Goal: Task Accomplishment & Management: Manage account settings

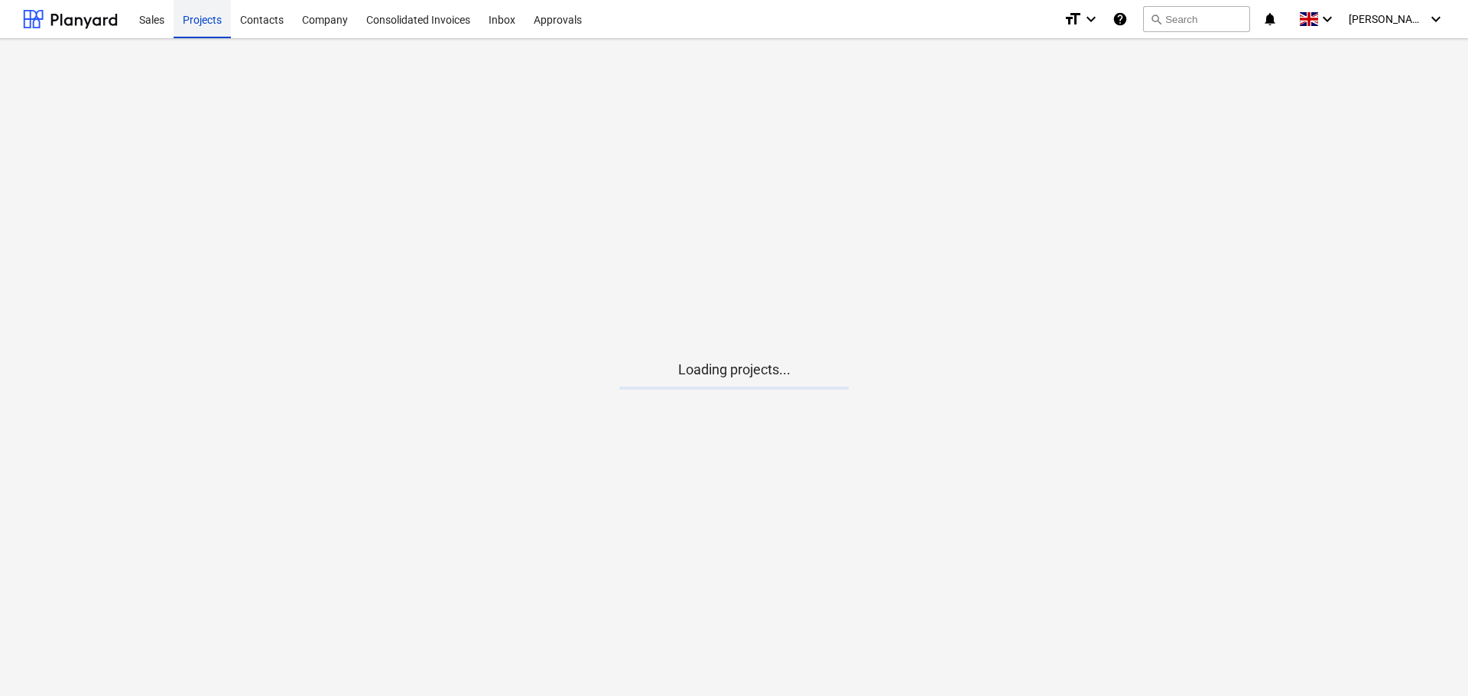
drag, startPoint x: 258, startPoint y: 15, endPoint x: 196, endPoint y: 20, distance: 62.1
click at [258, 15] on div "Contacts" at bounding box center [262, 18] width 62 height 39
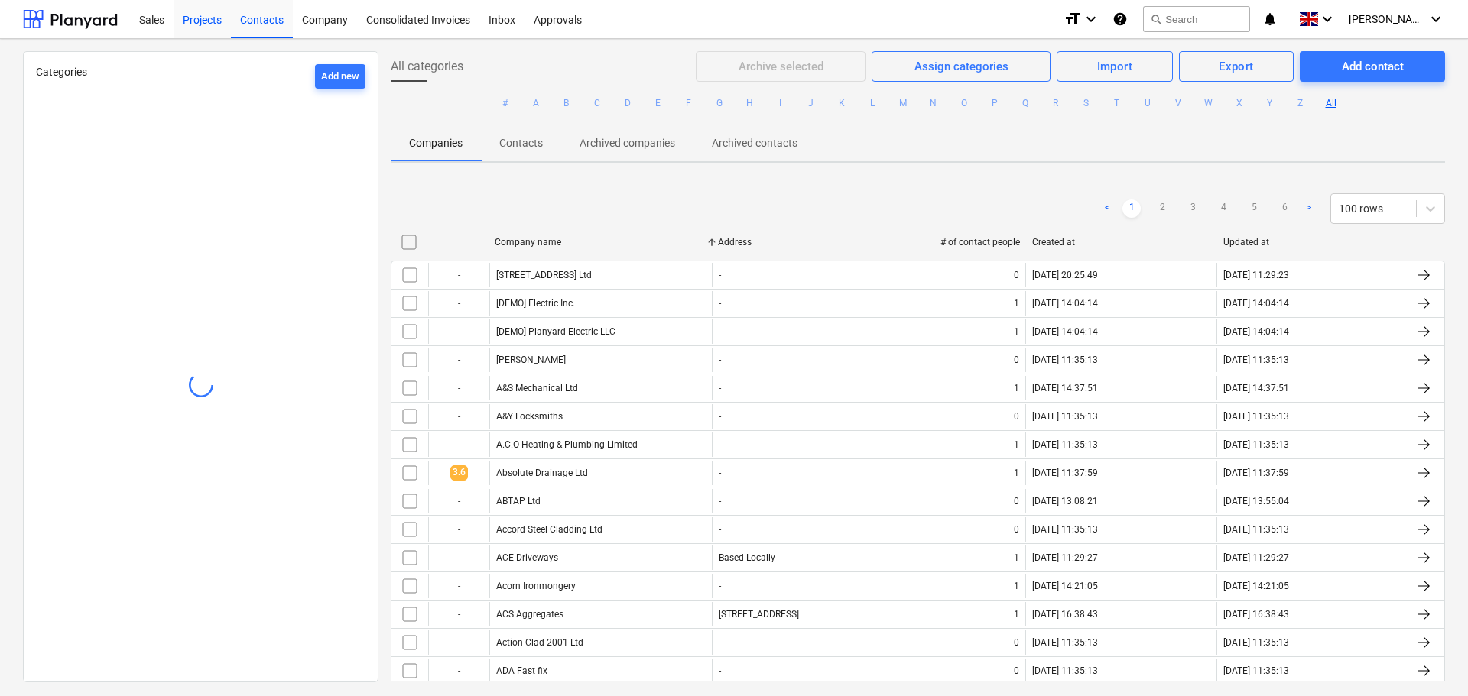
click at [209, 22] on div "Projects" at bounding box center [202, 18] width 57 height 39
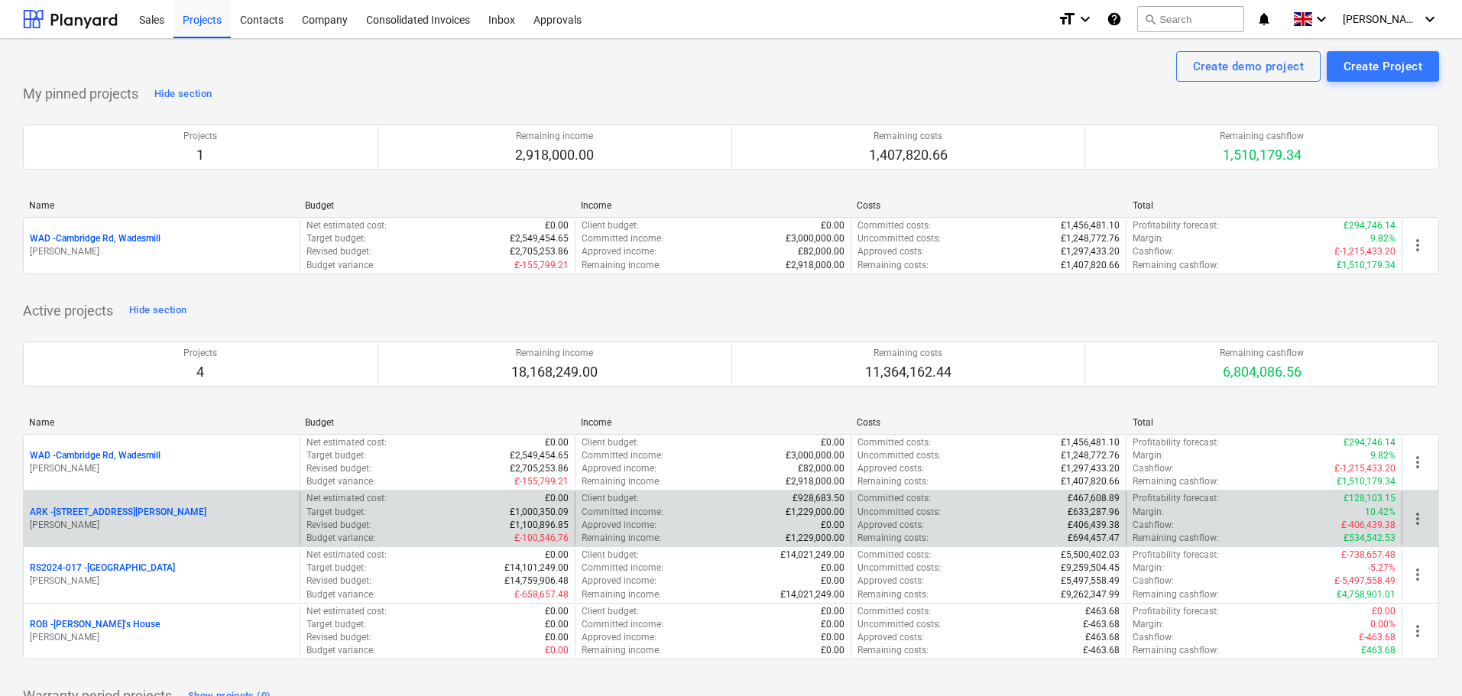
click at [104, 514] on p "ARK - 2 Galley [PERSON_NAME]" at bounding box center [118, 512] width 177 height 13
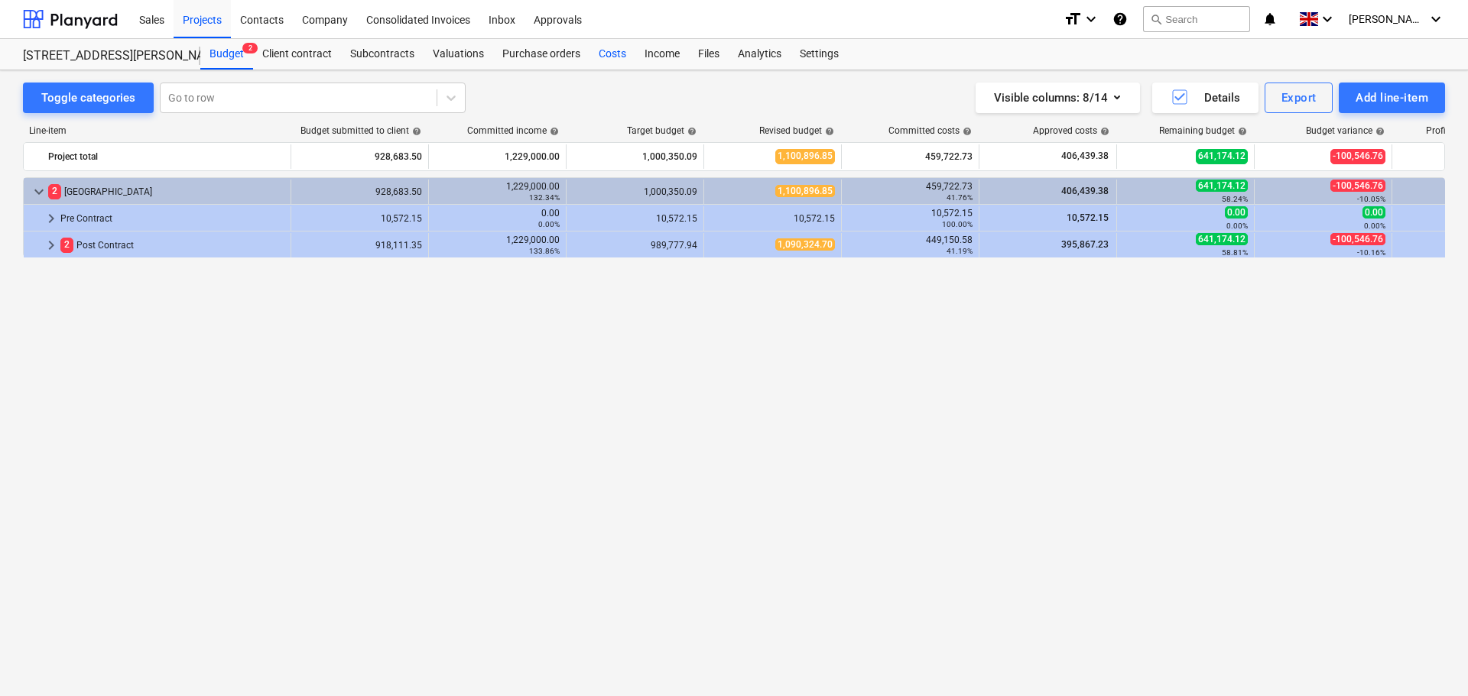
click at [617, 57] on div "Costs" at bounding box center [612, 54] width 46 height 31
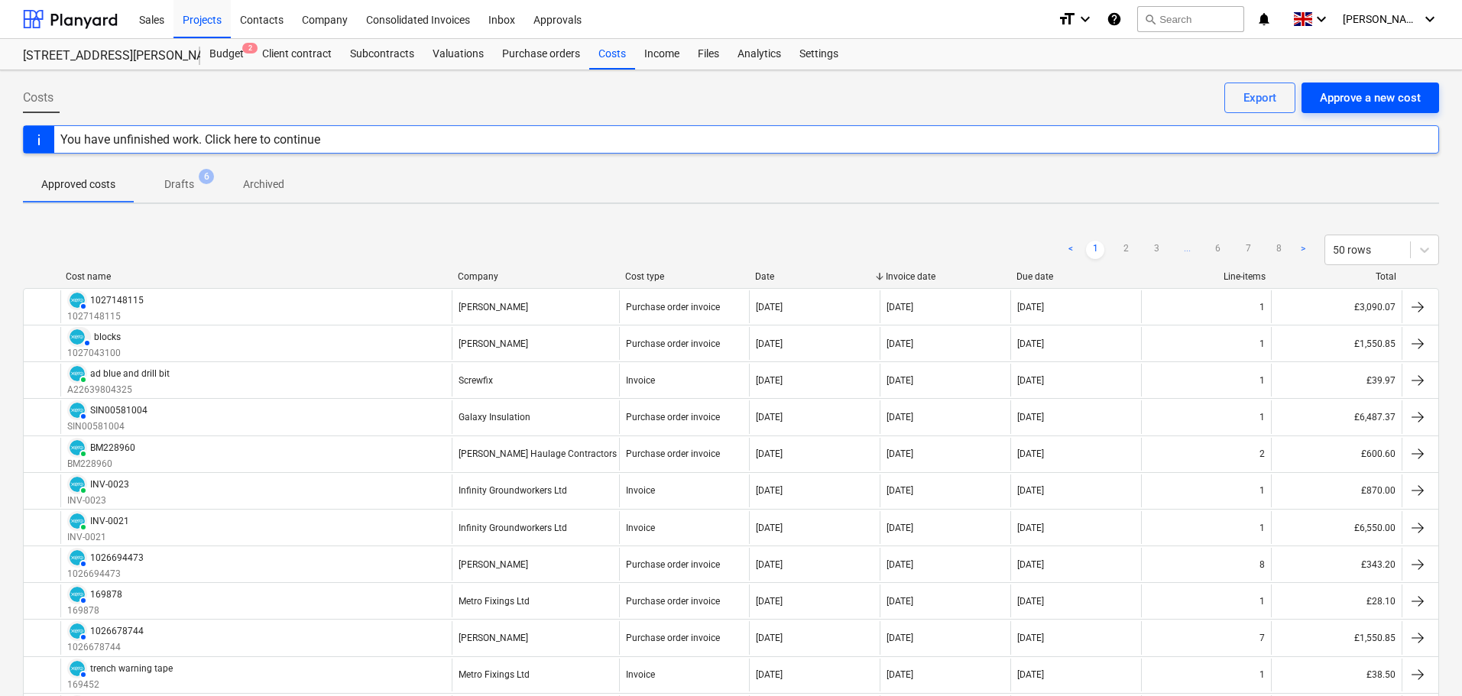
click at [1345, 93] on div "Approve a new cost" at bounding box center [1370, 98] width 101 height 20
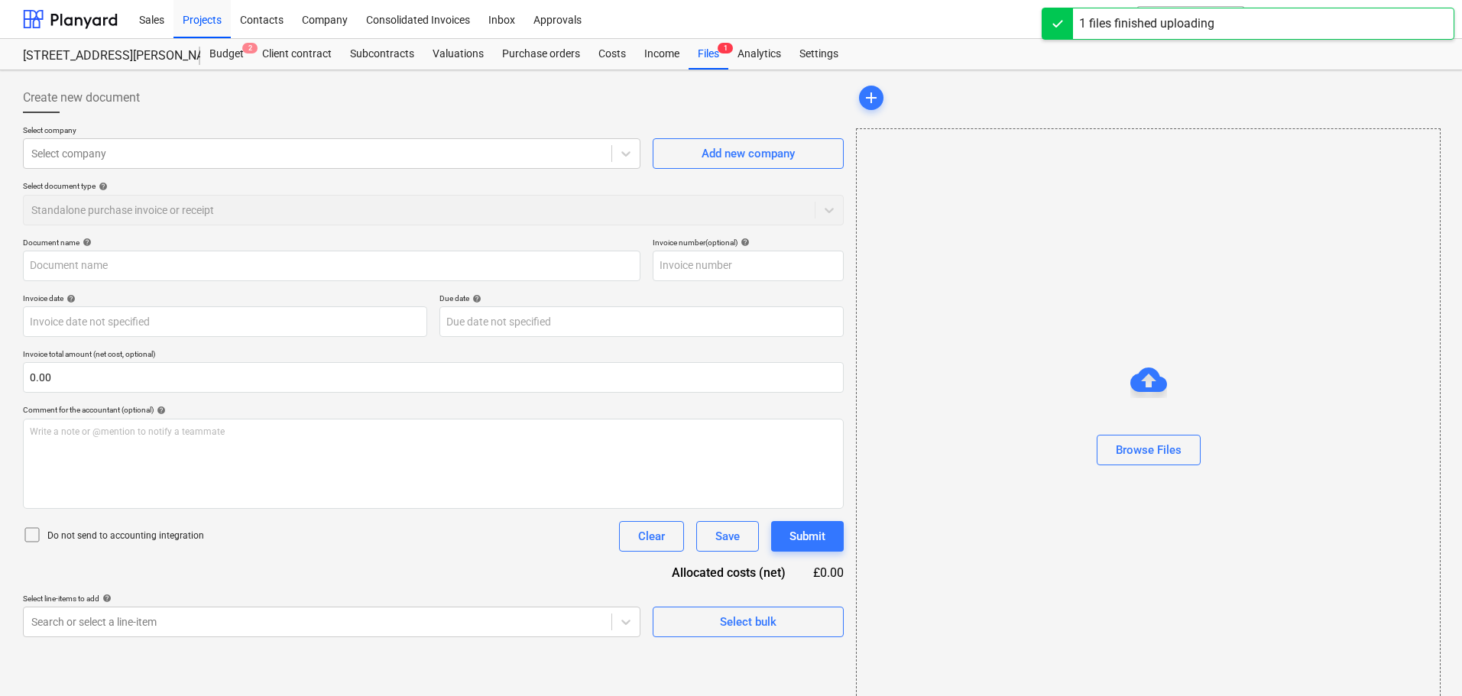
type input "Invoice 7003714388.pdf"
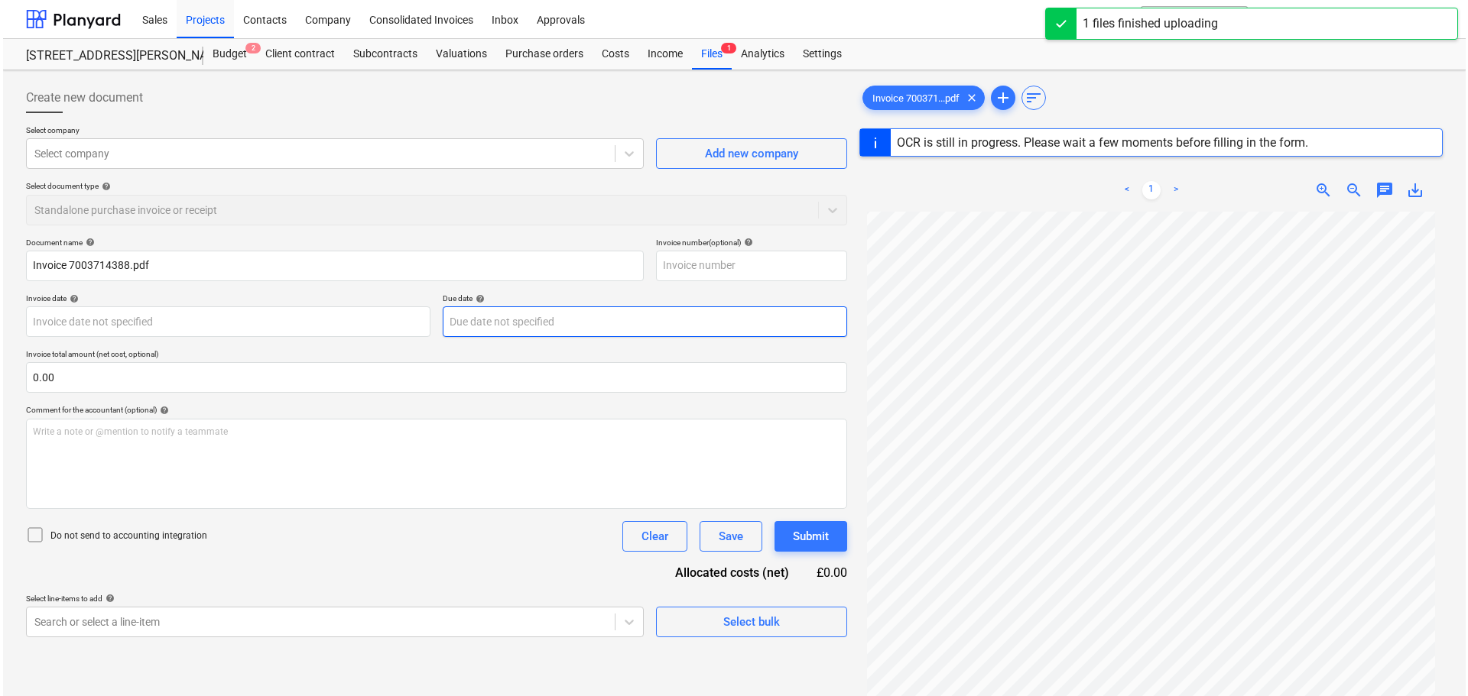
scroll to position [153, 0]
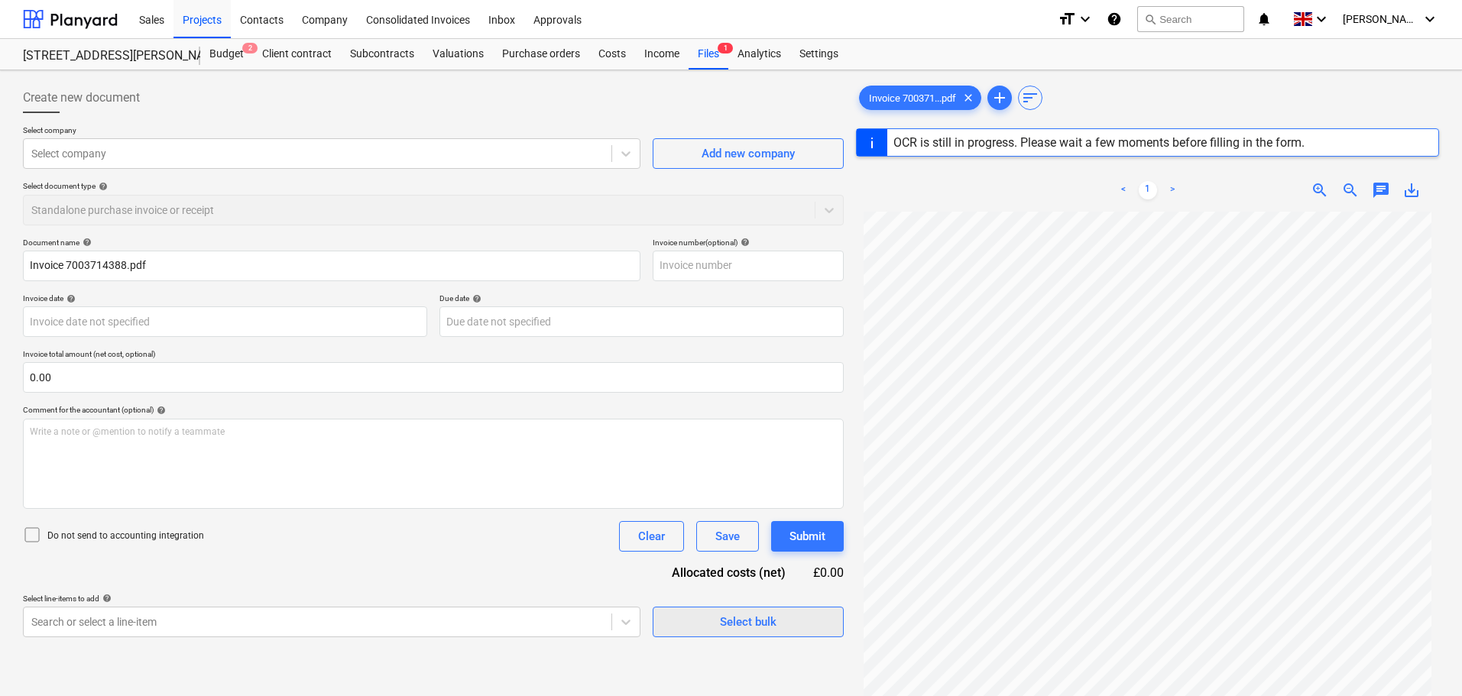
click at [745, 620] on div "Select bulk" at bounding box center [748, 622] width 57 height 20
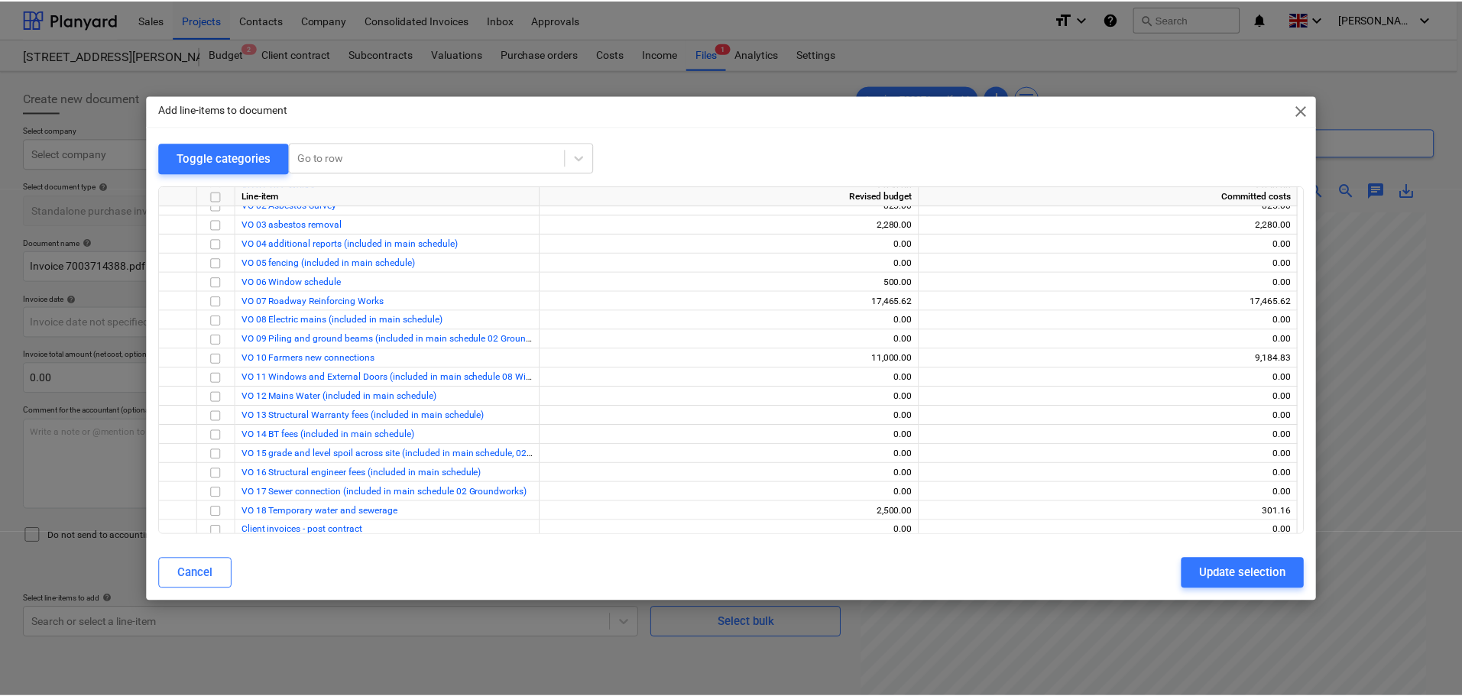
scroll to position [819, 0]
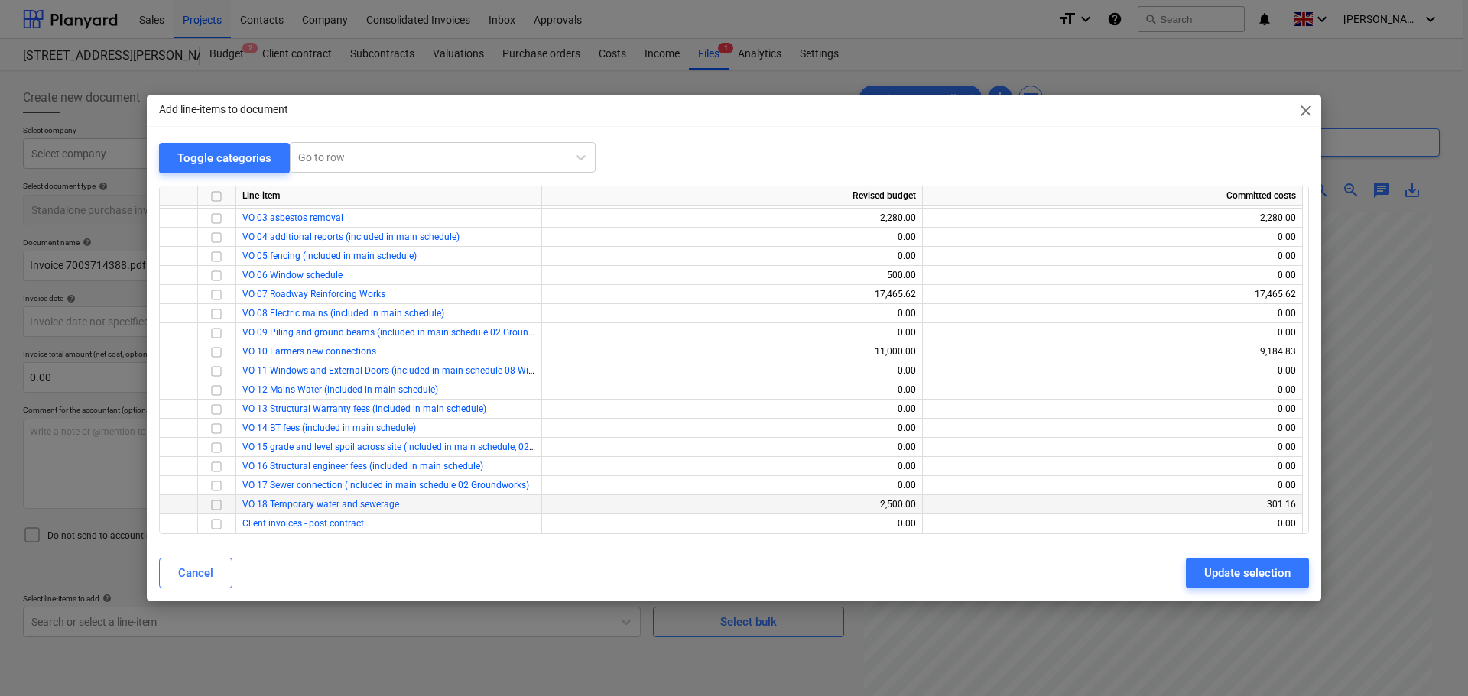
click at [217, 503] on input "checkbox" at bounding box center [216, 504] width 18 height 18
click at [1261, 573] on div "Update selection" at bounding box center [1247, 573] width 86 height 20
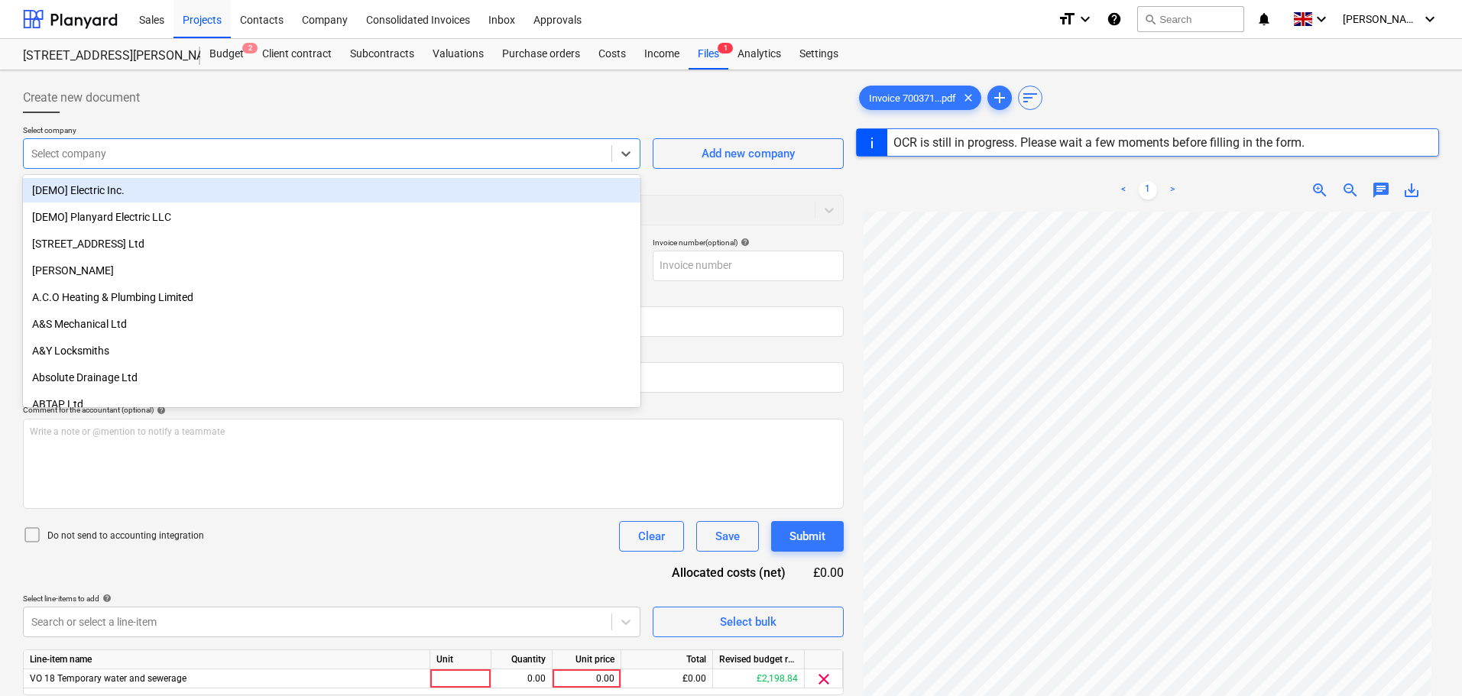
click at [102, 156] on div at bounding box center [317, 153] width 573 height 15
type input "alg"
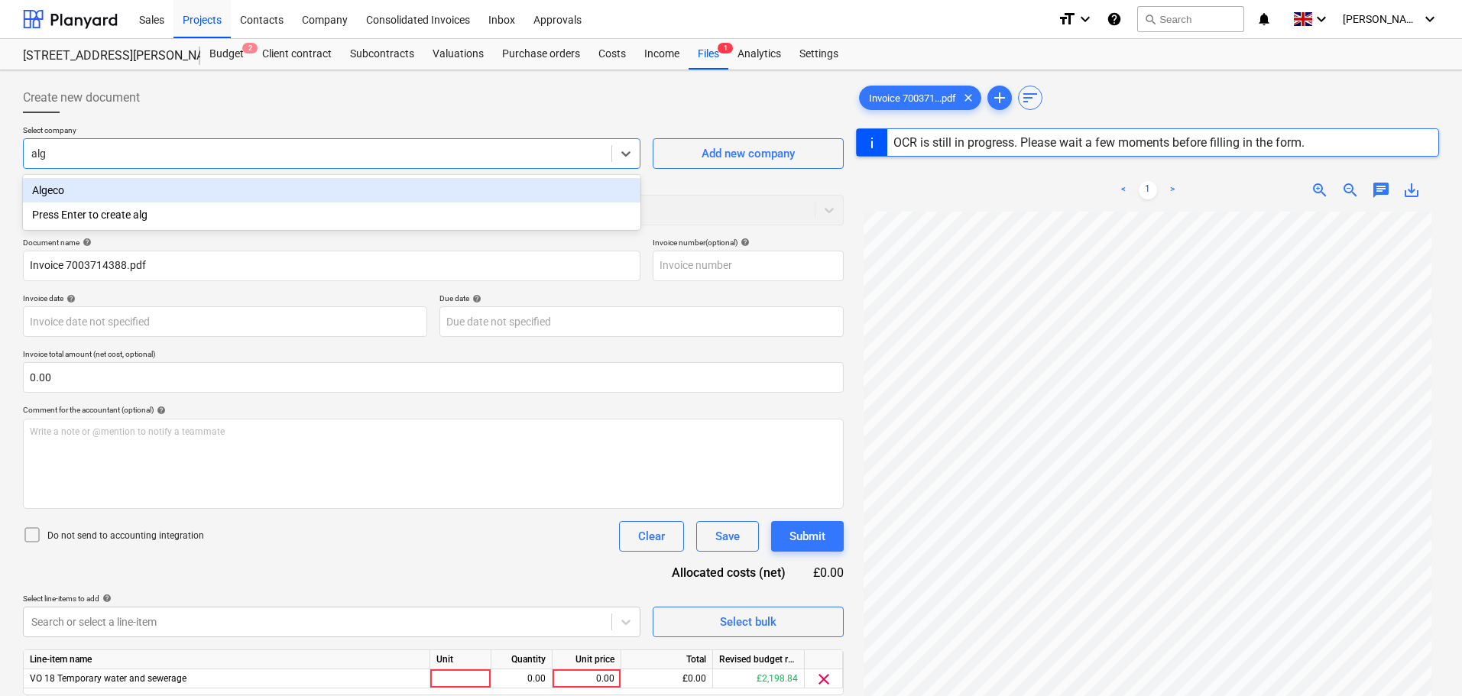
click at [99, 187] on div "Algeco" at bounding box center [332, 190] width 618 height 24
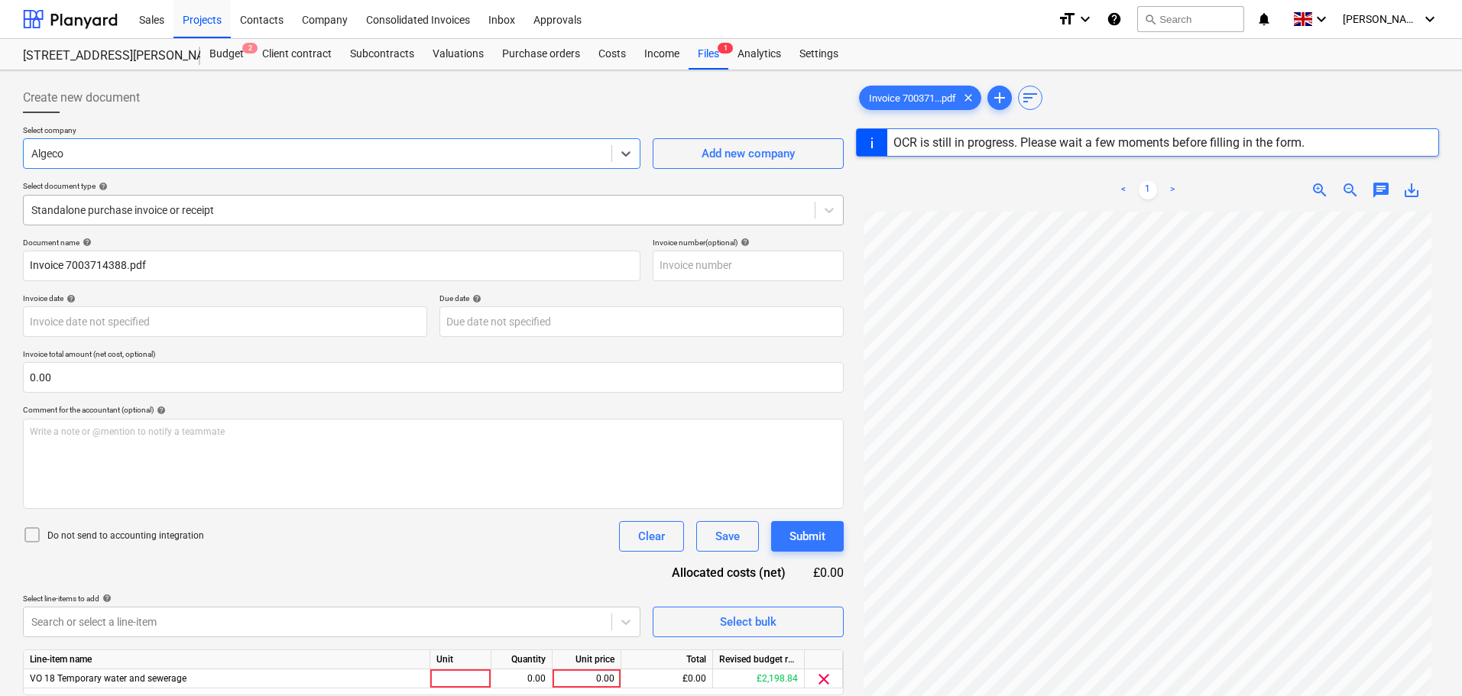
click at [172, 204] on div at bounding box center [419, 210] width 776 height 15
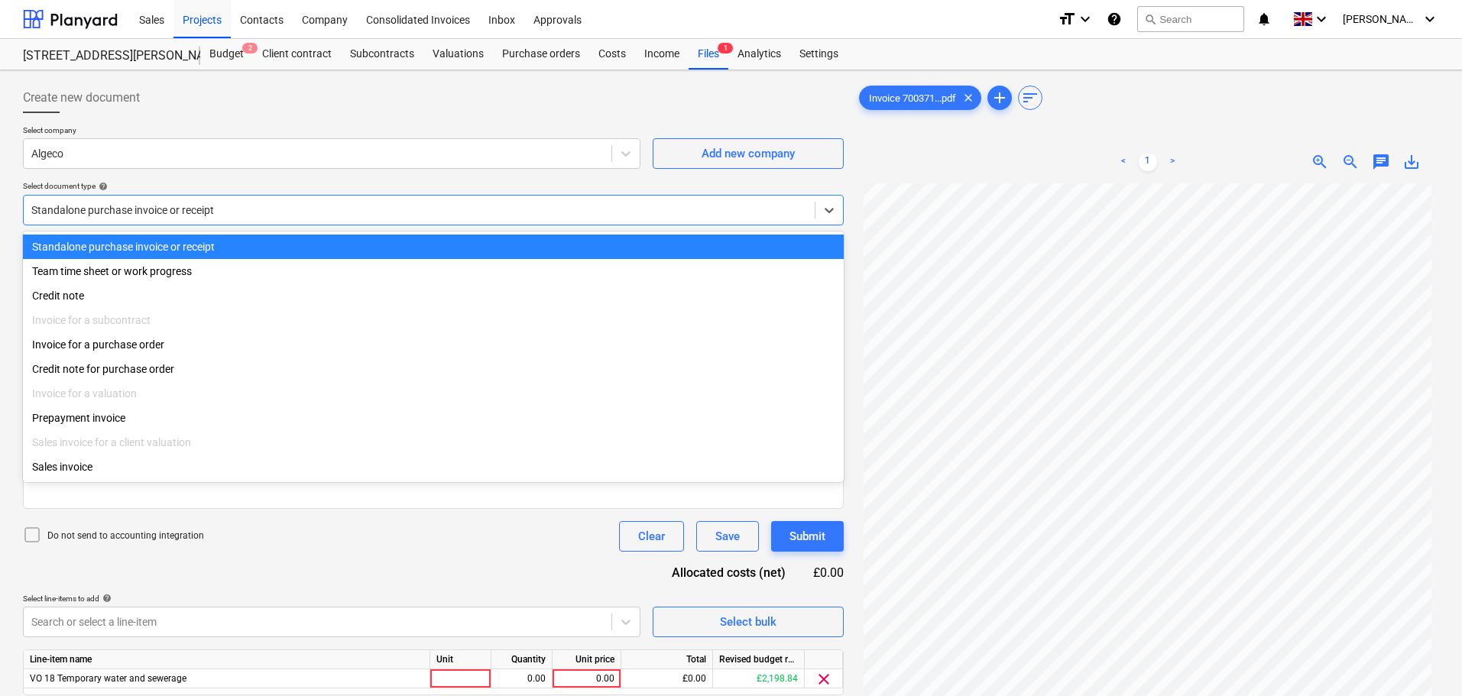
type input "7003714388"
type input "[DATE]"
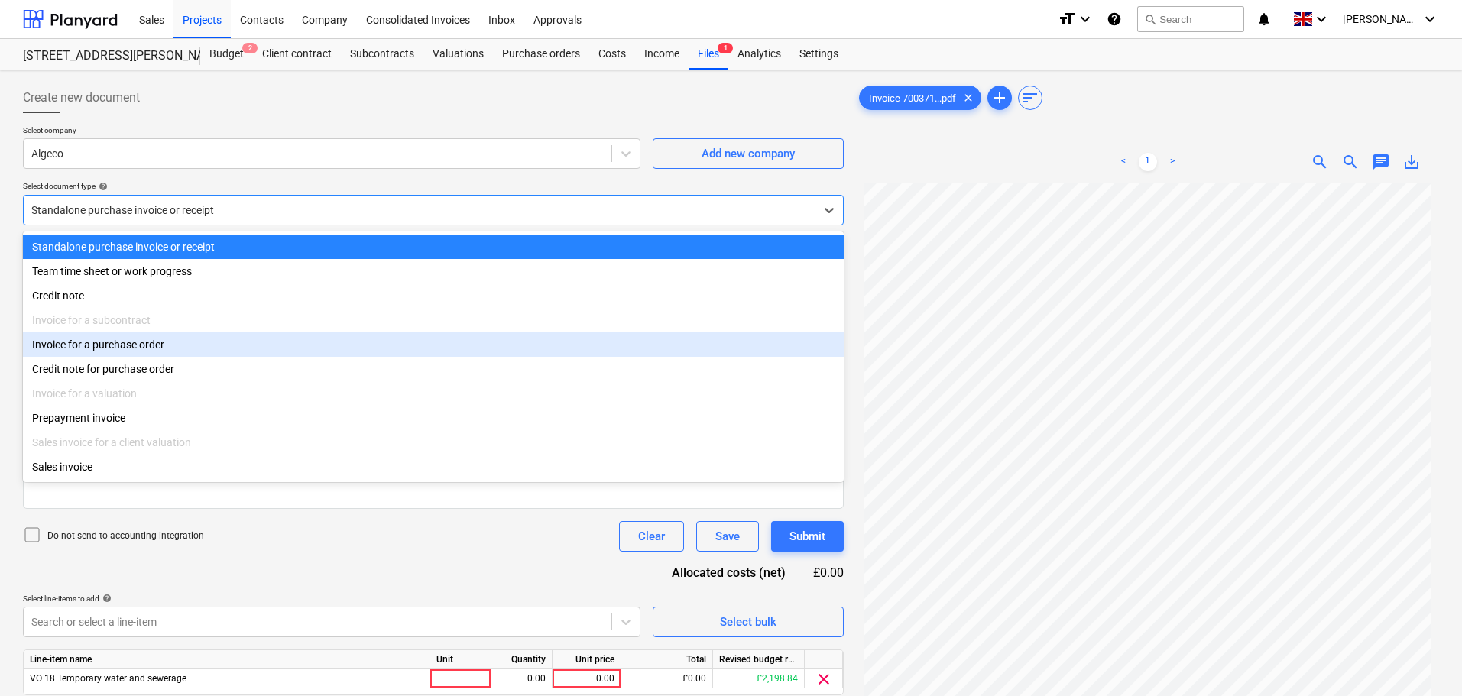
click at [106, 346] on div "Invoice for a purchase order" at bounding box center [433, 345] width 821 height 24
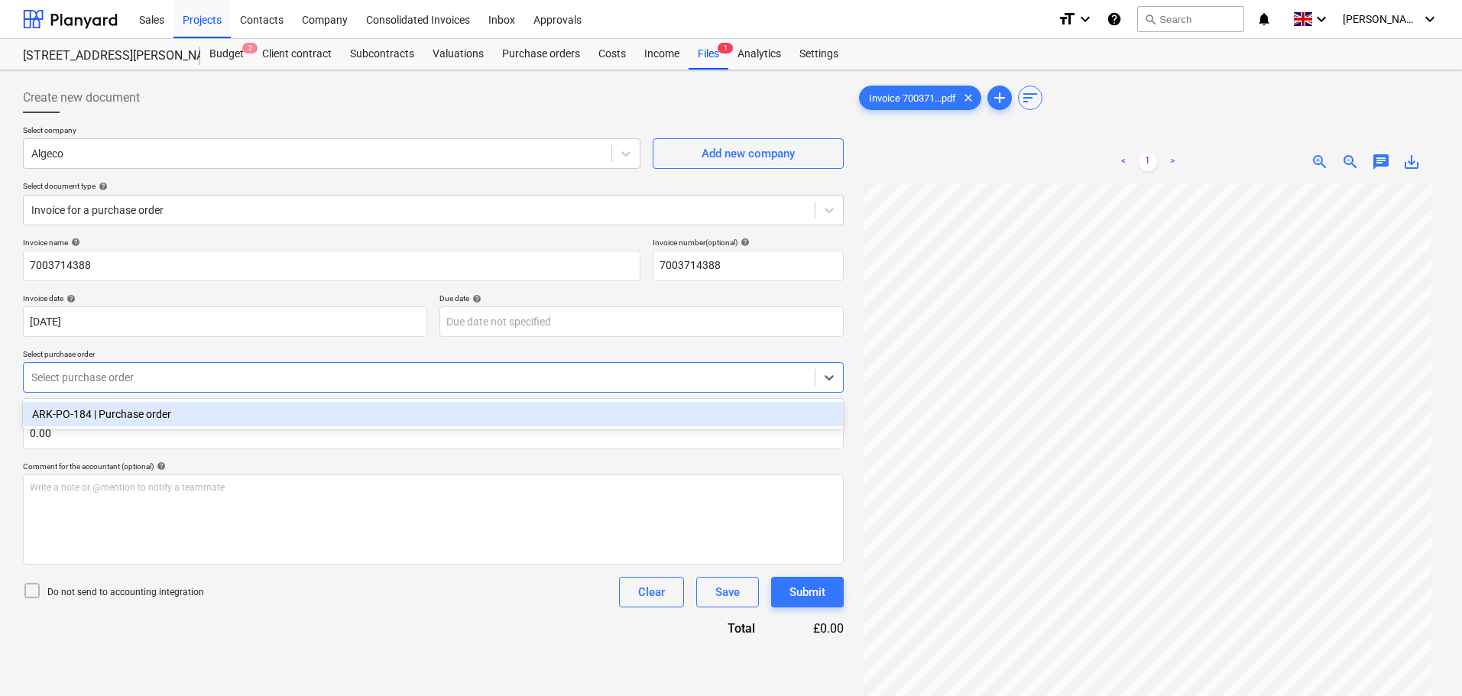
click at [123, 370] on div at bounding box center [419, 377] width 776 height 15
click at [124, 421] on div "ARK-PO-184 | Purchase order" at bounding box center [433, 414] width 821 height 24
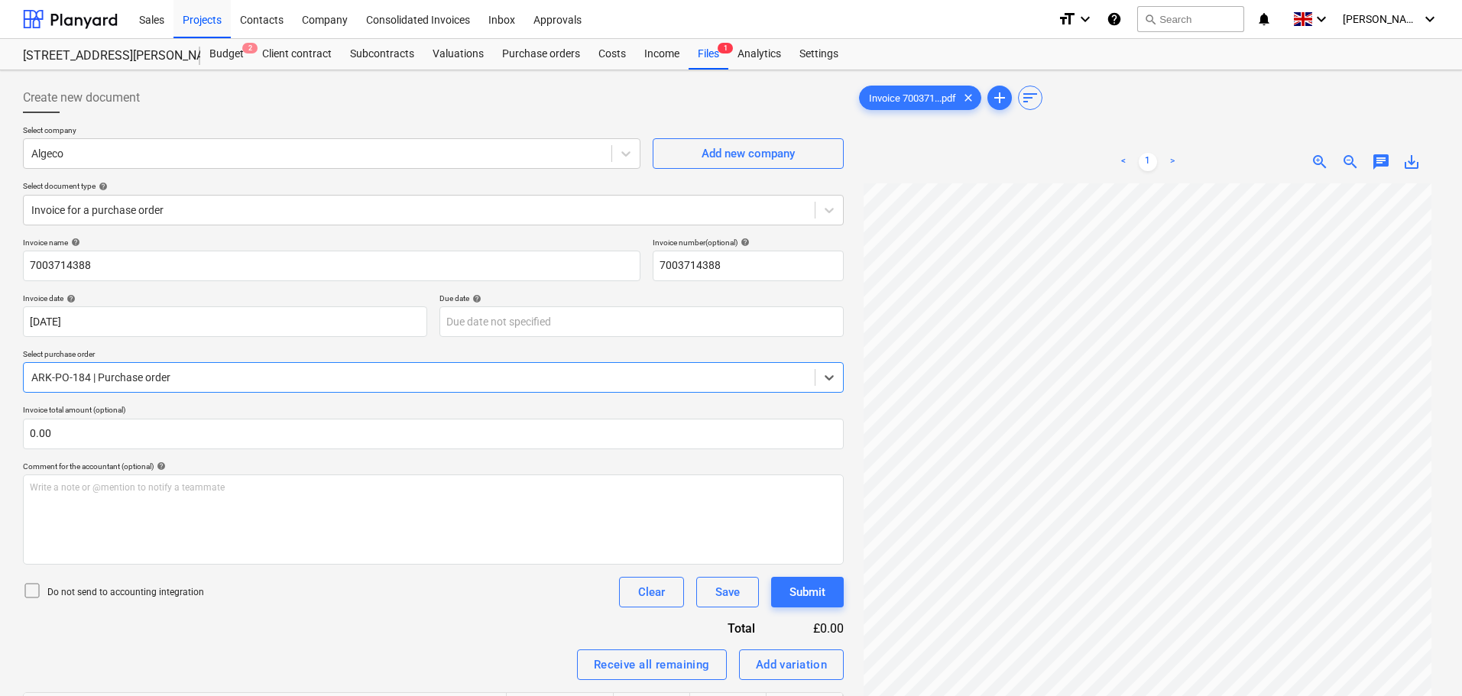
click at [152, 376] on div at bounding box center [419, 377] width 776 height 15
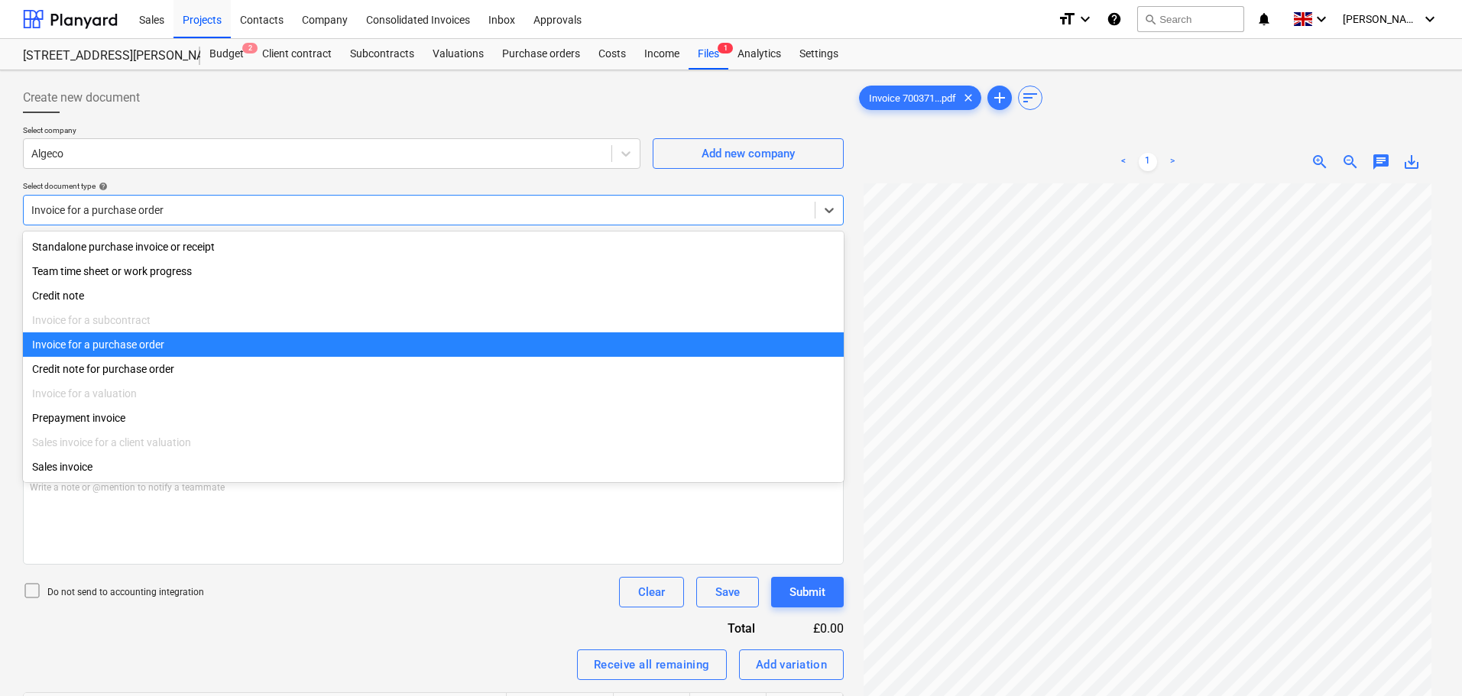
click at [135, 212] on div at bounding box center [419, 210] width 776 height 15
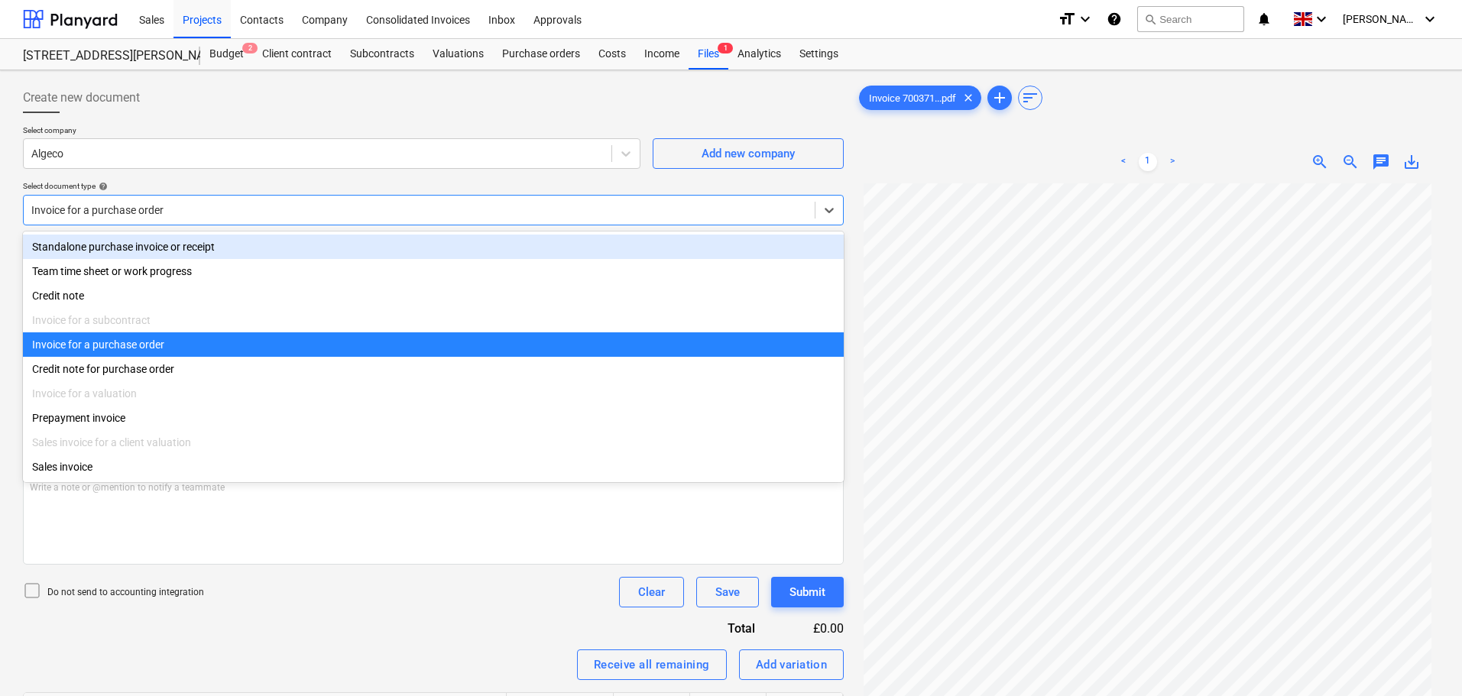
click at [134, 249] on div "Standalone purchase invoice or receipt" at bounding box center [433, 247] width 821 height 24
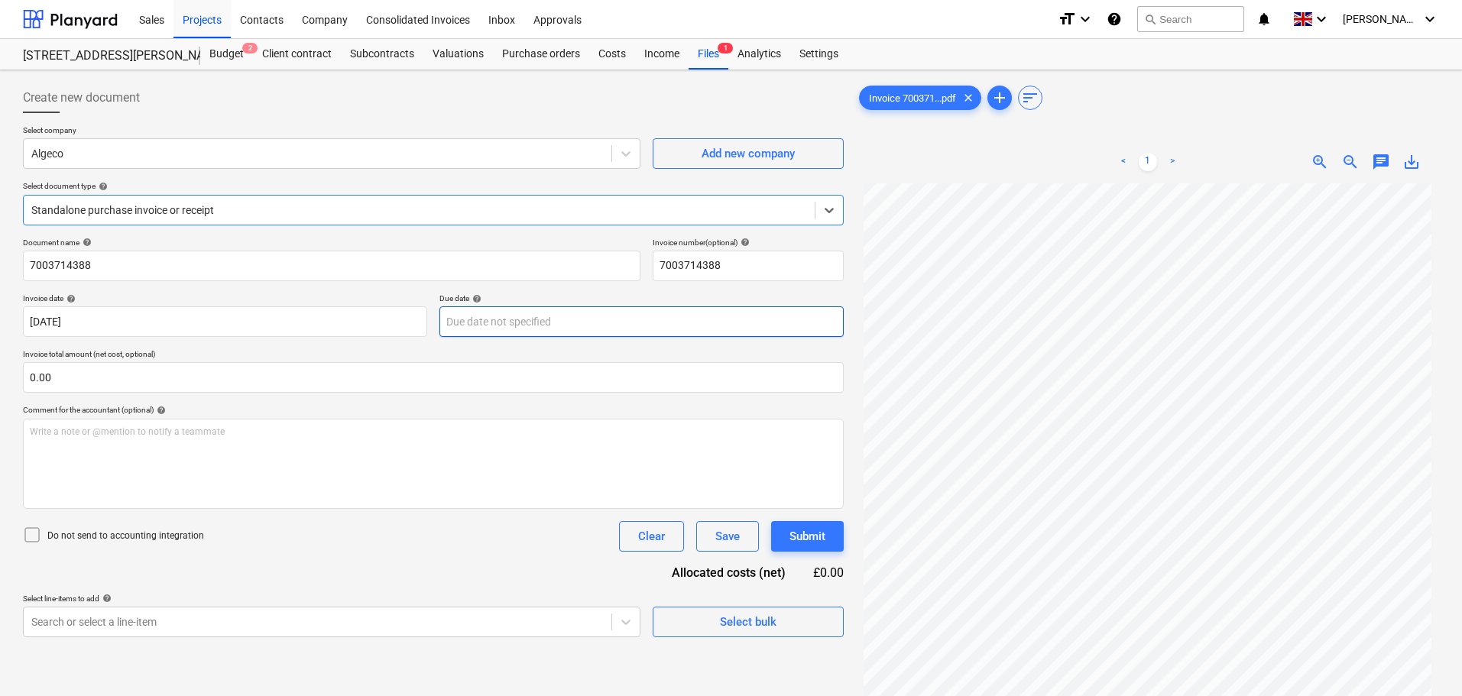
click at [503, 318] on body "Sales Projects Contacts Company Consolidated Invoices Inbox Approvals format_si…" at bounding box center [731, 348] width 1462 height 696
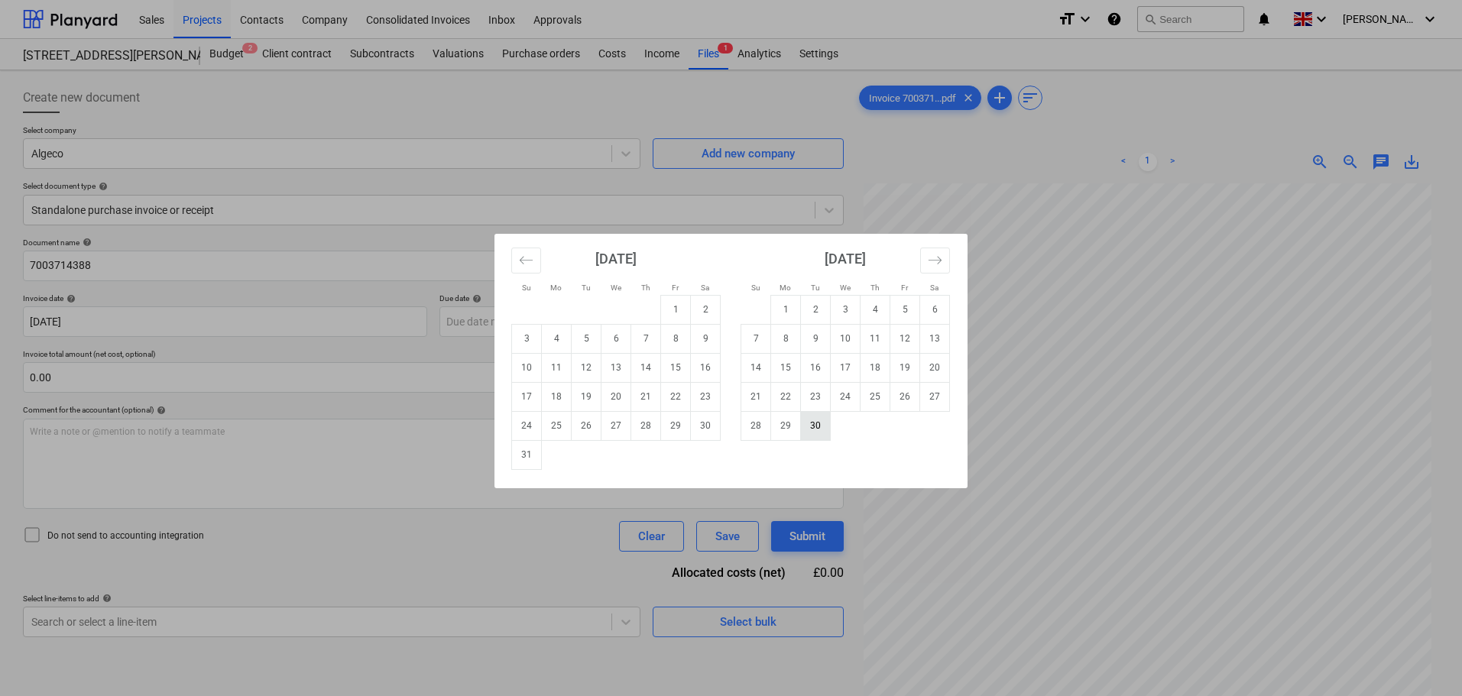
click at [811, 425] on td "30" at bounding box center [816, 425] width 30 height 29
type input "[DATE]"
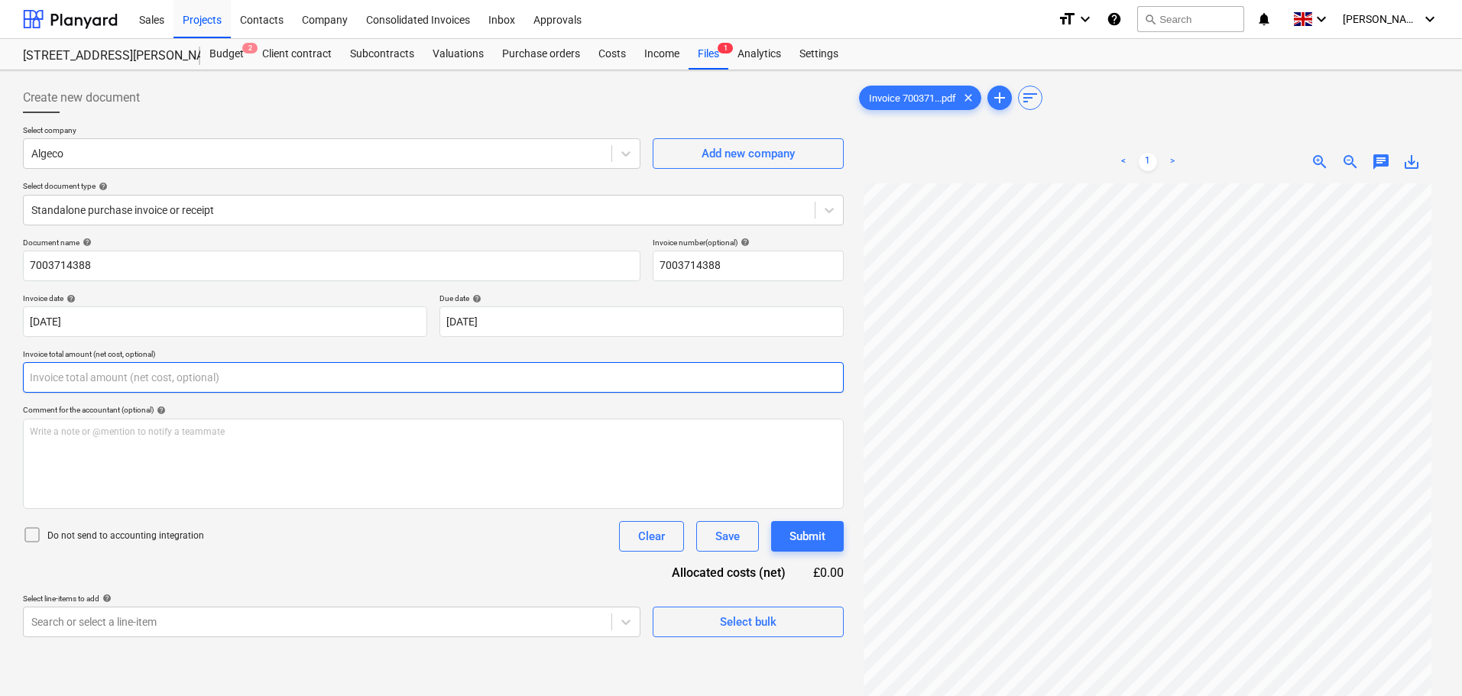
click at [54, 378] on input "text" at bounding box center [433, 377] width 821 height 31
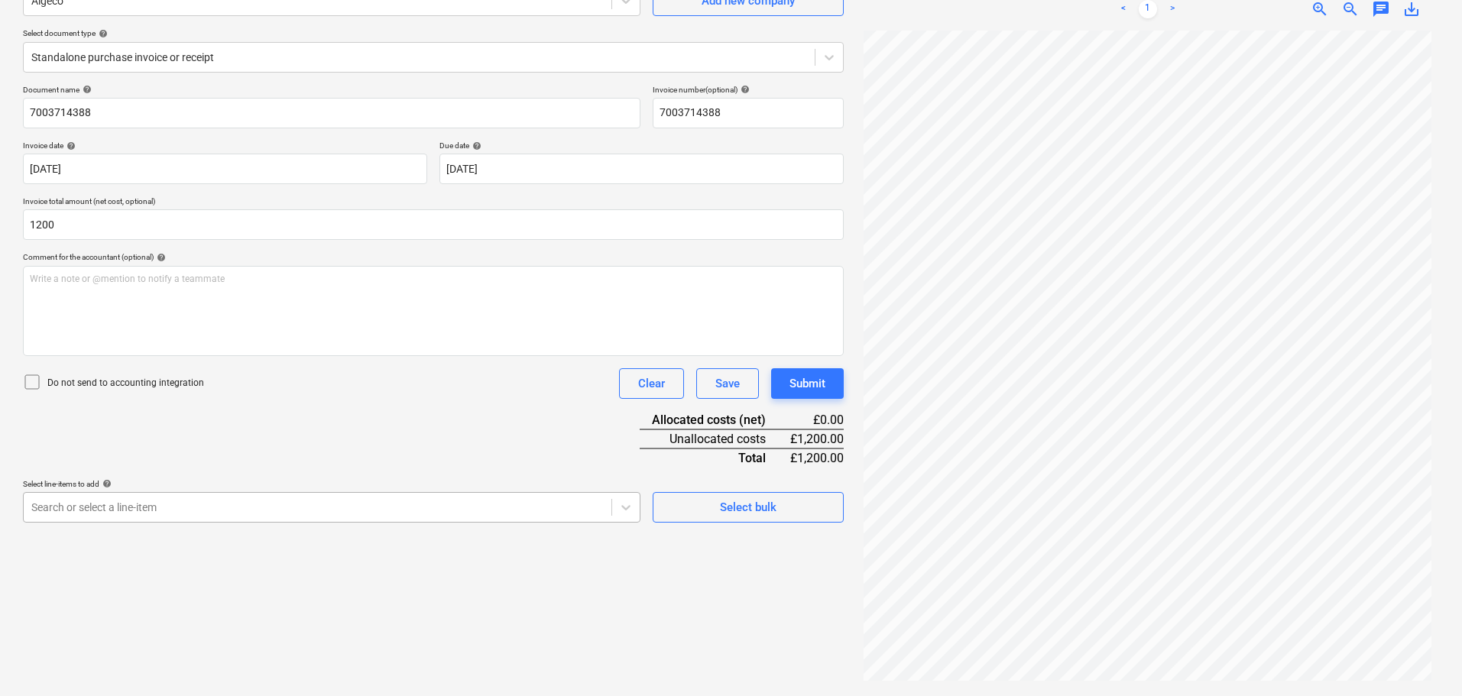
type input "1,200.00"
click at [142, 514] on body "Sales Projects Contacts Company Consolidated Invoices Inbox Approvals format_si…" at bounding box center [731, 195] width 1462 height 696
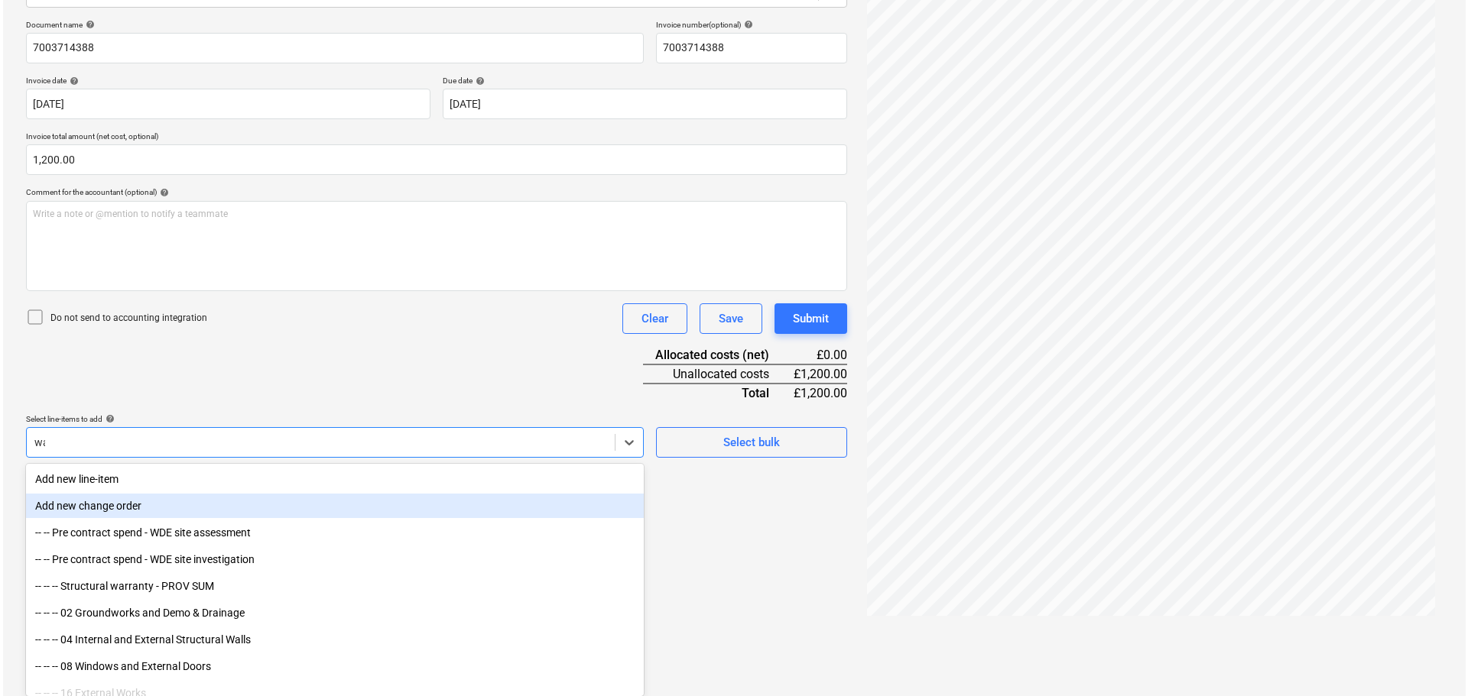
scroll to position [153, 0]
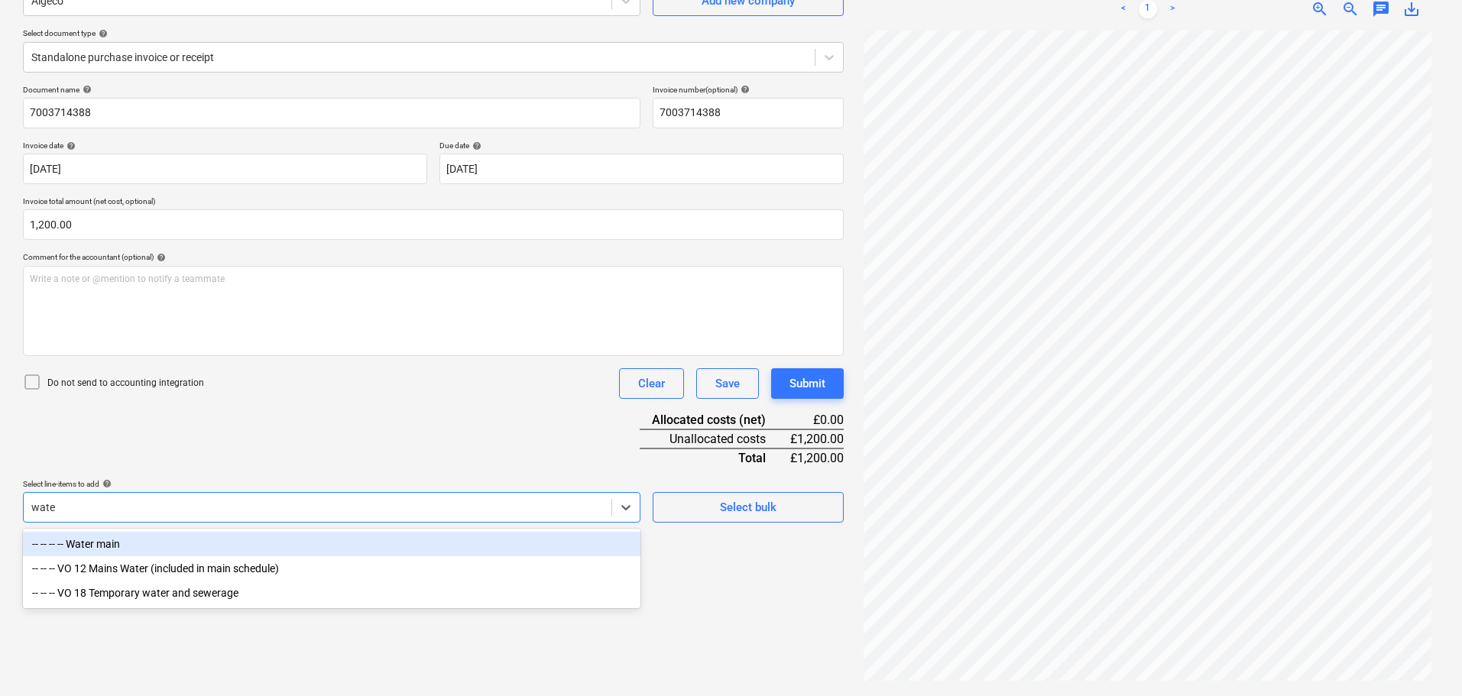
type input "water"
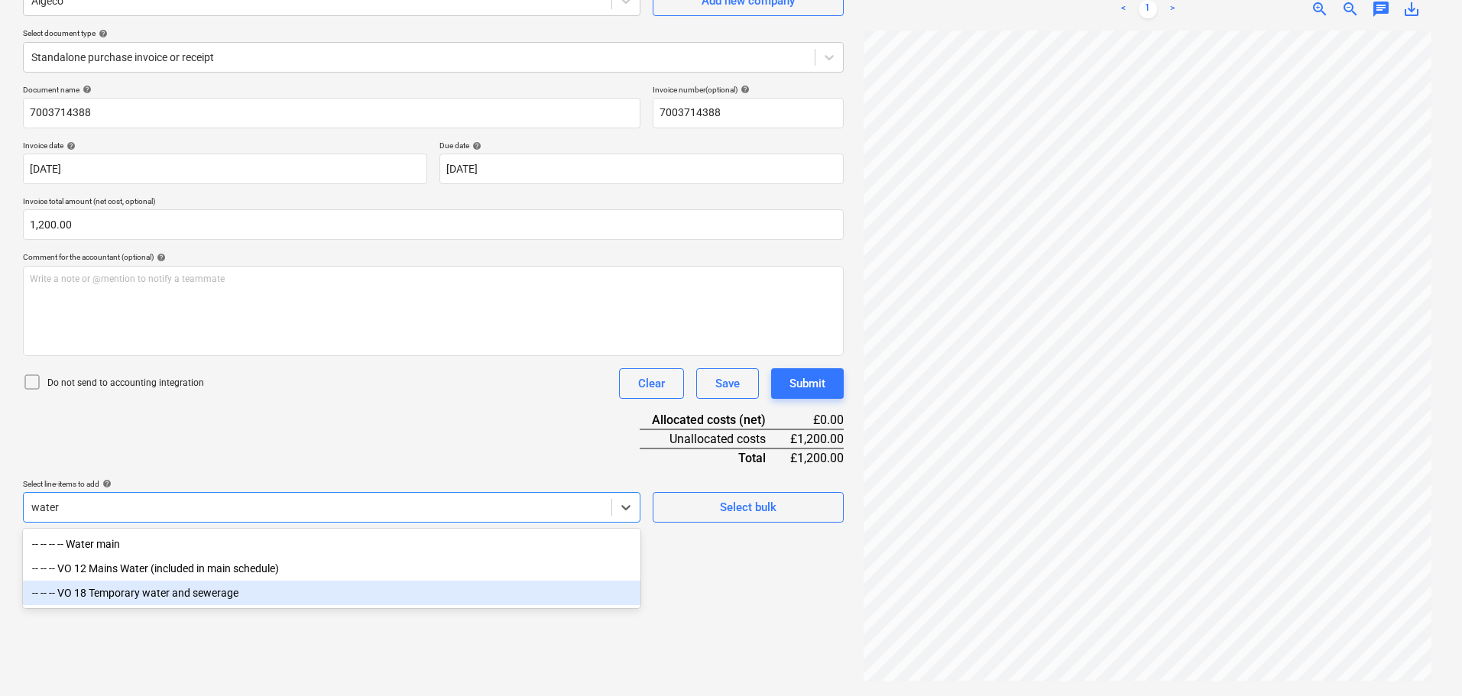
click at [201, 594] on div "-- -- -- VO 18 Temporary water and sewerage" at bounding box center [332, 593] width 618 height 24
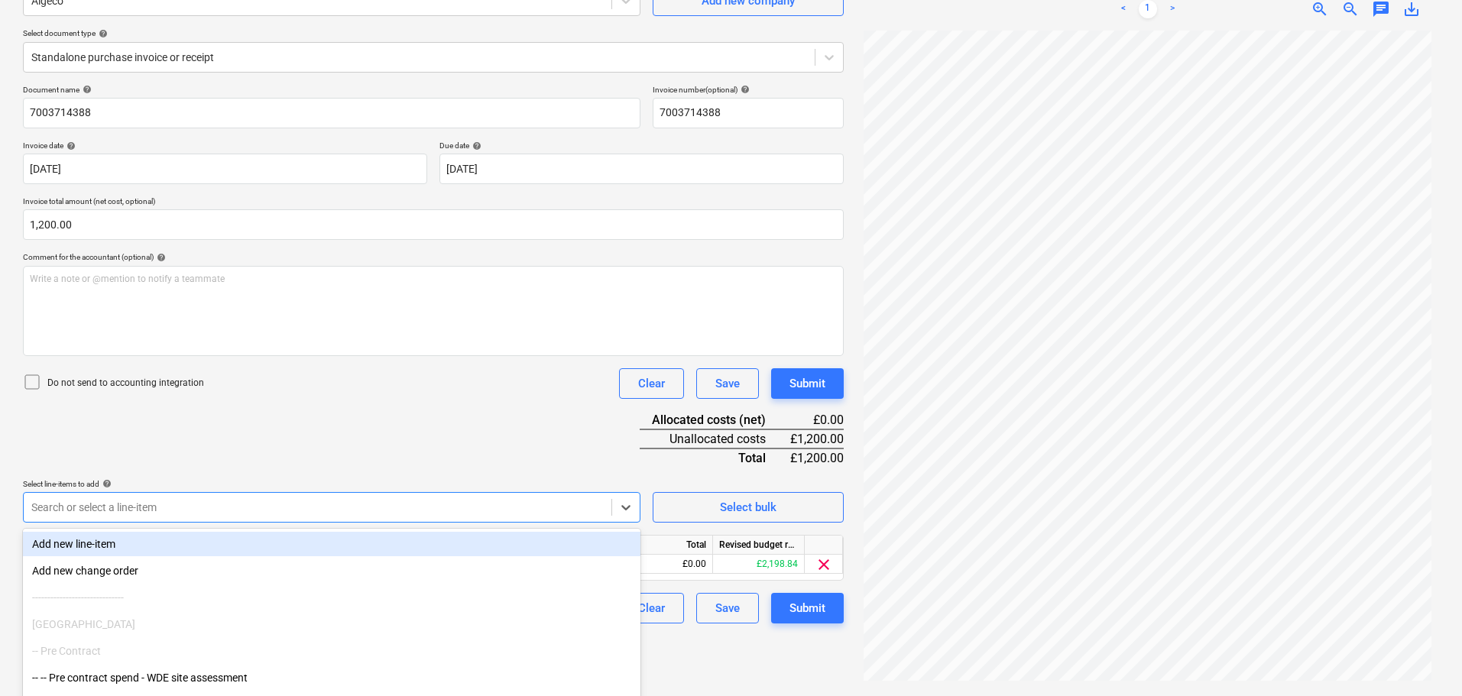
click at [323, 404] on div "Document name help 7003714388 Invoice number (optional) help 7003714388 Invoice…" at bounding box center [433, 354] width 821 height 539
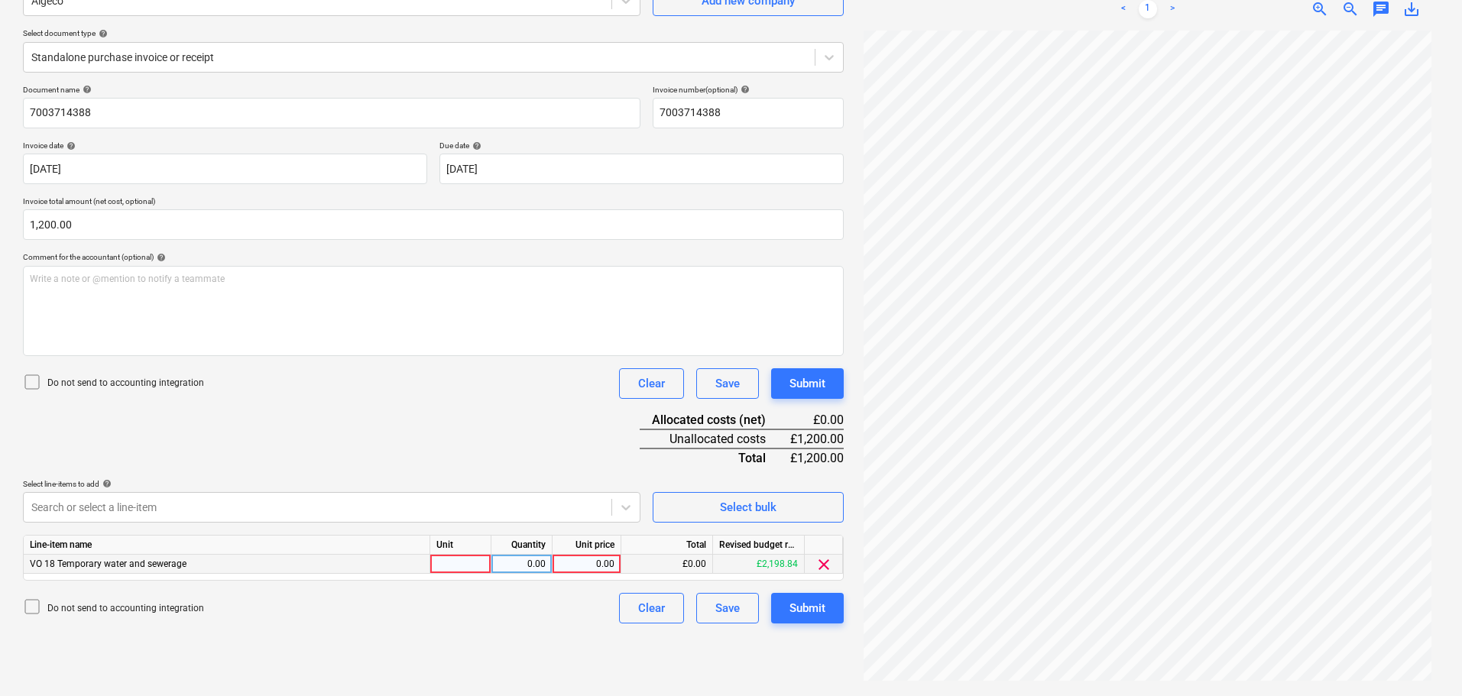
click at [448, 560] on div at bounding box center [460, 564] width 61 height 19
type input "item"
type input "1200"
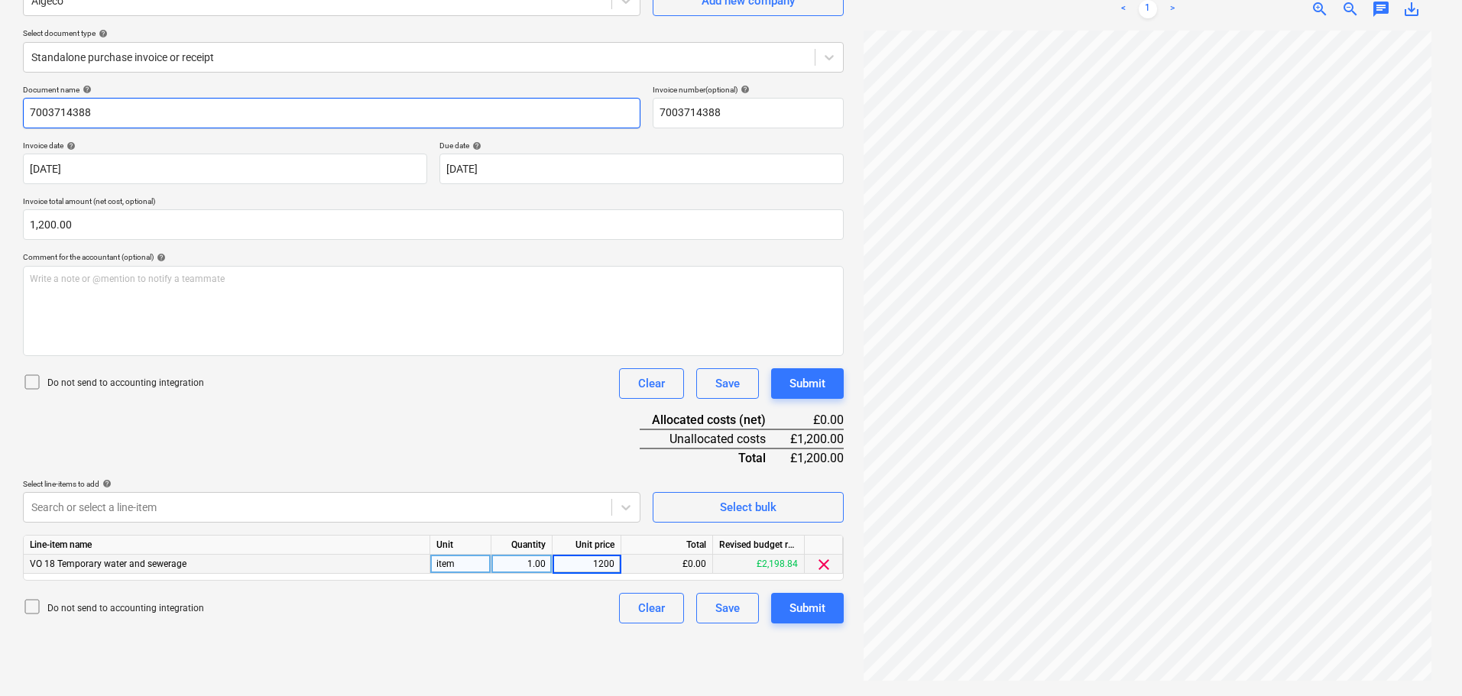
click at [99, 117] on input "7003714388" at bounding box center [332, 113] width 618 height 31
click at [112, 111] on input "7003714388" at bounding box center [332, 113] width 618 height 31
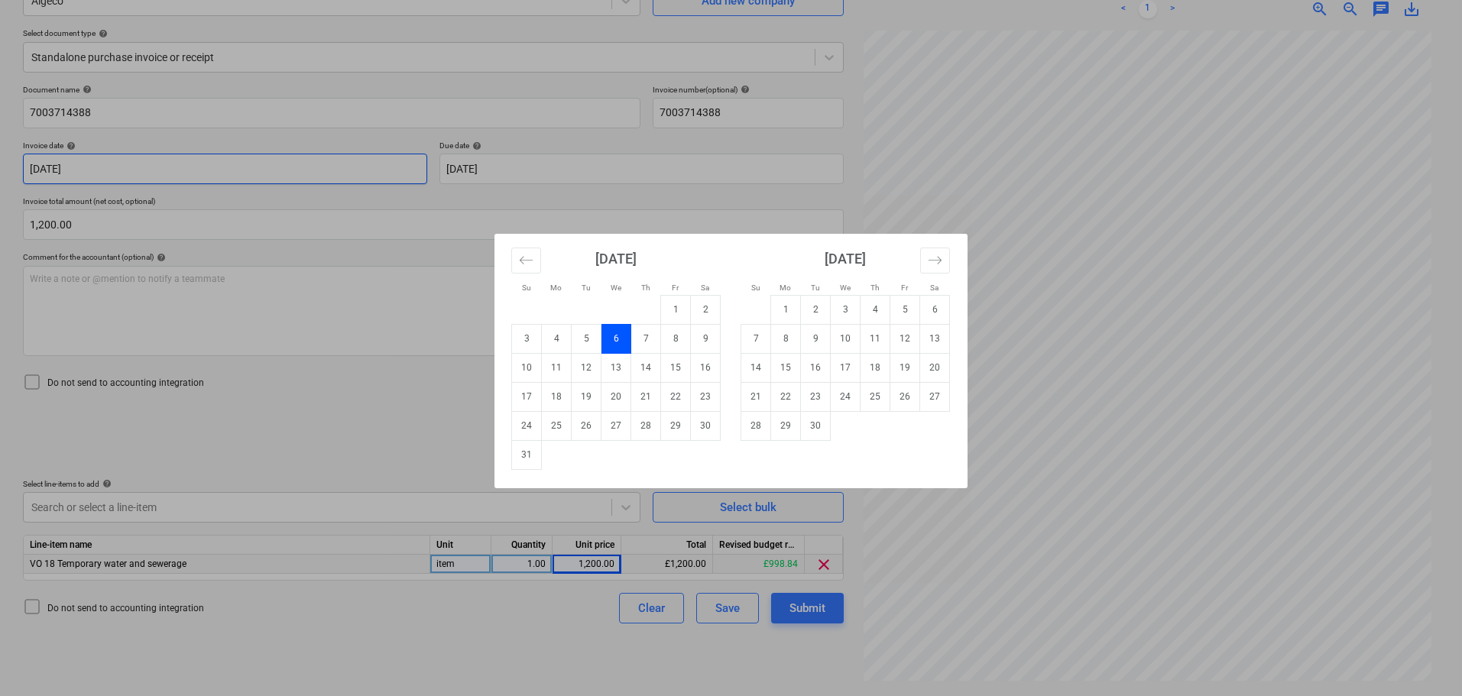
click at [178, 156] on body "Sales Projects Contacts Company Consolidated Invoices Inbox Approvals format_si…" at bounding box center [731, 195] width 1462 height 696
click at [458, 102] on div "Su Mo Tu We Th Fr Sa Su Mo Tu We Th Fr Sa [DATE] 1 2 3 4 5 6 7 8 9 10 11 12 13 …" at bounding box center [731, 348] width 1462 height 696
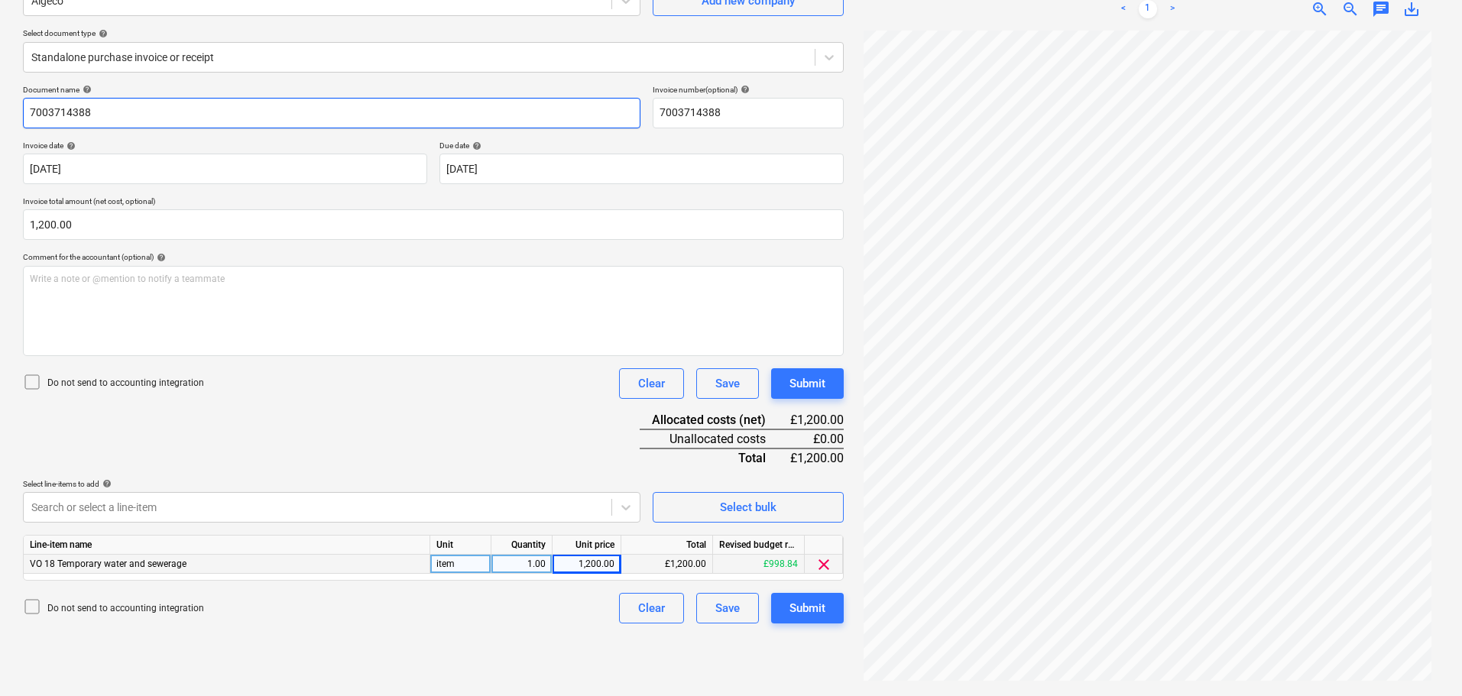
drag, startPoint x: 112, startPoint y: 112, endPoint x: -24, endPoint y: 110, distance: 136.8
click at [0, 110] on html "Sales Projects Contacts Company Consolidated Invoices Inbox Approvals format_si…" at bounding box center [731, 195] width 1462 height 696
type input "water refills [DATE] - [DATE]"
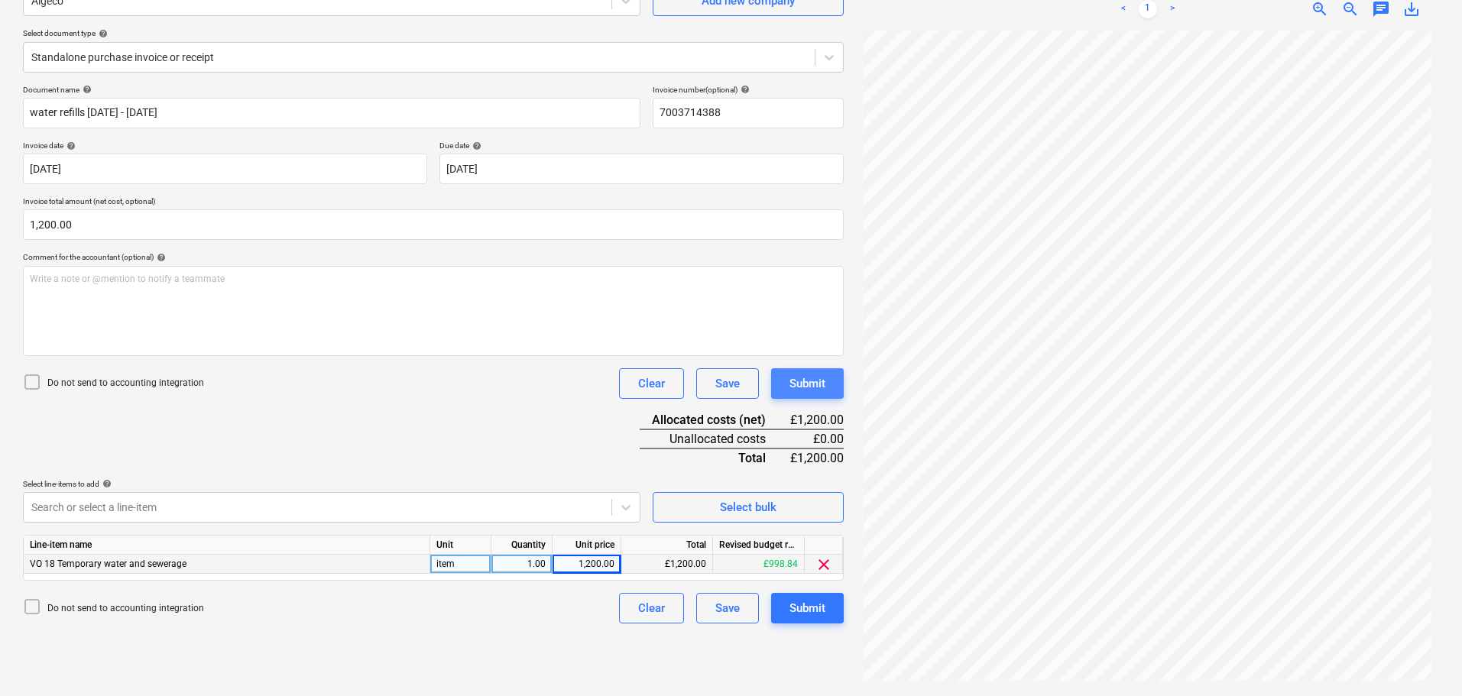
click at [821, 387] on div "Submit" at bounding box center [808, 384] width 36 height 20
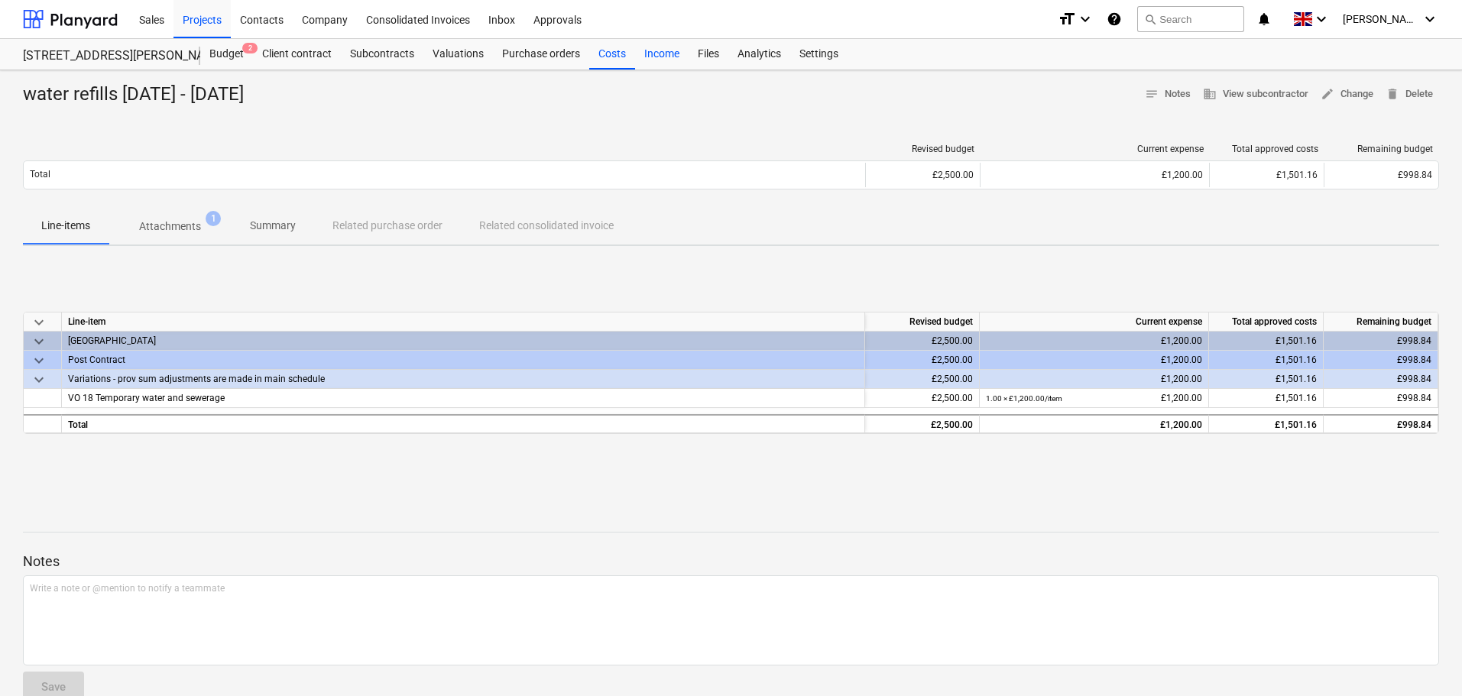
drag, startPoint x: 612, startPoint y: 53, endPoint x: 664, endPoint y: 63, distance: 53.8
click at [612, 53] on div "Costs" at bounding box center [612, 54] width 46 height 31
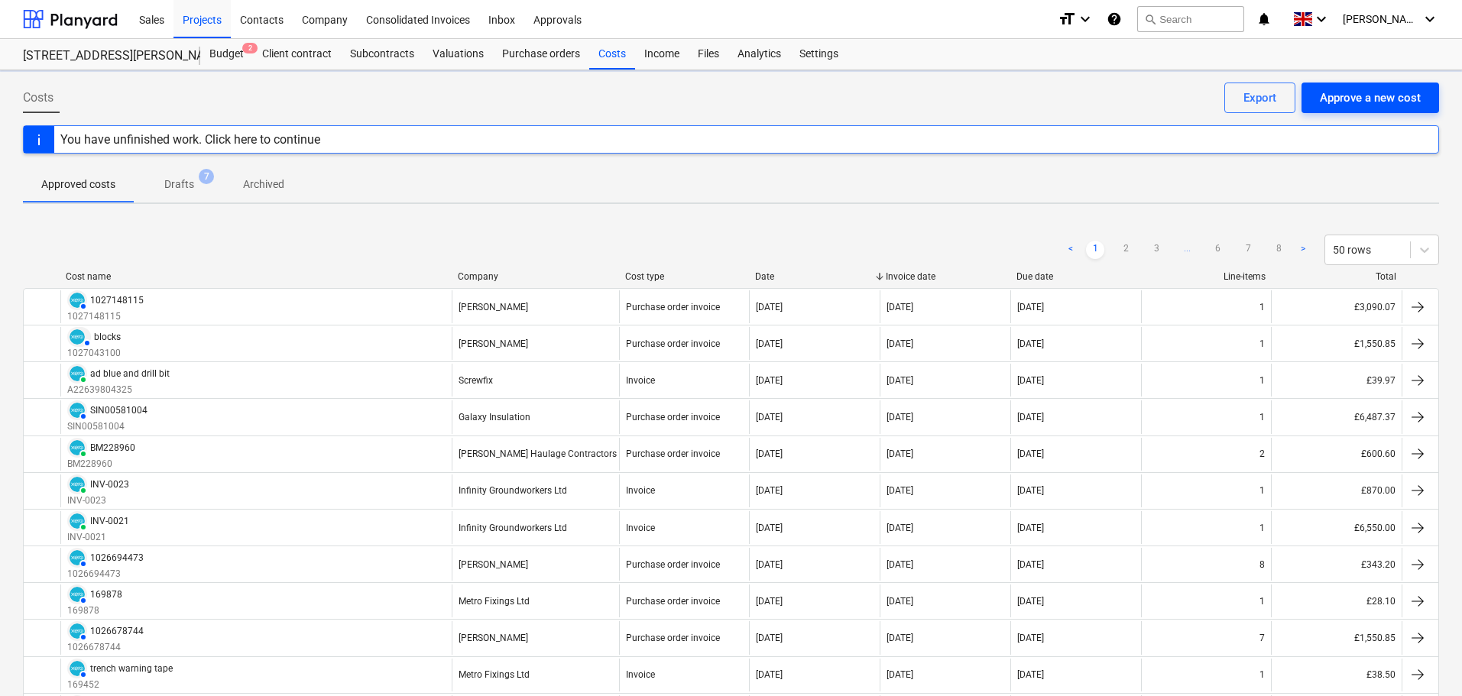
click at [1366, 98] on div "Approve a new cost" at bounding box center [1370, 98] width 101 height 20
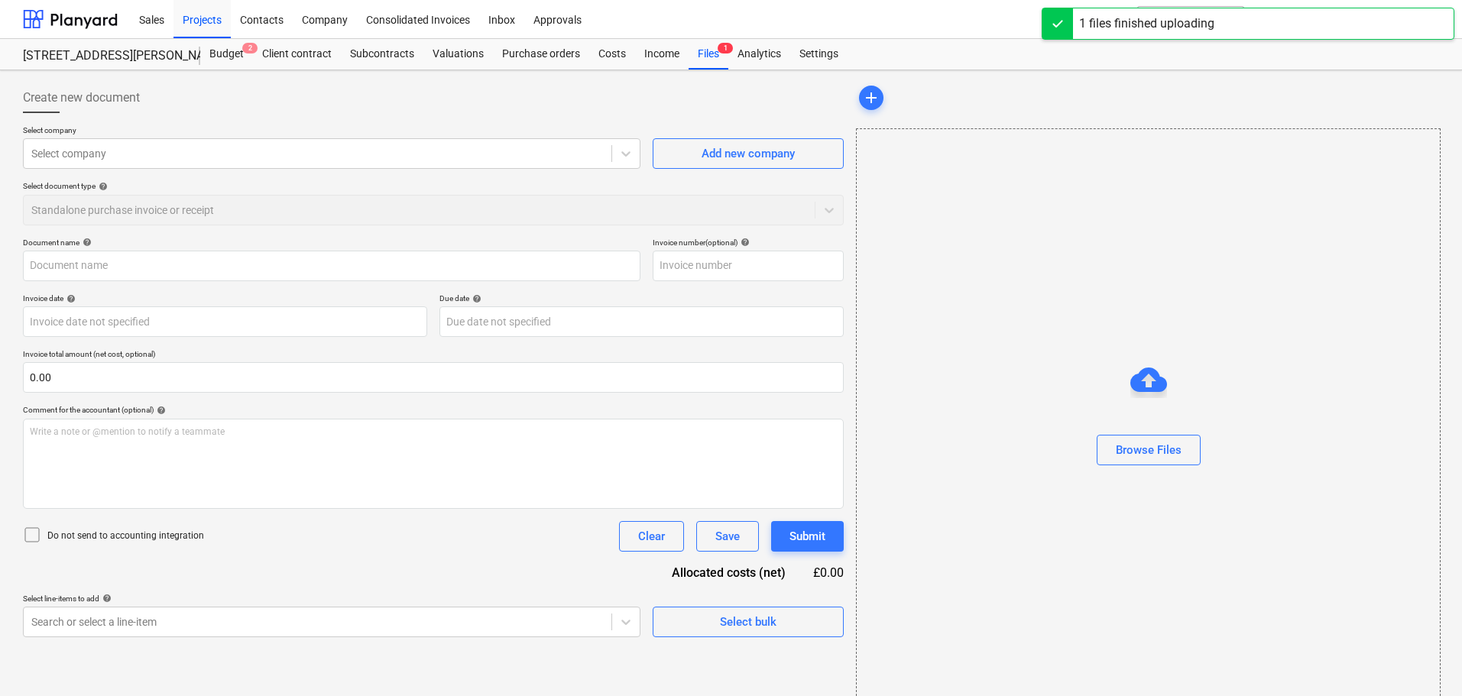
type input "Invoice 7003706847.pdf"
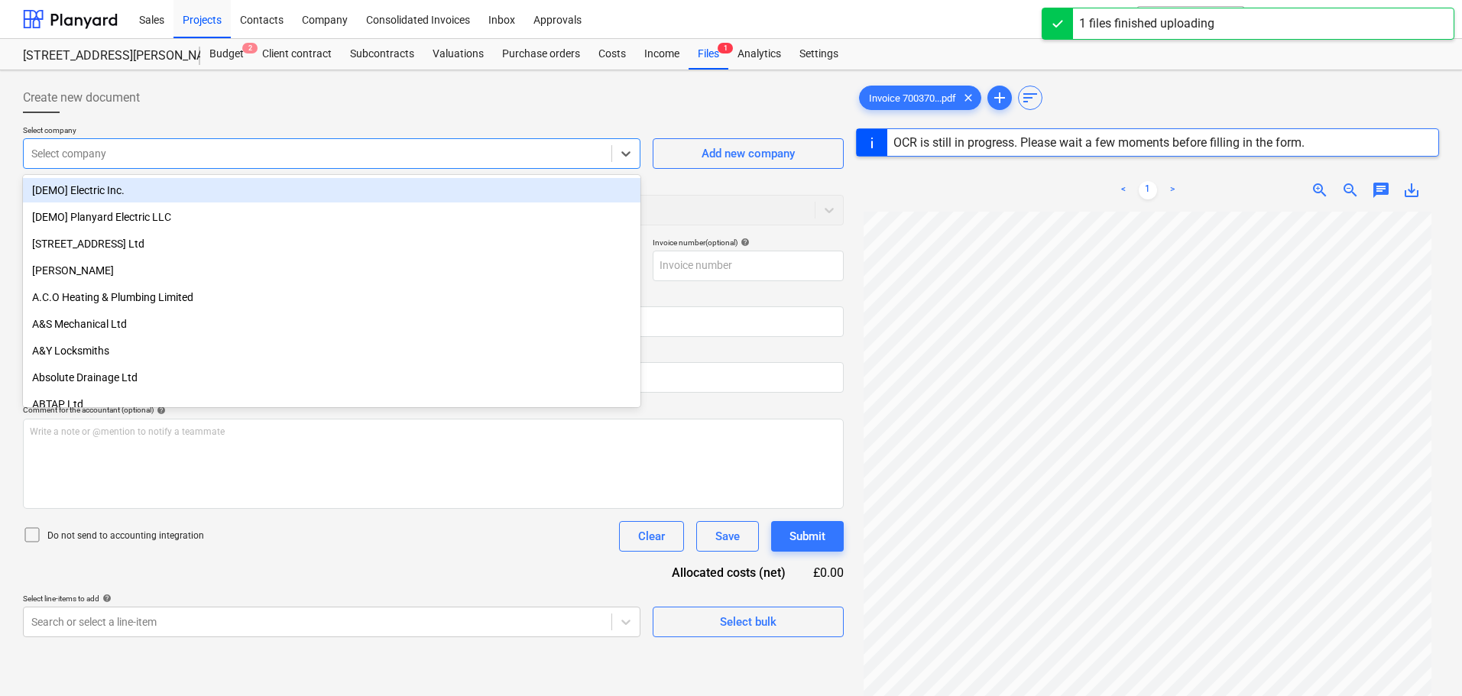
click at [127, 151] on div at bounding box center [317, 153] width 573 height 15
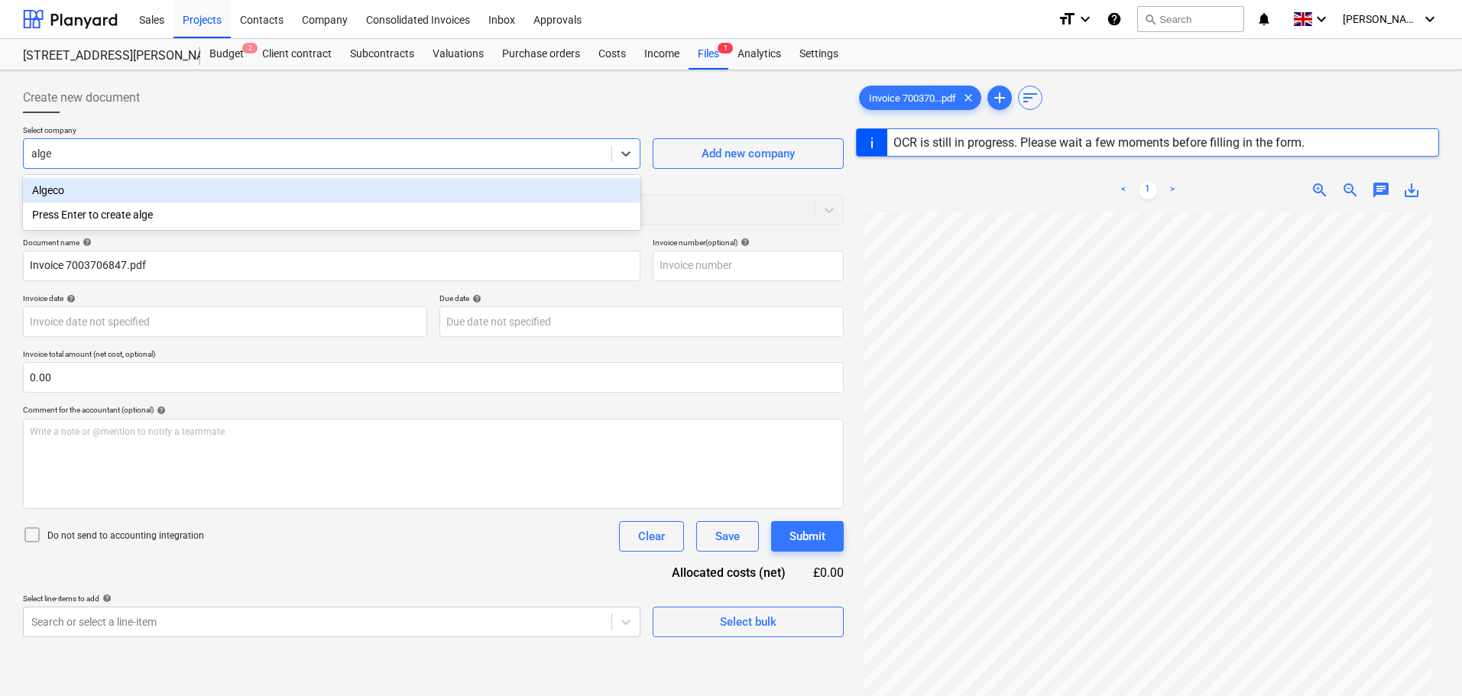
type input "algec"
click at [112, 184] on div "Algeco" at bounding box center [332, 190] width 618 height 24
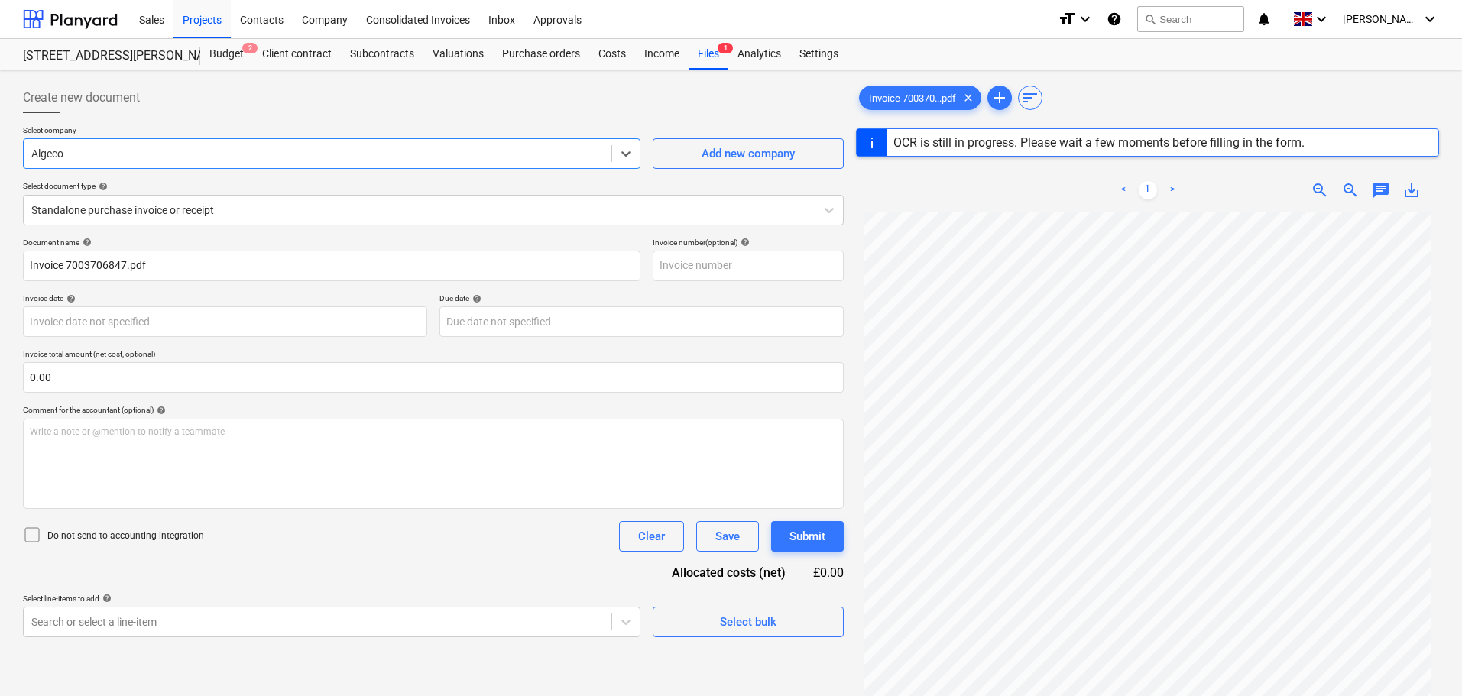
type input "7003706847"
type input "[DATE]"
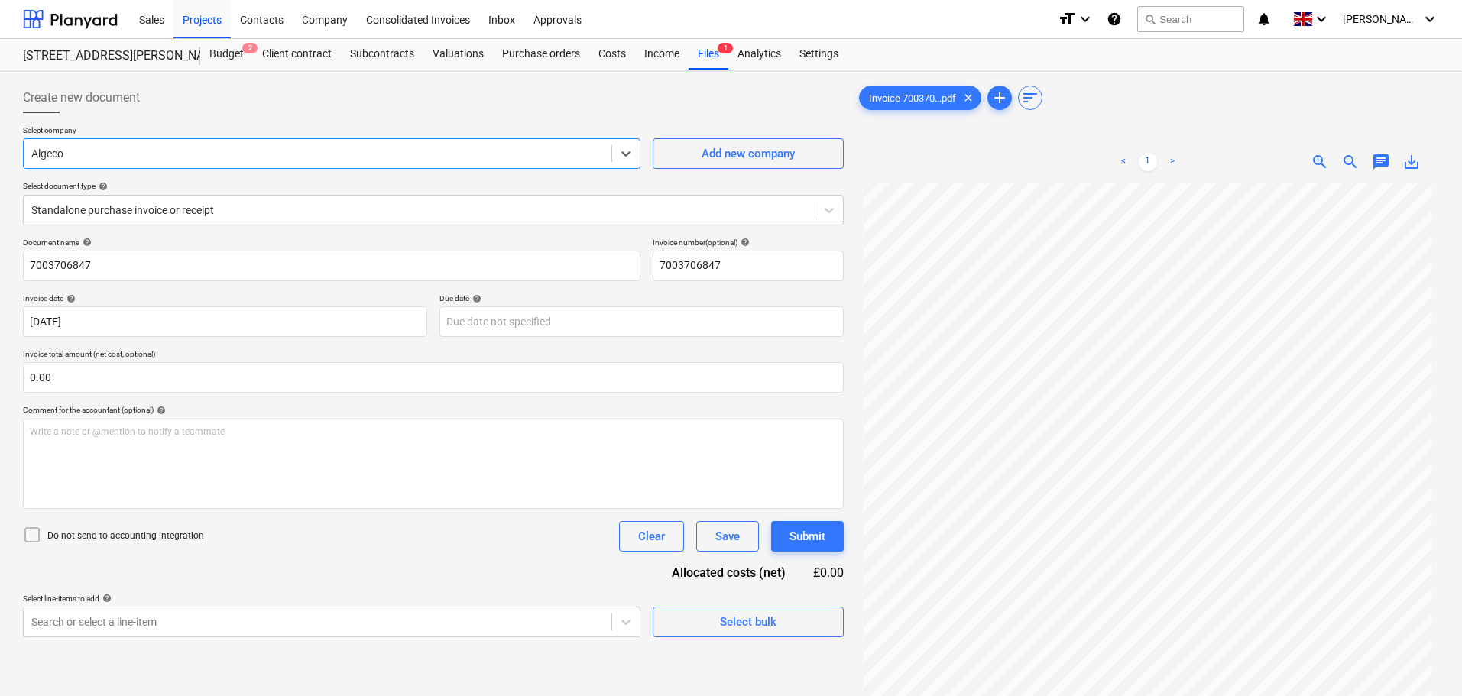
click at [342, 123] on div at bounding box center [433, 119] width 821 height 12
click at [151, 203] on div at bounding box center [419, 210] width 776 height 15
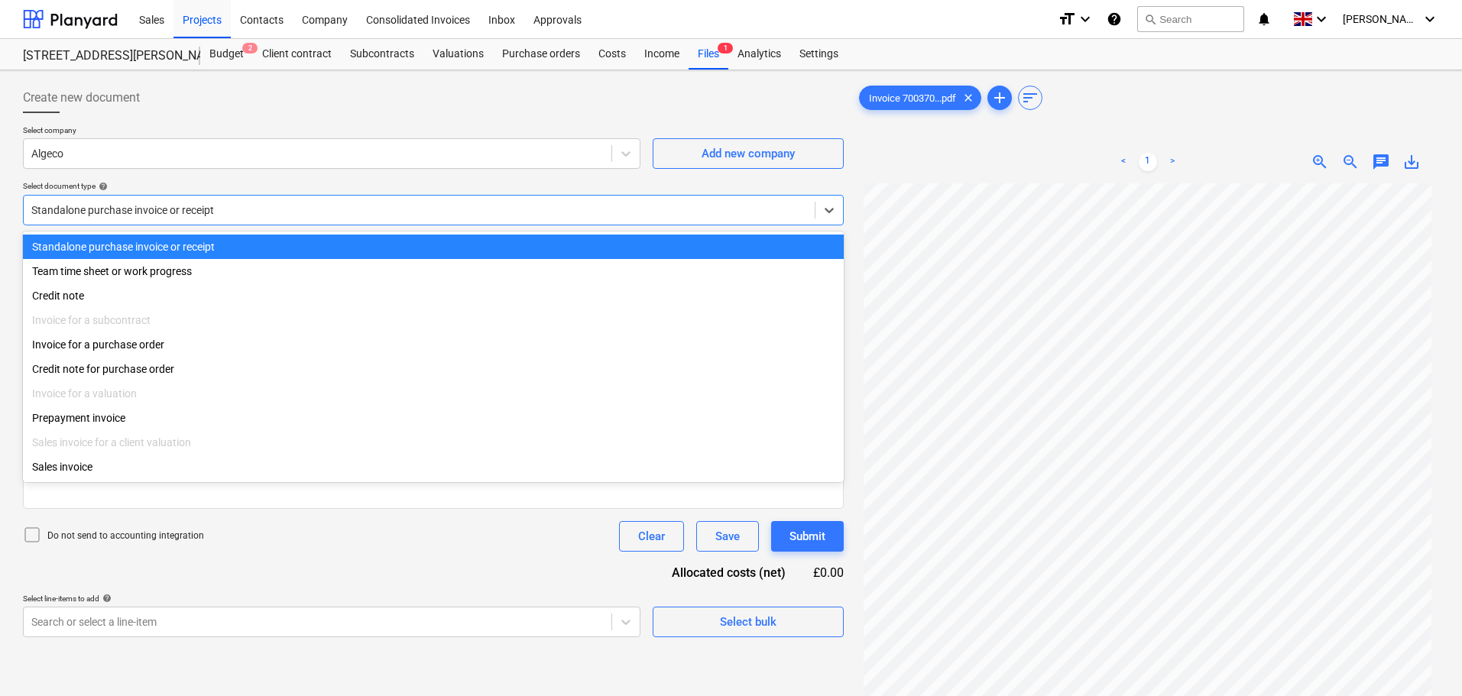
drag, startPoint x: 123, startPoint y: 249, endPoint x: 132, endPoint y: 249, distance: 9.2
click at [123, 248] on div "Standalone purchase invoice or receipt" at bounding box center [433, 247] width 821 height 24
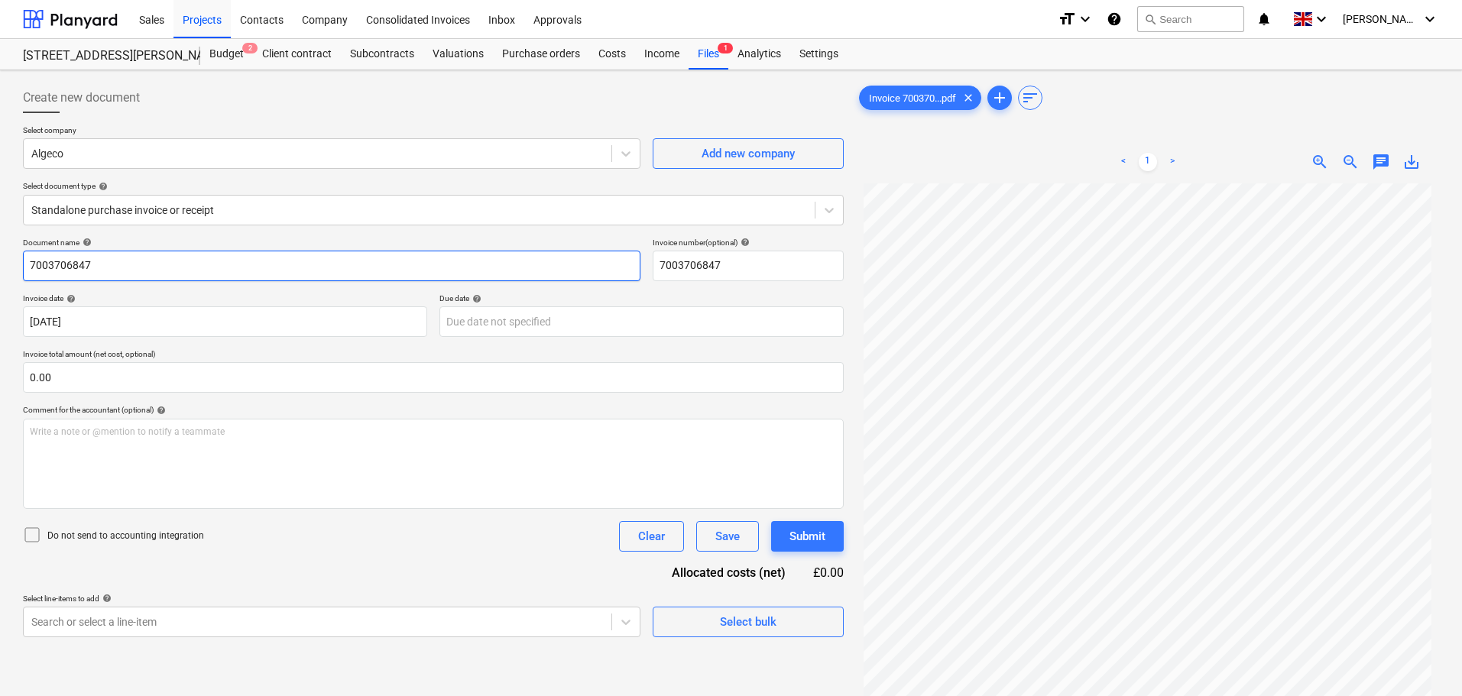
click at [105, 261] on input "7003706847" at bounding box center [332, 266] width 618 height 31
drag, startPoint x: 125, startPoint y: 258, endPoint x: -75, endPoint y: 256, distance: 199.5
click at [0, 256] on html "Sales Projects Contacts Company Consolidated Invoices Inbox Approvals format_si…" at bounding box center [731, 348] width 1462 height 696
type input "[PERSON_NAME] refills"
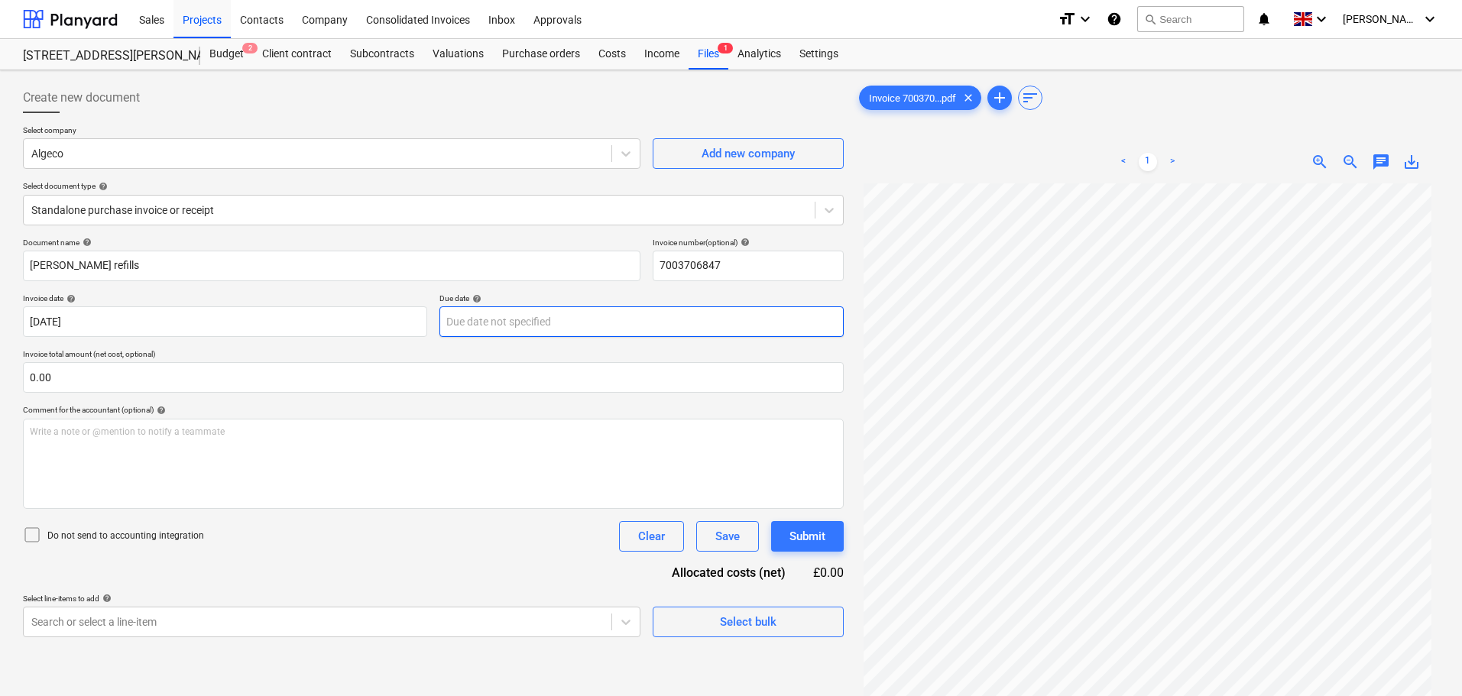
click at [512, 320] on body "Sales Projects Contacts Company Consolidated Invoices Inbox Approvals format_si…" at bounding box center [731, 348] width 1462 height 696
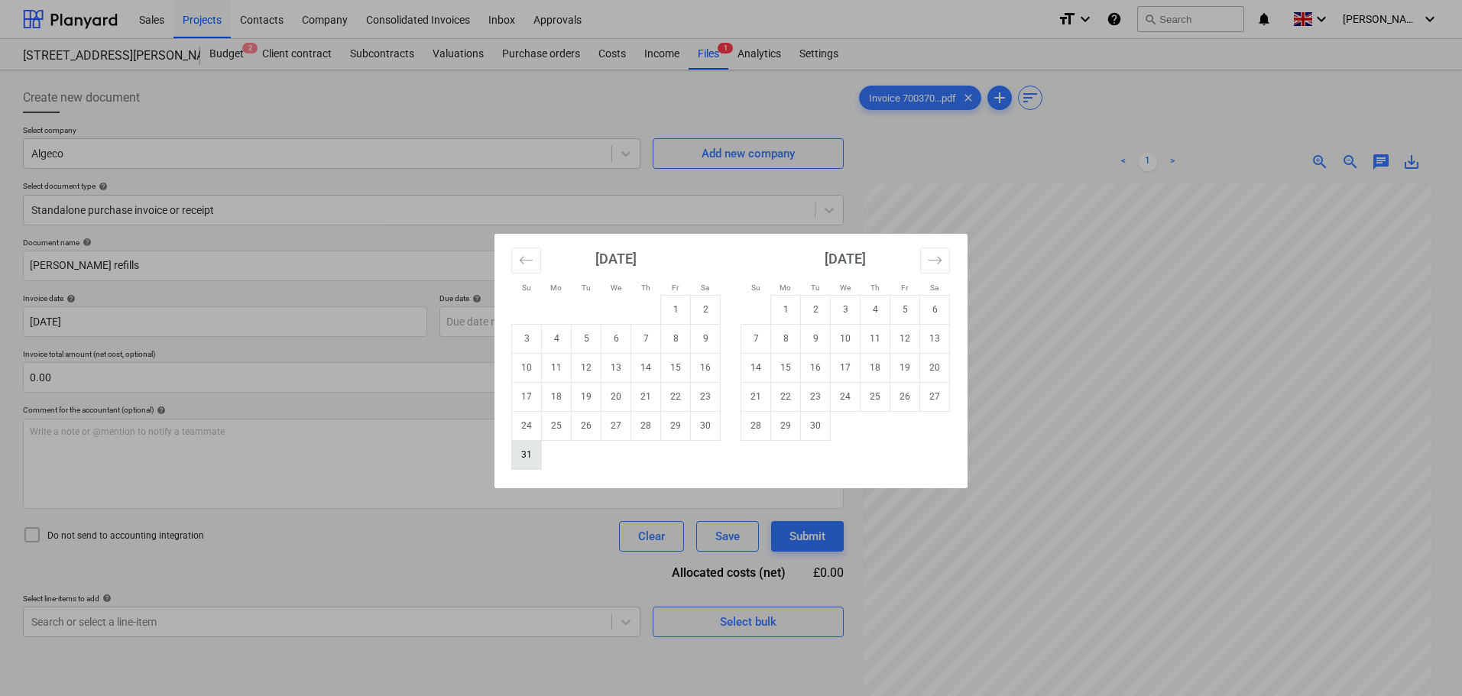
click at [534, 460] on td "31" at bounding box center [527, 454] width 30 height 29
type input "[DATE]"
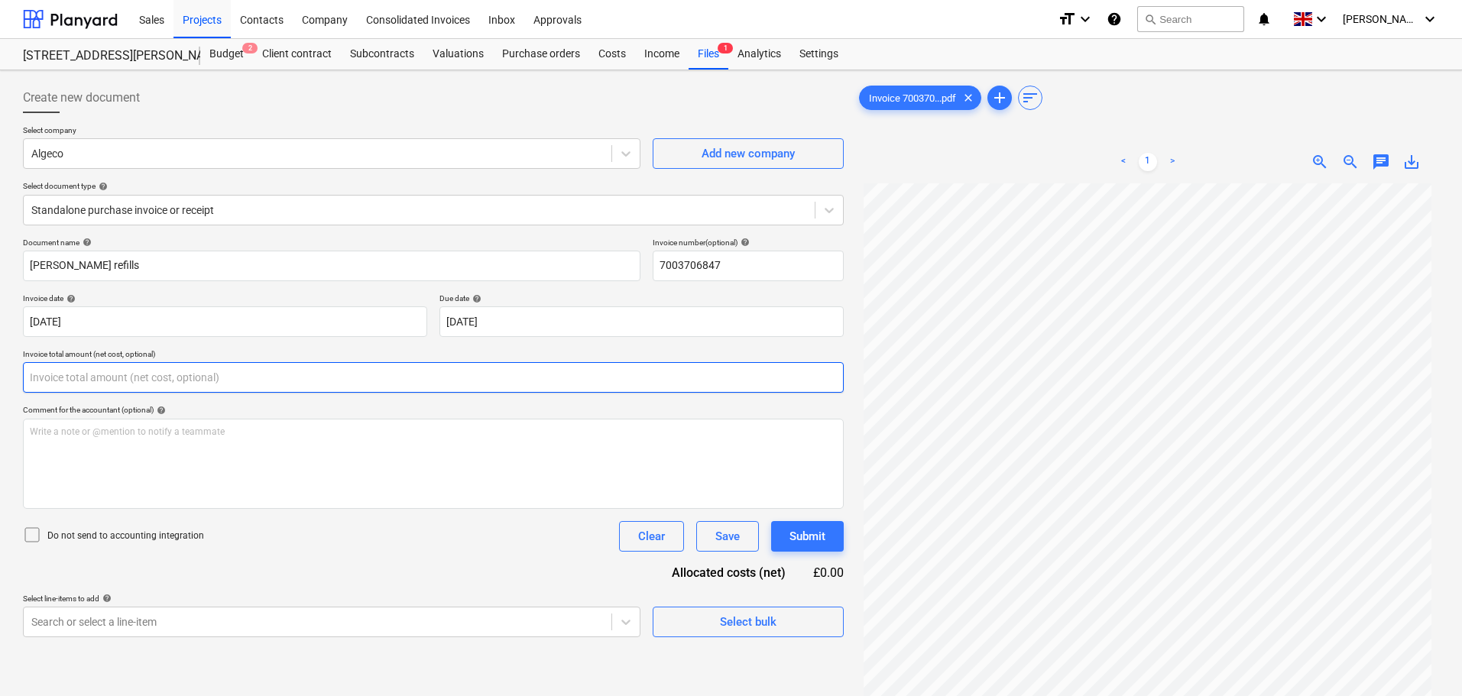
click at [93, 384] on input "text" at bounding box center [433, 377] width 821 height 31
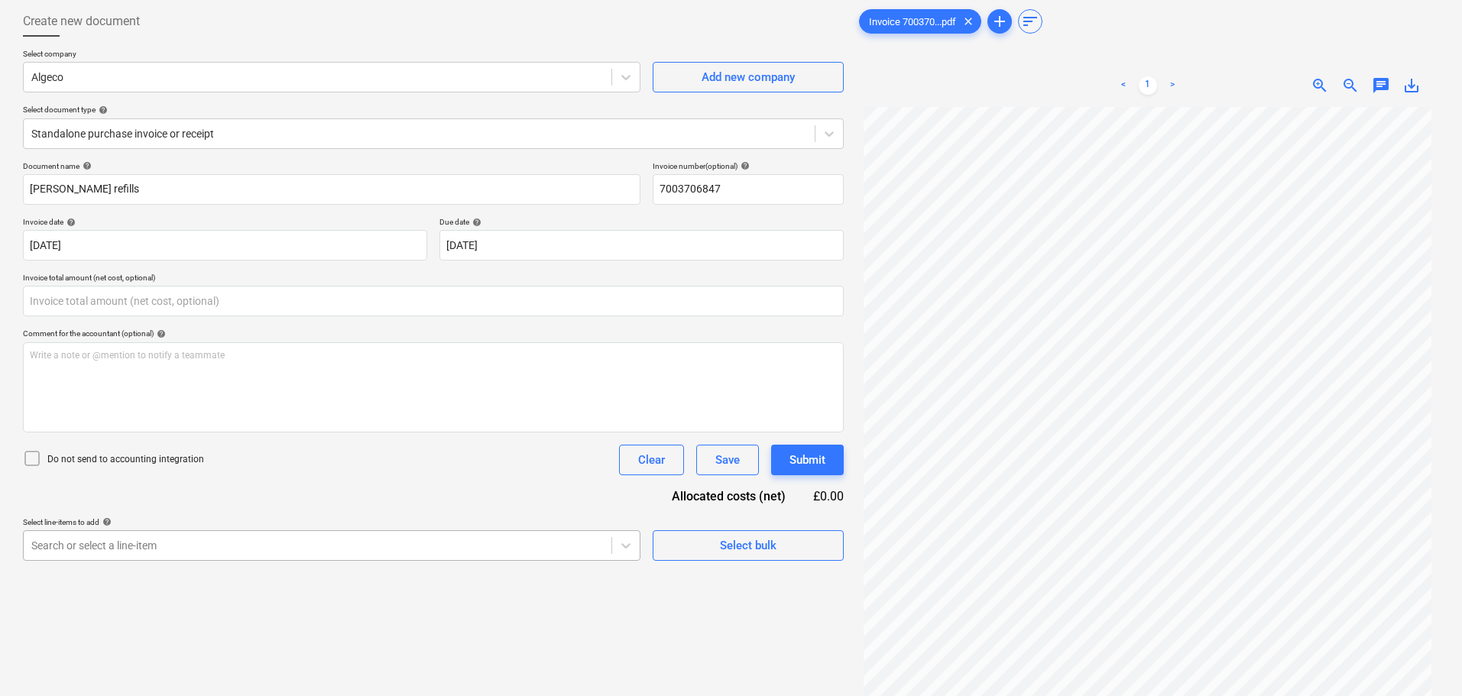
type input "0.00"
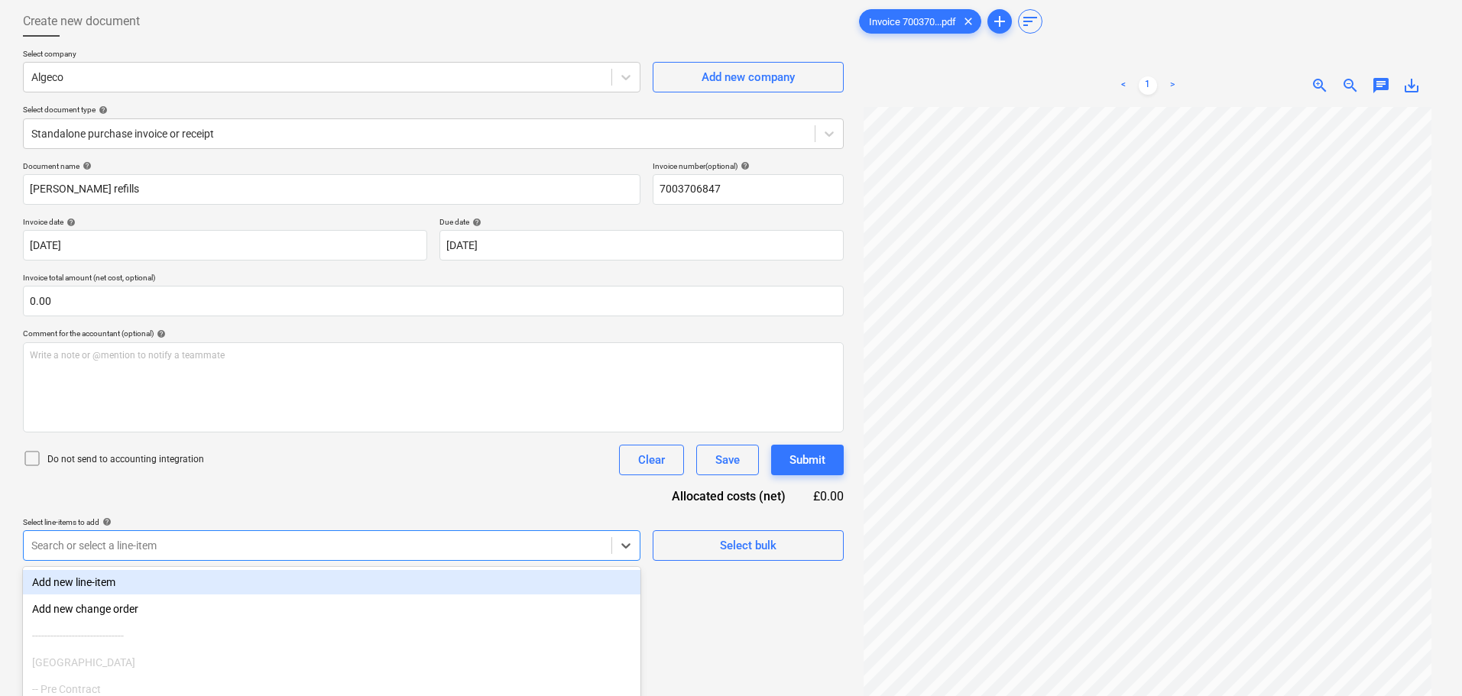
scroll to position [180, 0]
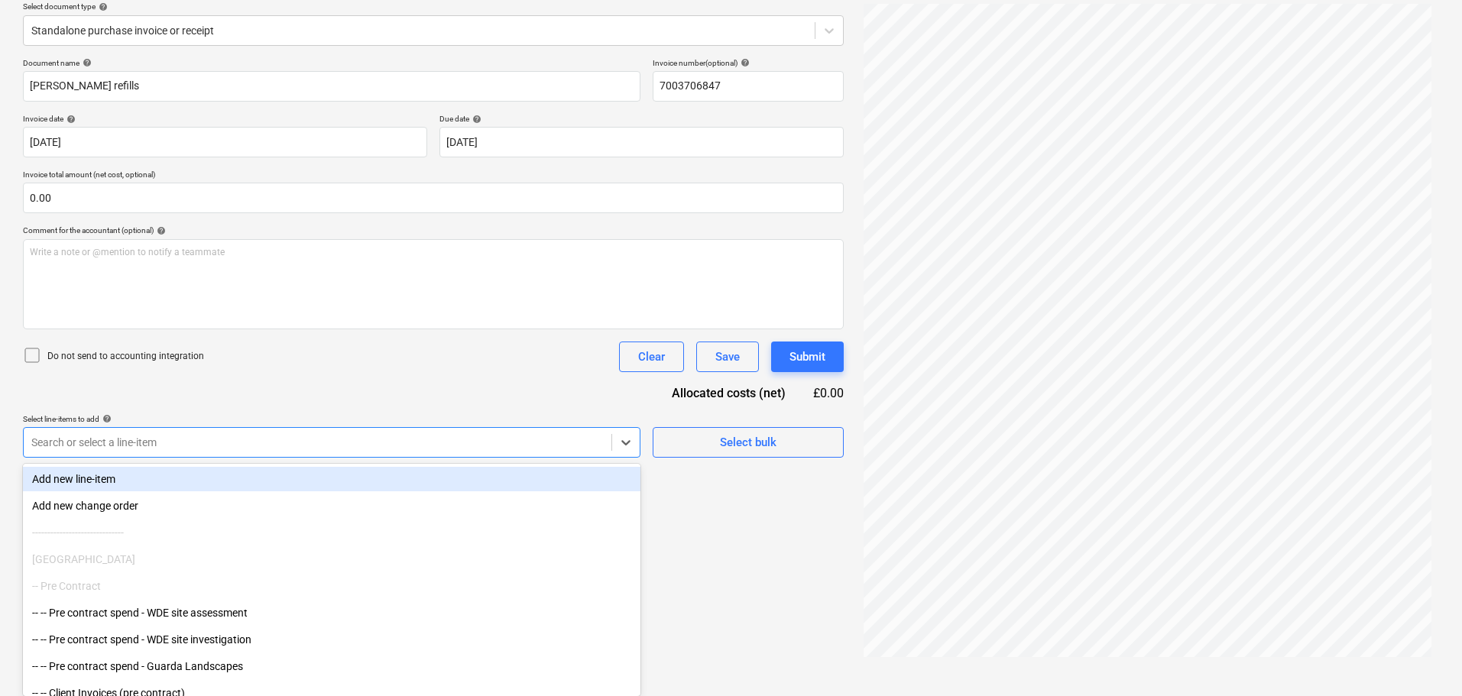
click at [165, 517] on body "Sales Projects Contacts Company Consolidated Invoices Inbox Approvals format_si…" at bounding box center [731, 168] width 1462 height 696
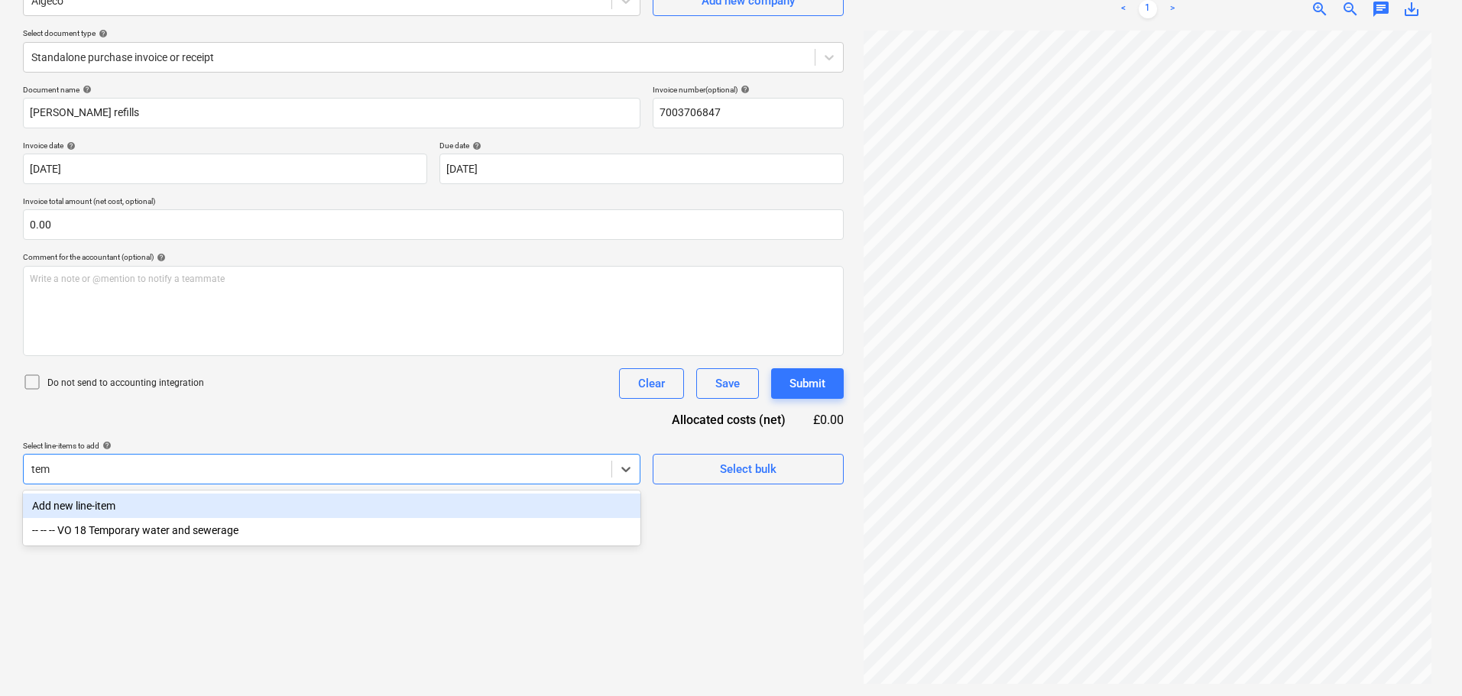
scroll to position [153, 0]
type input "temp"
click at [191, 504] on div "-- -- -- VO 18 Temporary water and sewerage" at bounding box center [332, 506] width 618 height 24
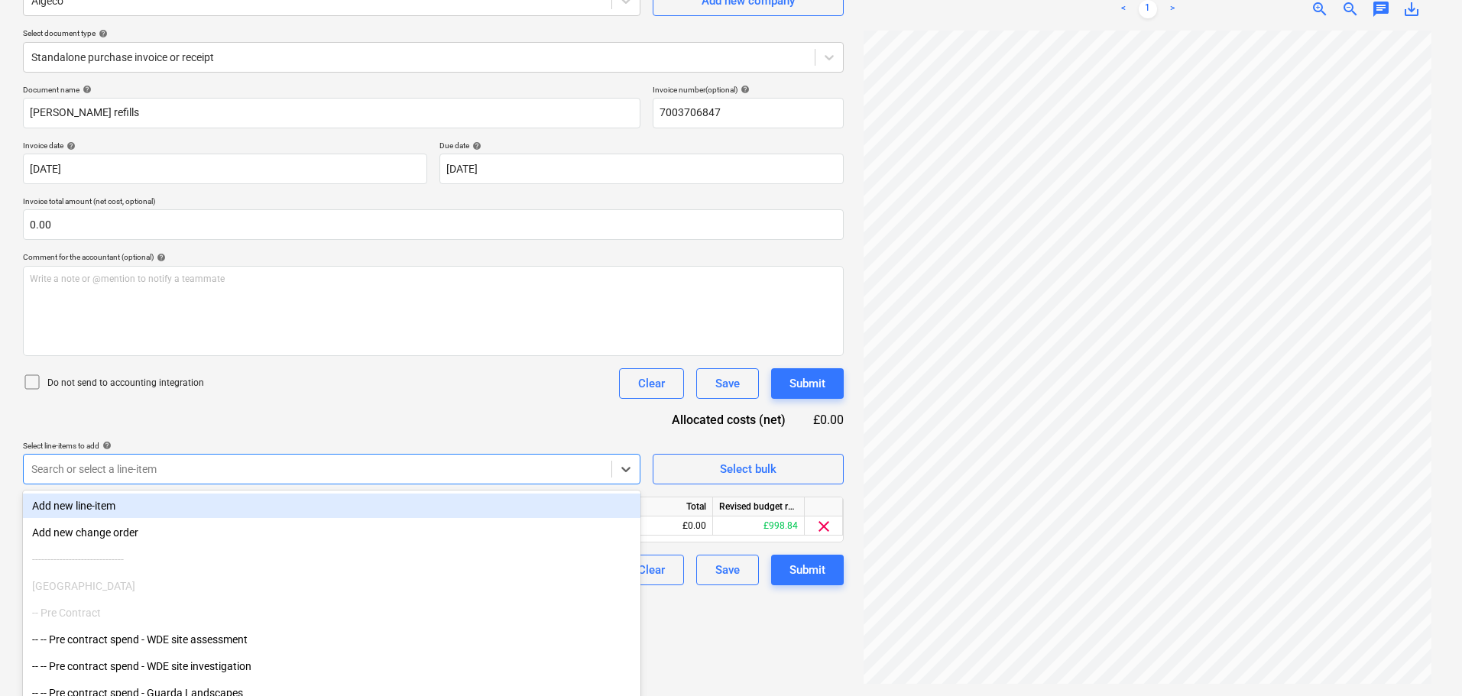
click at [321, 387] on div "Do not send to accounting integration Clear Save Submit" at bounding box center [433, 383] width 821 height 31
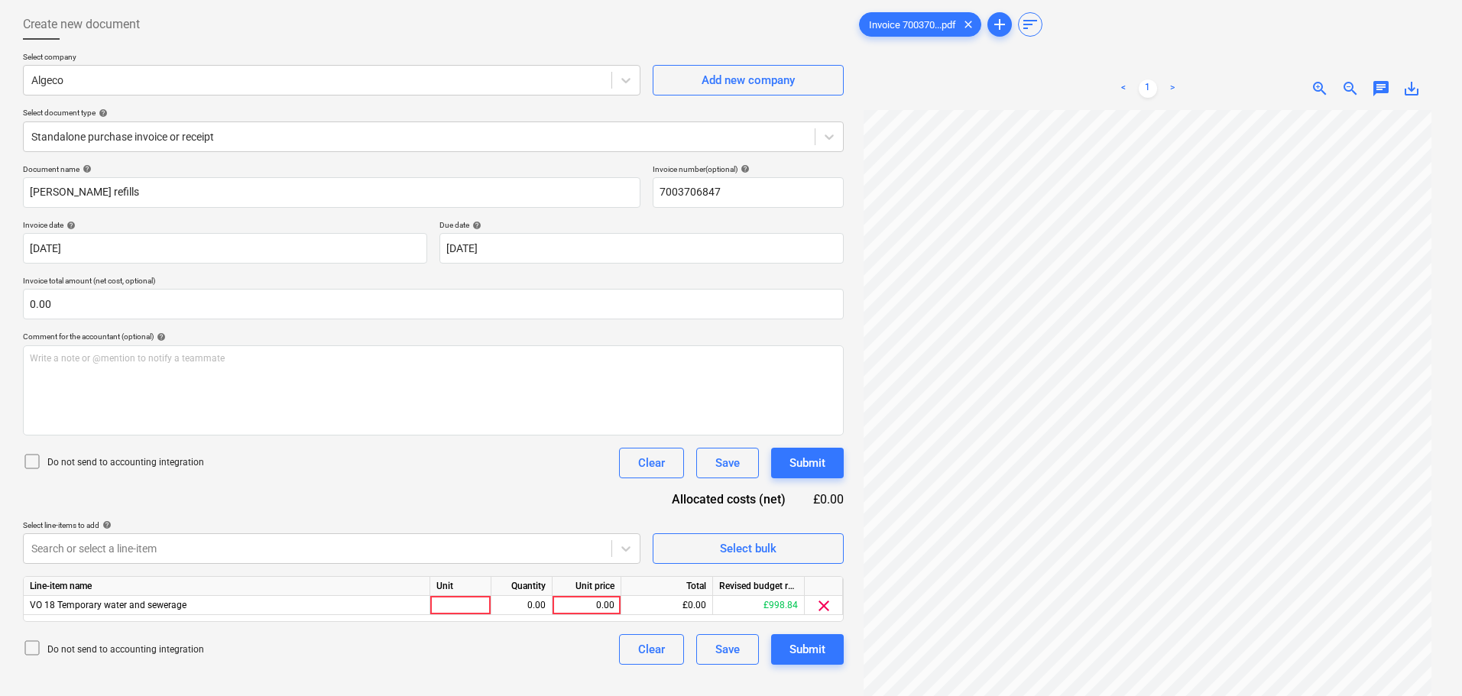
scroll to position [0, 0]
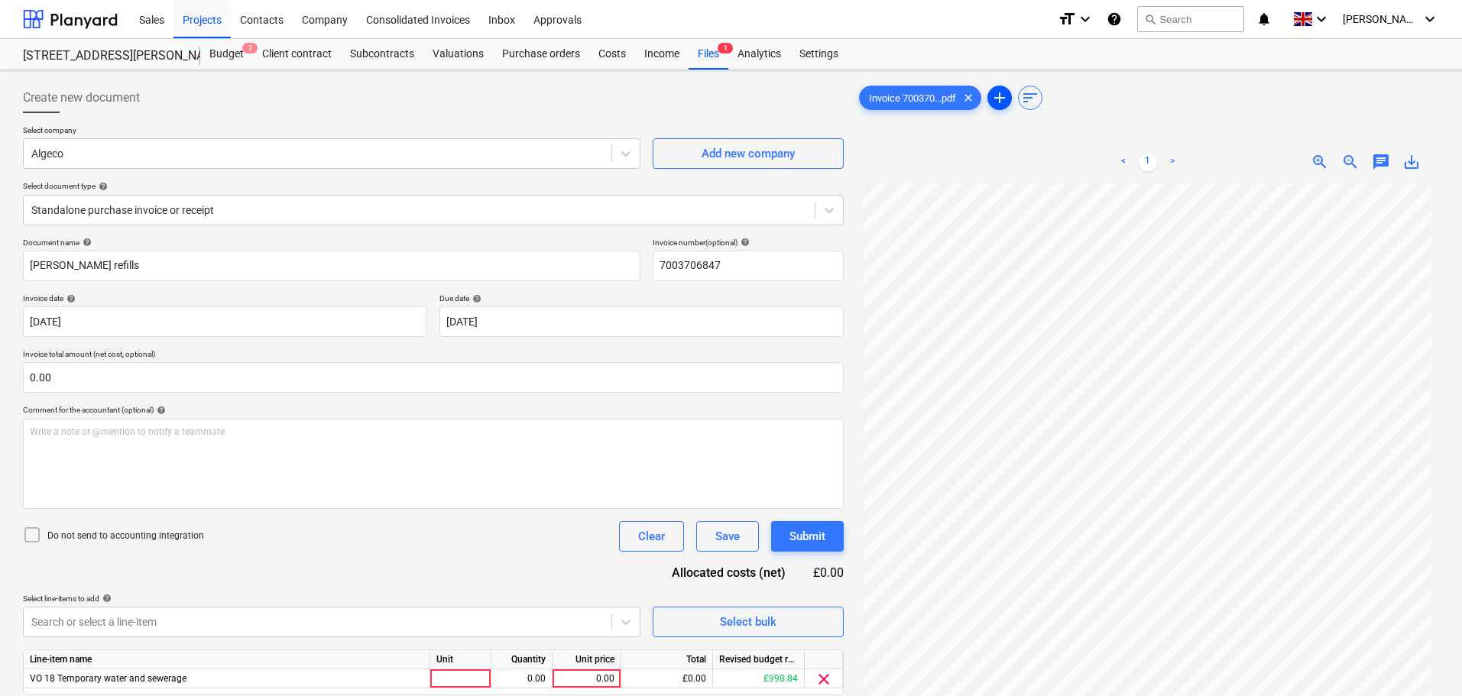
click at [1000, 95] on span "add" at bounding box center [1000, 98] width 18 height 18
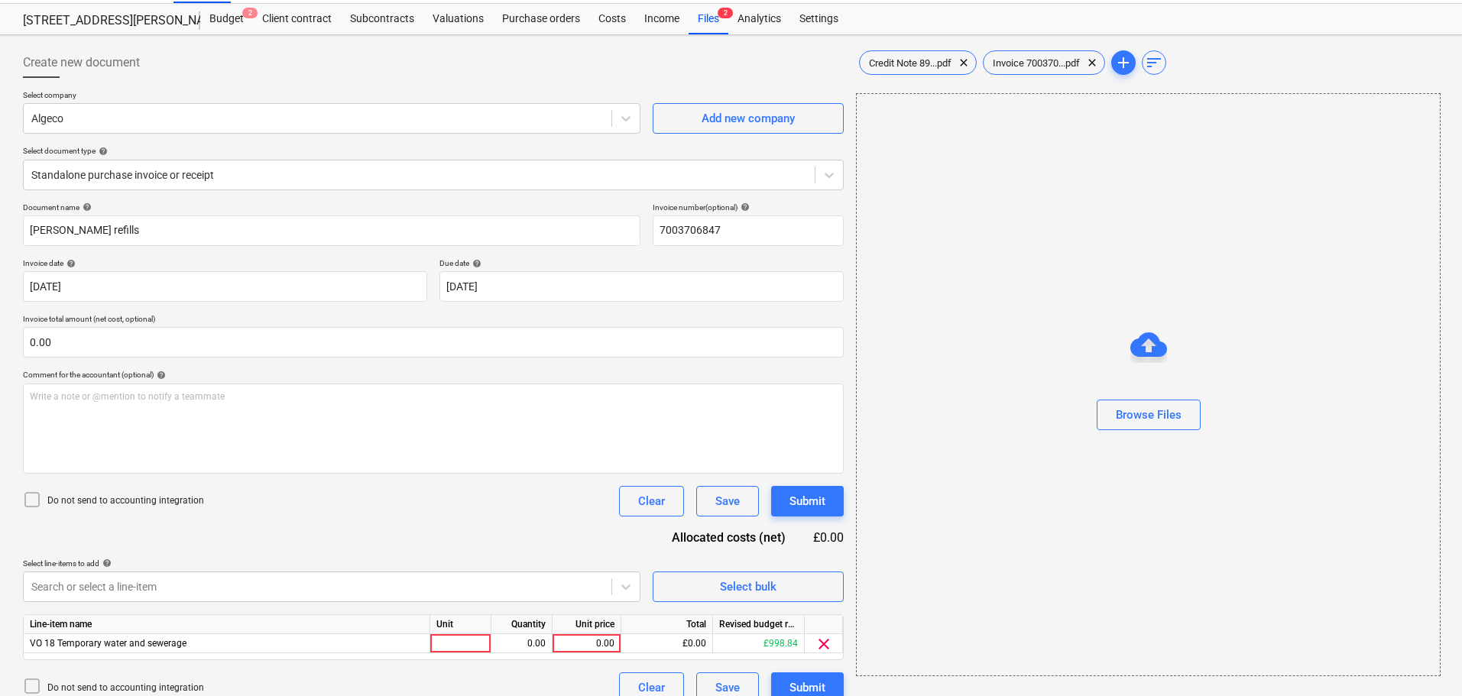
scroll to position [54, 0]
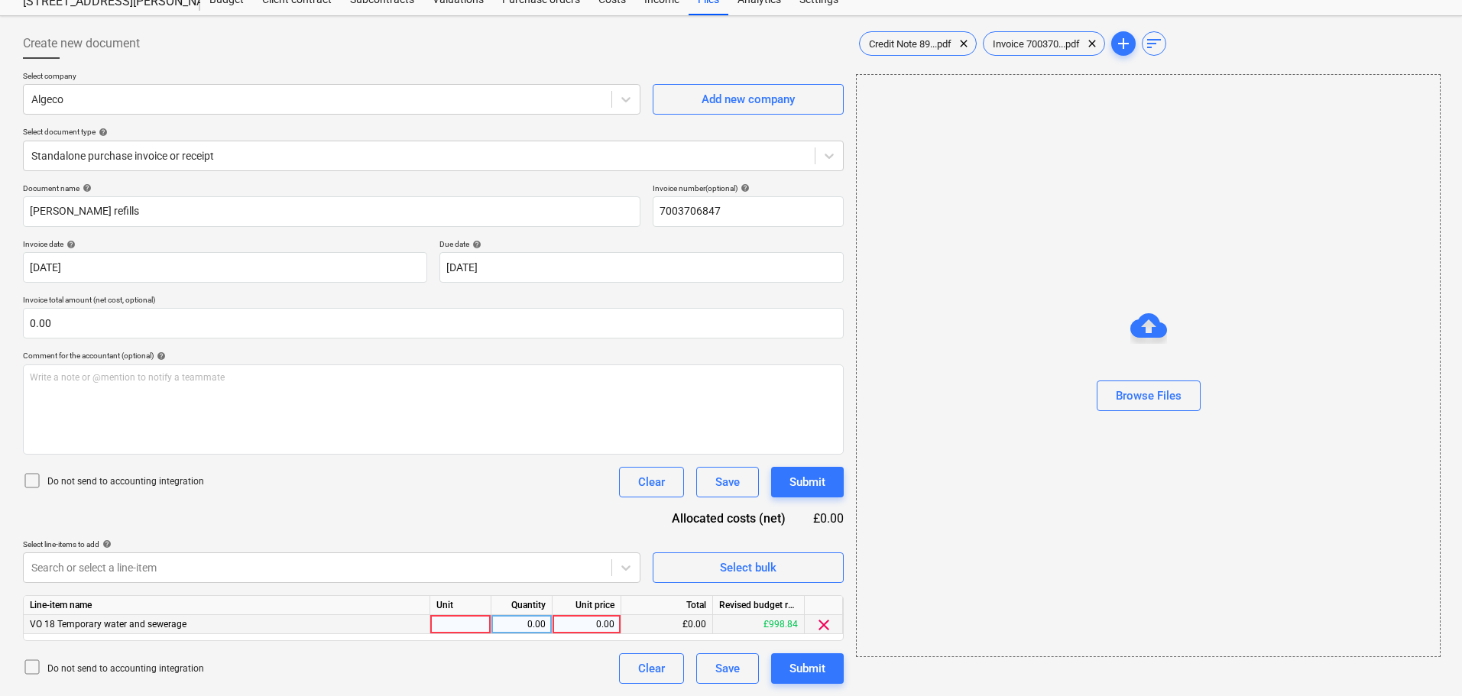
click at [441, 619] on div at bounding box center [460, 624] width 61 height 19
type input "item"
type input "75.29"
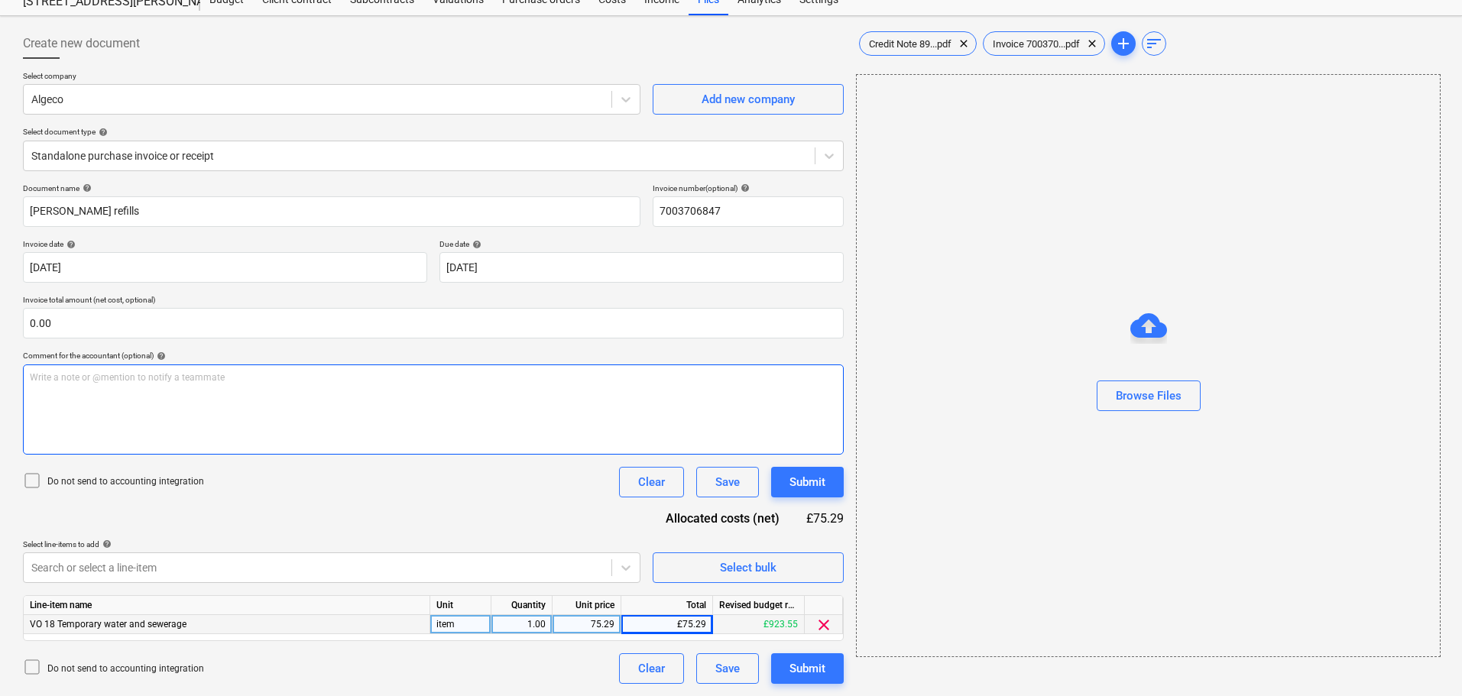
click at [56, 396] on div "Write a note or @mention to notify a teammate [PERSON_NAME]" at bounding box center [433, 410] width 821 height 90
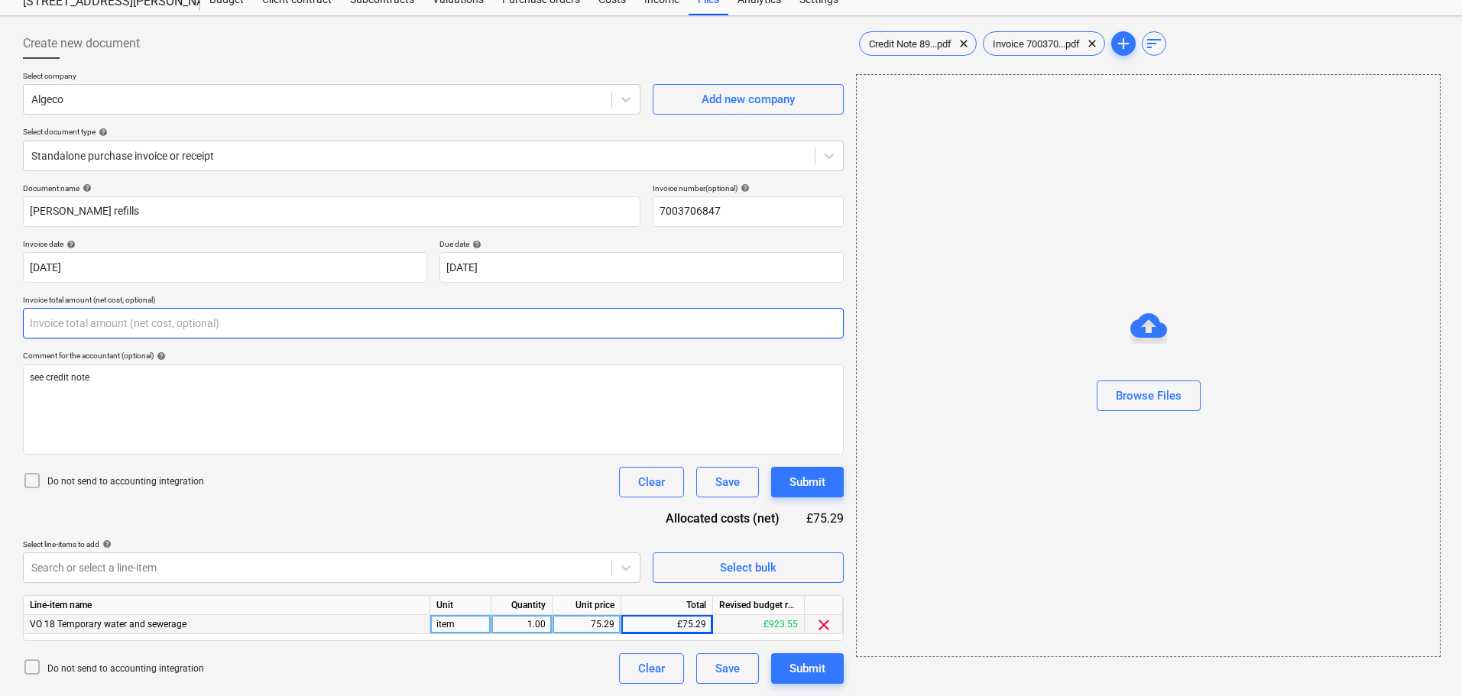
click at [173, 322] on input "text" at bounding box center [433, 323] width 821 height 31
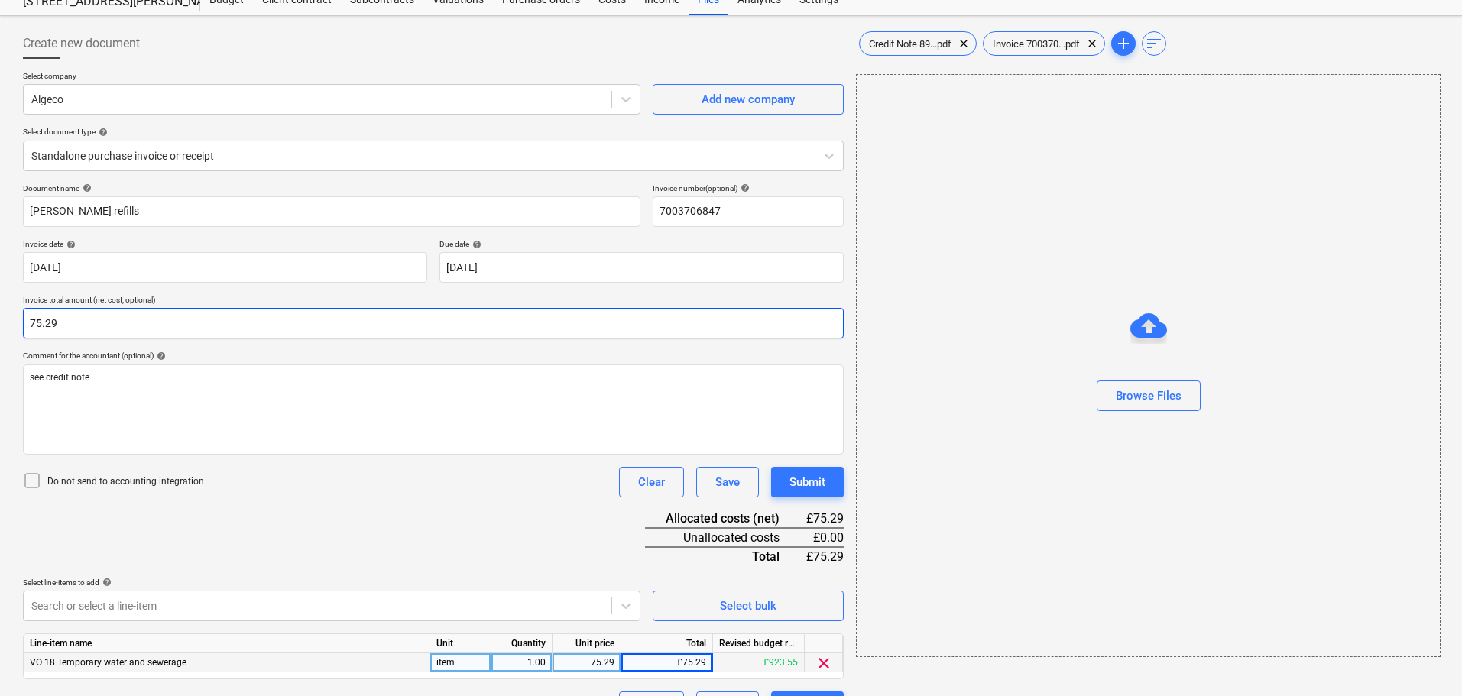
type input "75.29"
click at [324, 508] on div "Document name help [PERSON_NAME] refills Invoice number (optional) help 7003706…" at bounding box center [433, 452] width 821 height 539
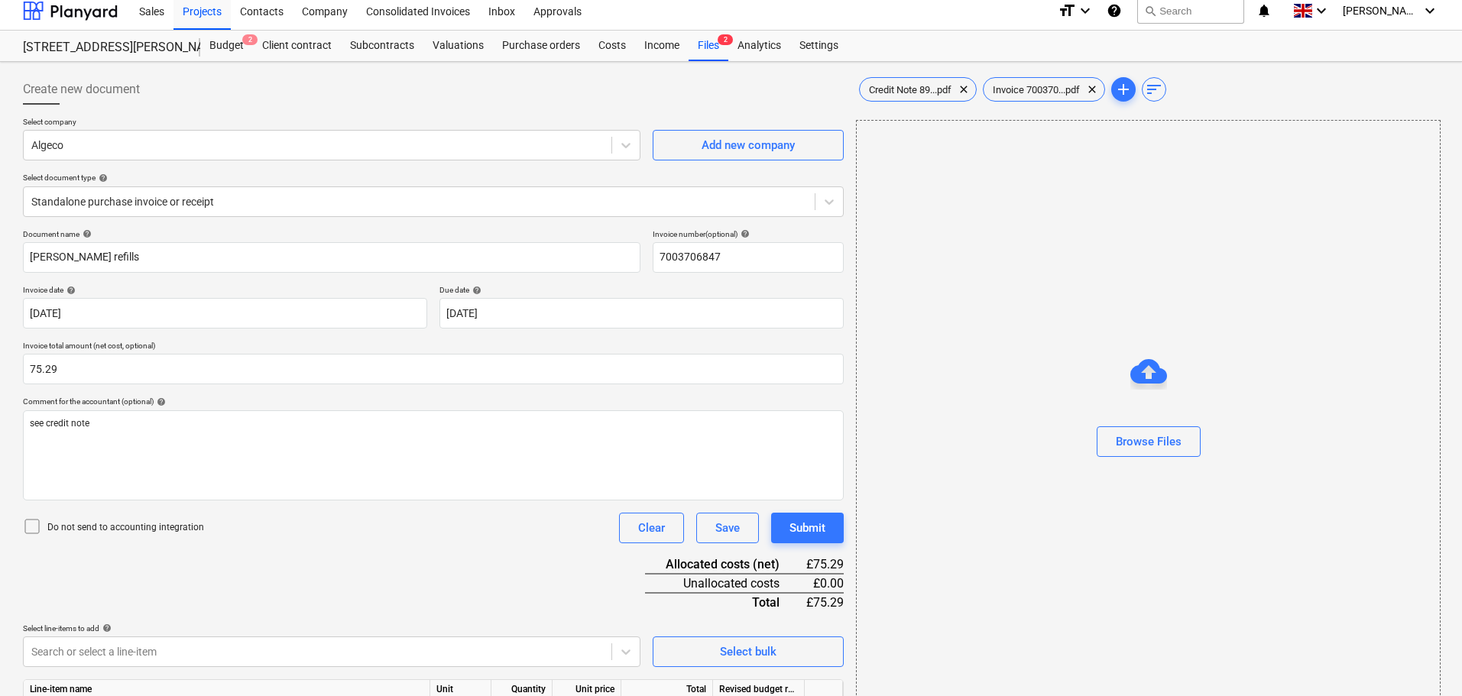
scroll to position [0, 0]
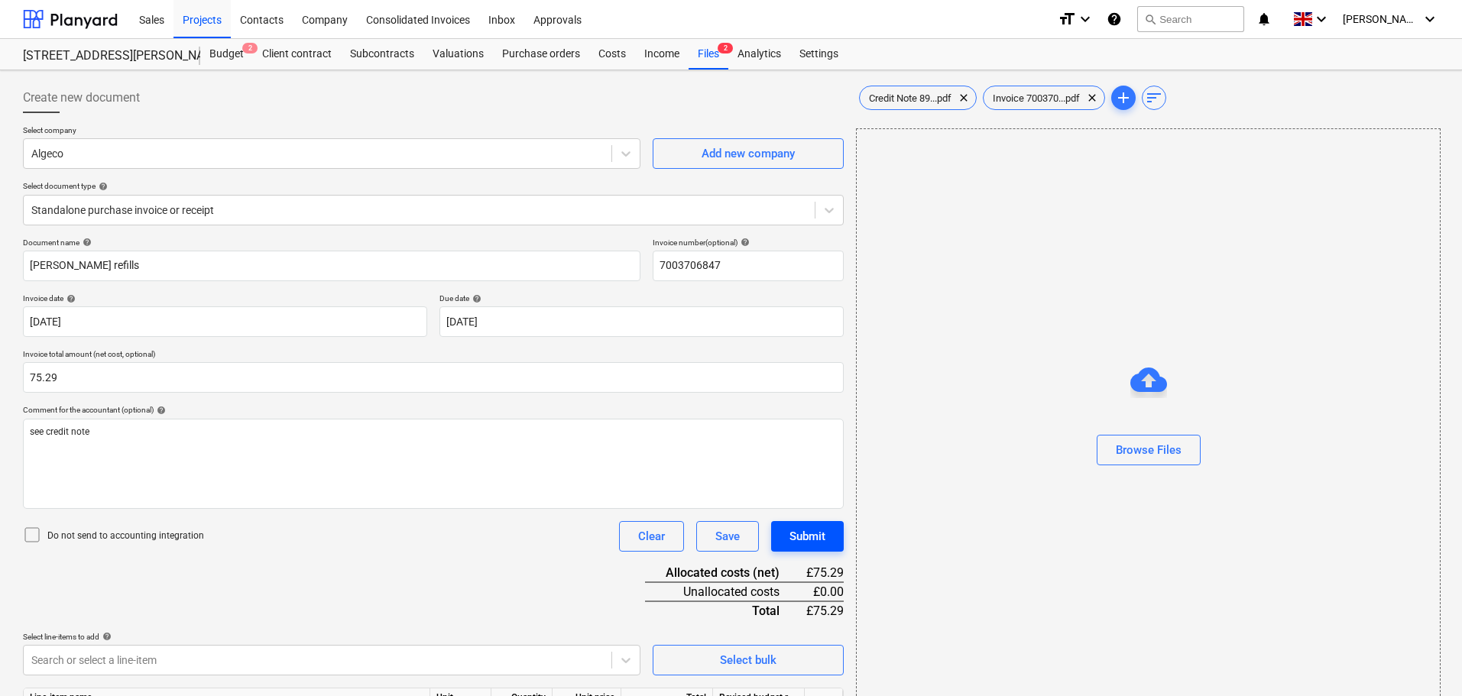
click at [818, 536] on div "Submit" at bounding box center [808, 537] width 36 height 20
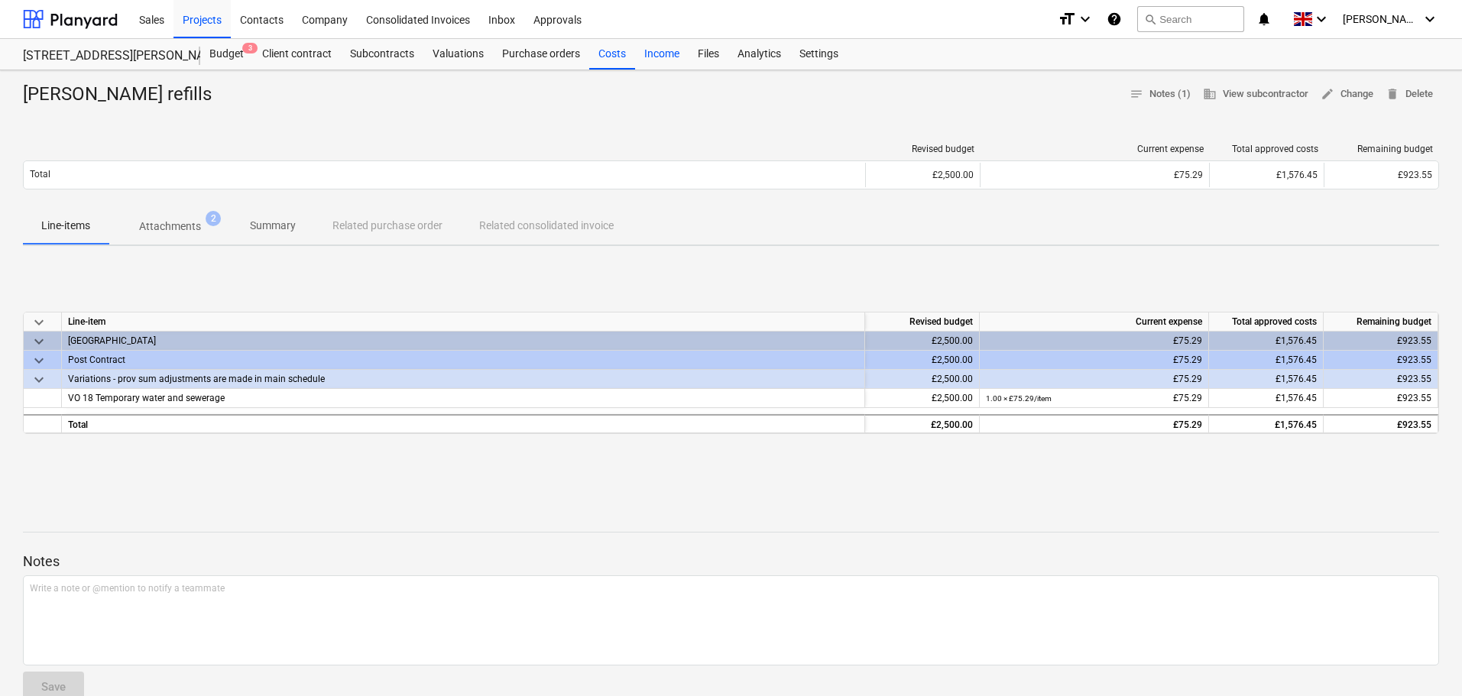
drag, startPoint x: 605, startPoint y: 54, endPoint x: 651, endPoint y: 65, distance: 46.4
click at [605, 54] on div "Costs" at bounding box center [612, 54] width 46 height 31
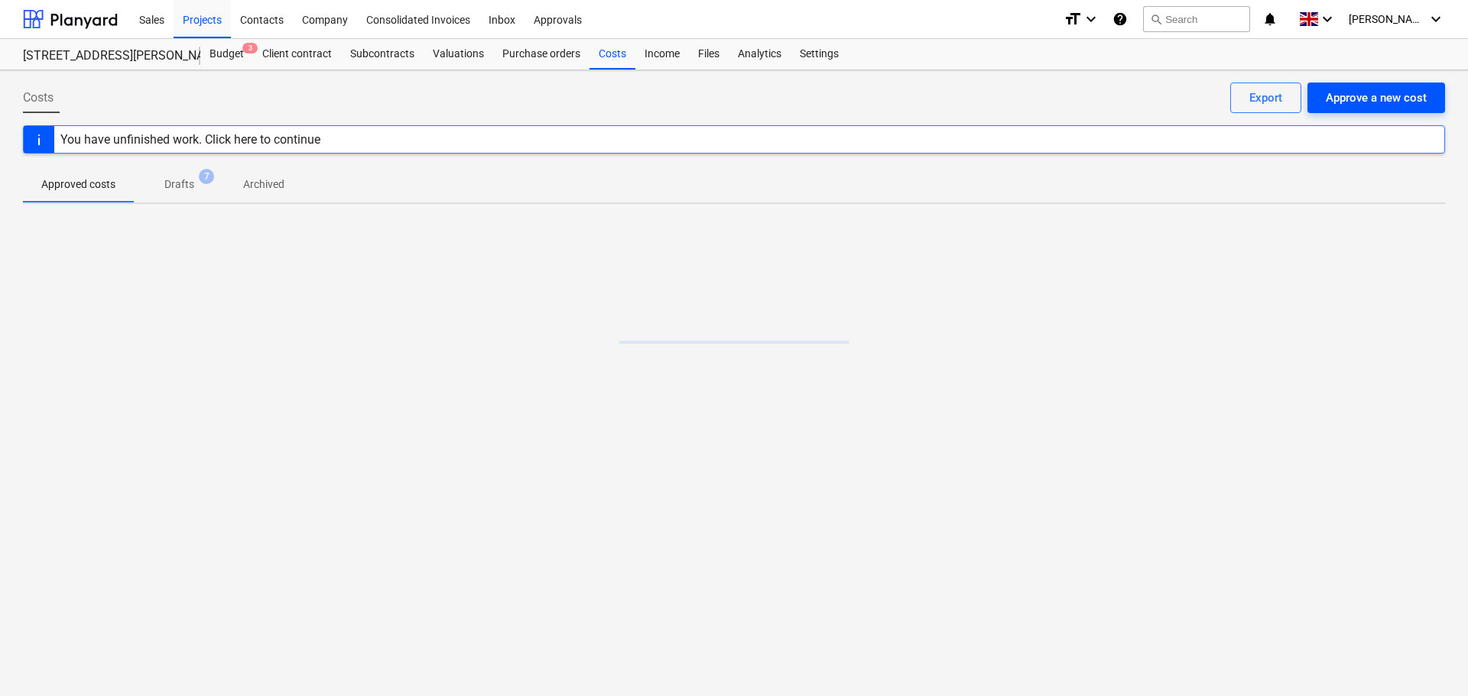
click at [1361, 98] on div "Approve a new cost" at bounding box center [1376, 98] width 101 height 20
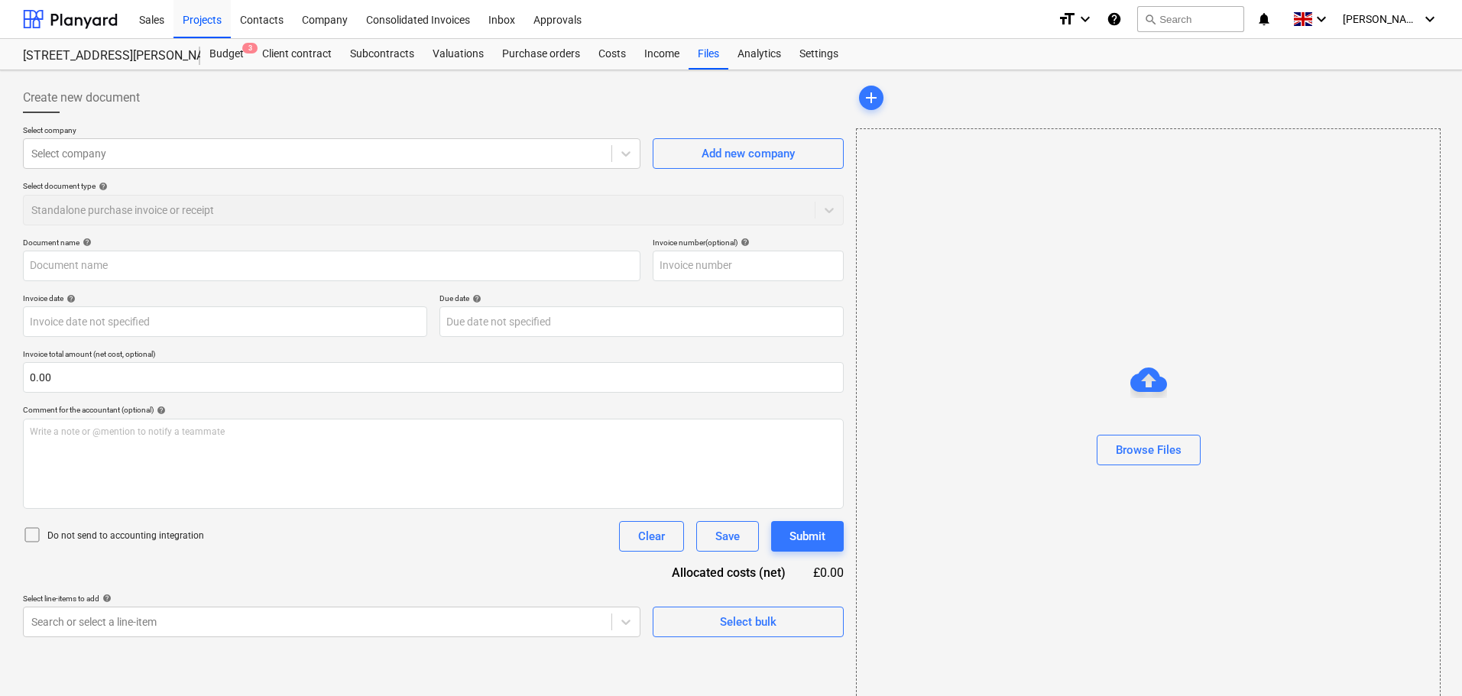
type input "Invoice 7003694761.pdf"
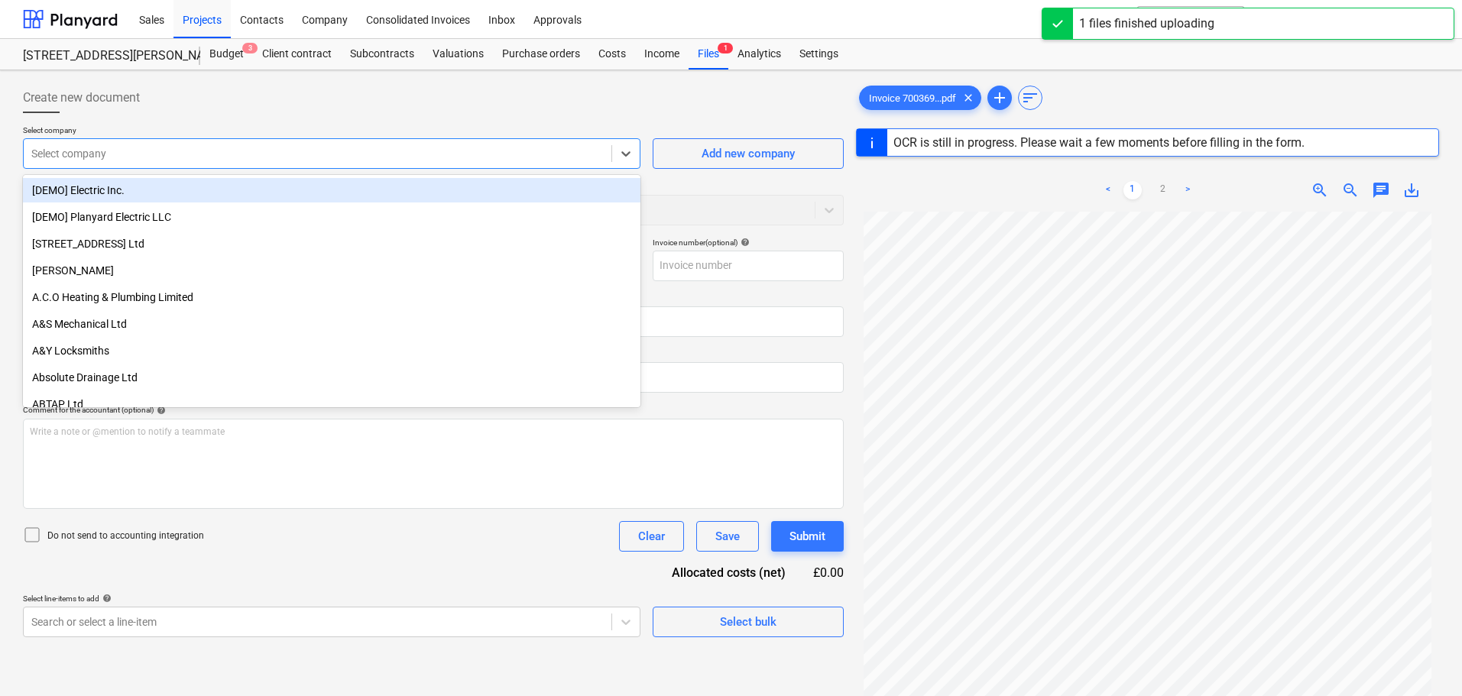
click at [116, 158] on div at bounding box center [317, 153] width 573 height 15
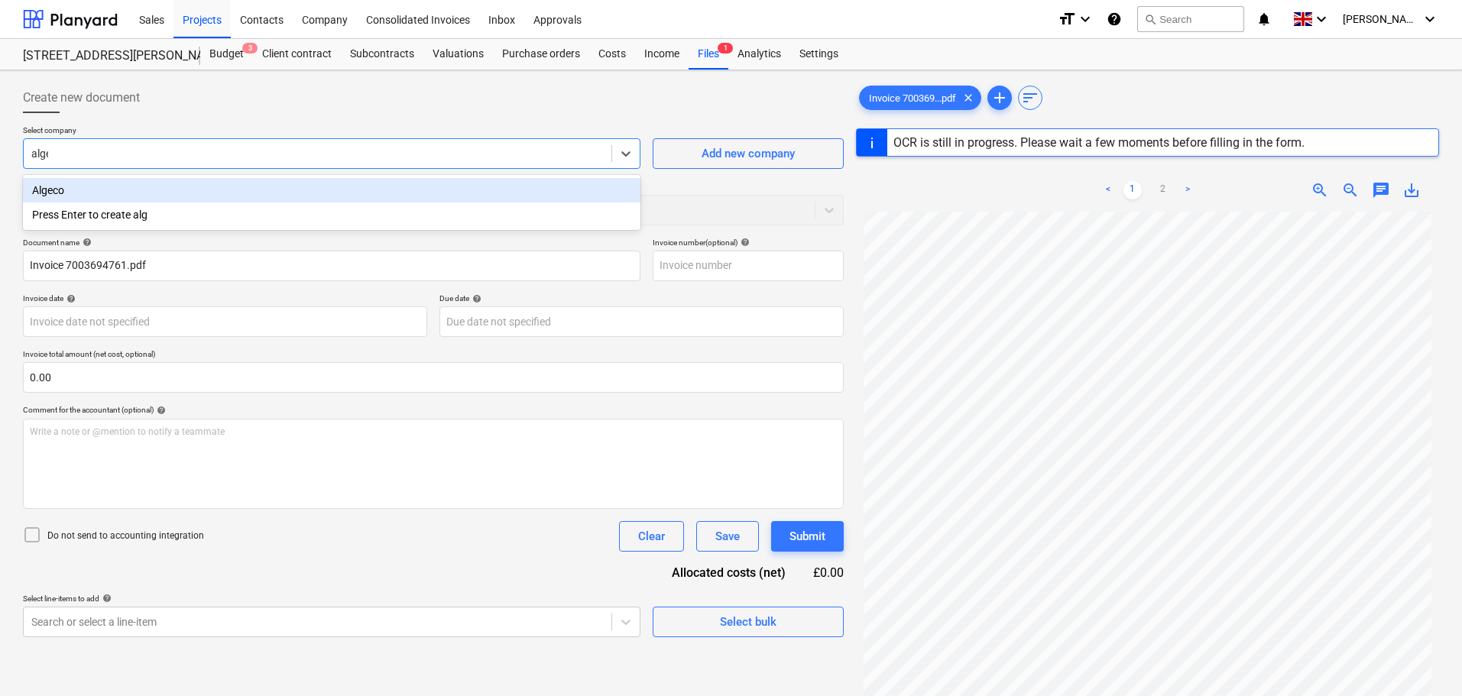
type input "algec"
type input "7003694761"
type input "[DATE]"
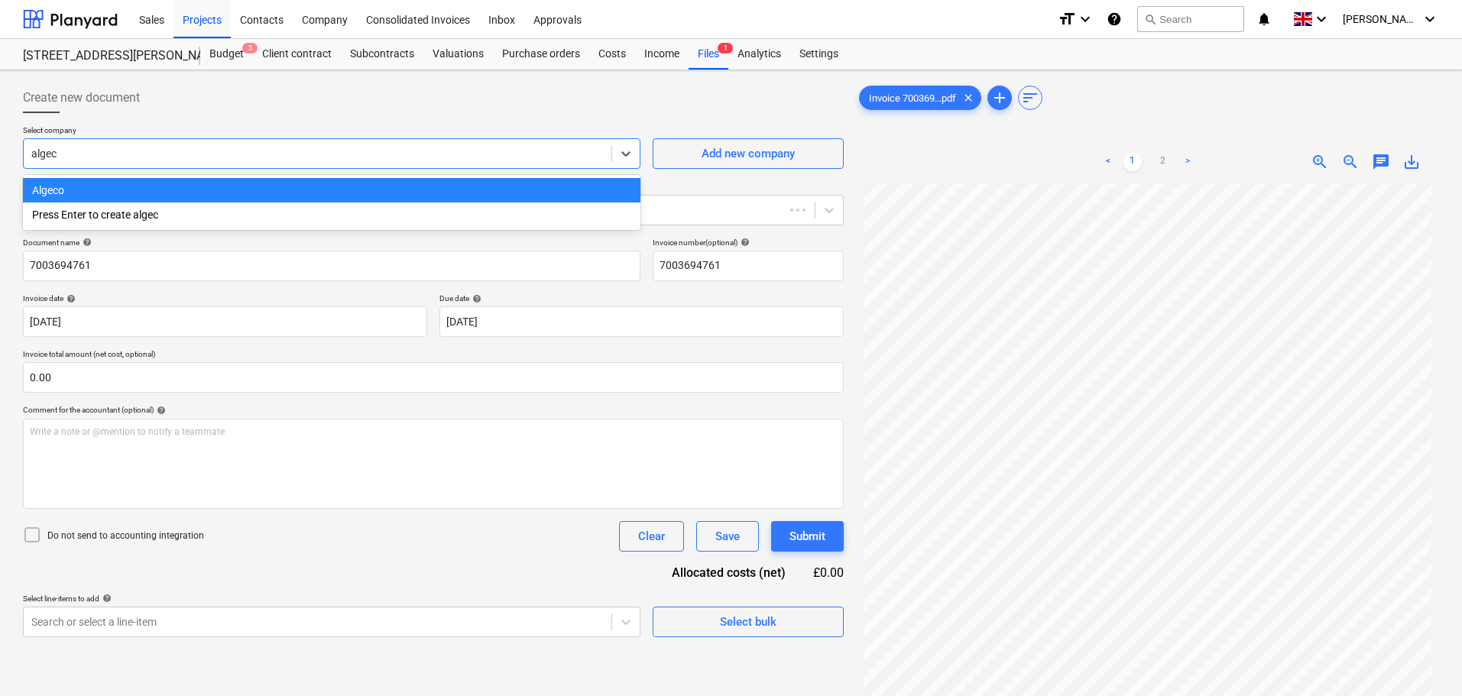
click at [87, 183] on div "Algeco" at bounding box center [332, 190] width 618 height 24
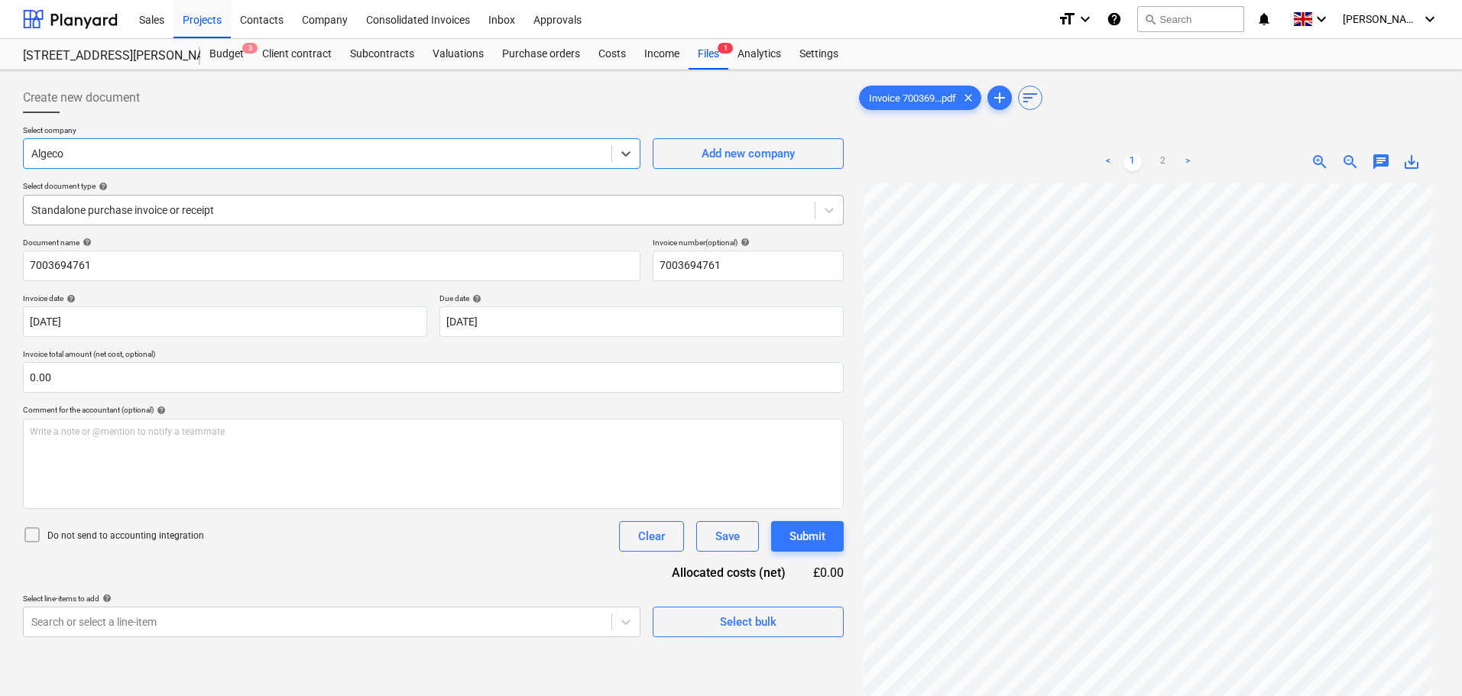
click at [128, 217] on div at bounding box center [419, 210] width 776 height 15
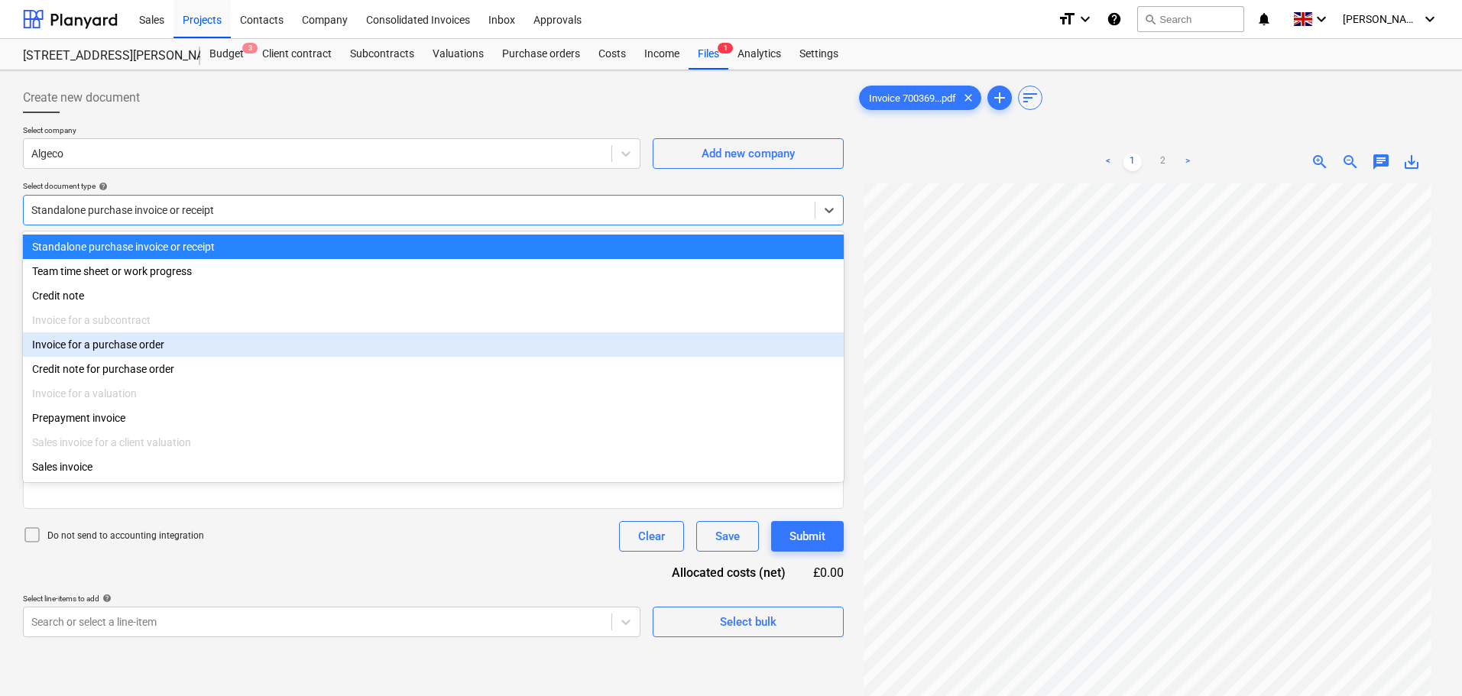
click at [123, 357] on div "Invoice for a purchase order" at bounding box center [433, 345] width 821 height 24
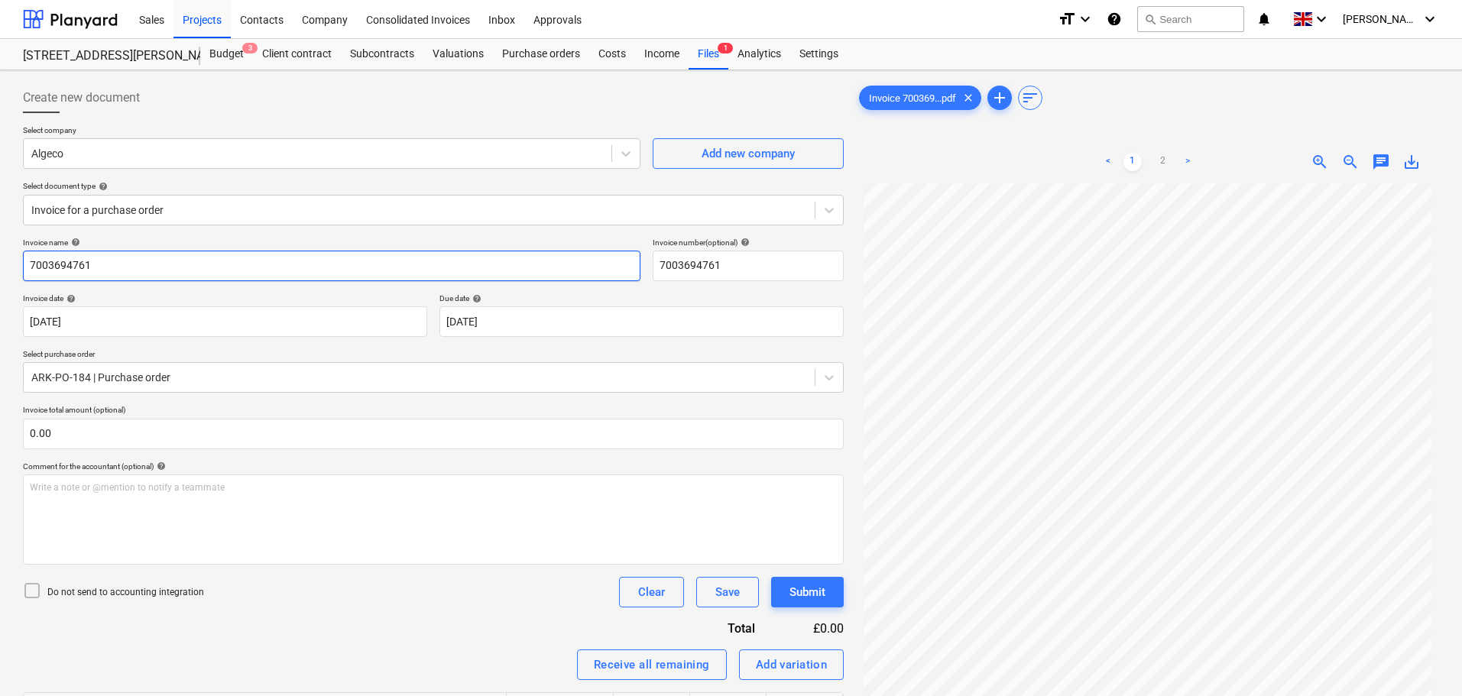
click at [356, 263] on input "7003694761" at bounding box center [332, 266] width 618 height 31
drag, startPoint x: 135, startPoint y: 263, endPoint x: -127, endPoint y: 258, distance: 262.3
click at [0, 258] on html "Sales Projects Contacts Company Consolidated Invoices Inbox Approvals format_si…" at bounding box center [731, 348] width 1462 height 696
type input "welfare hire"
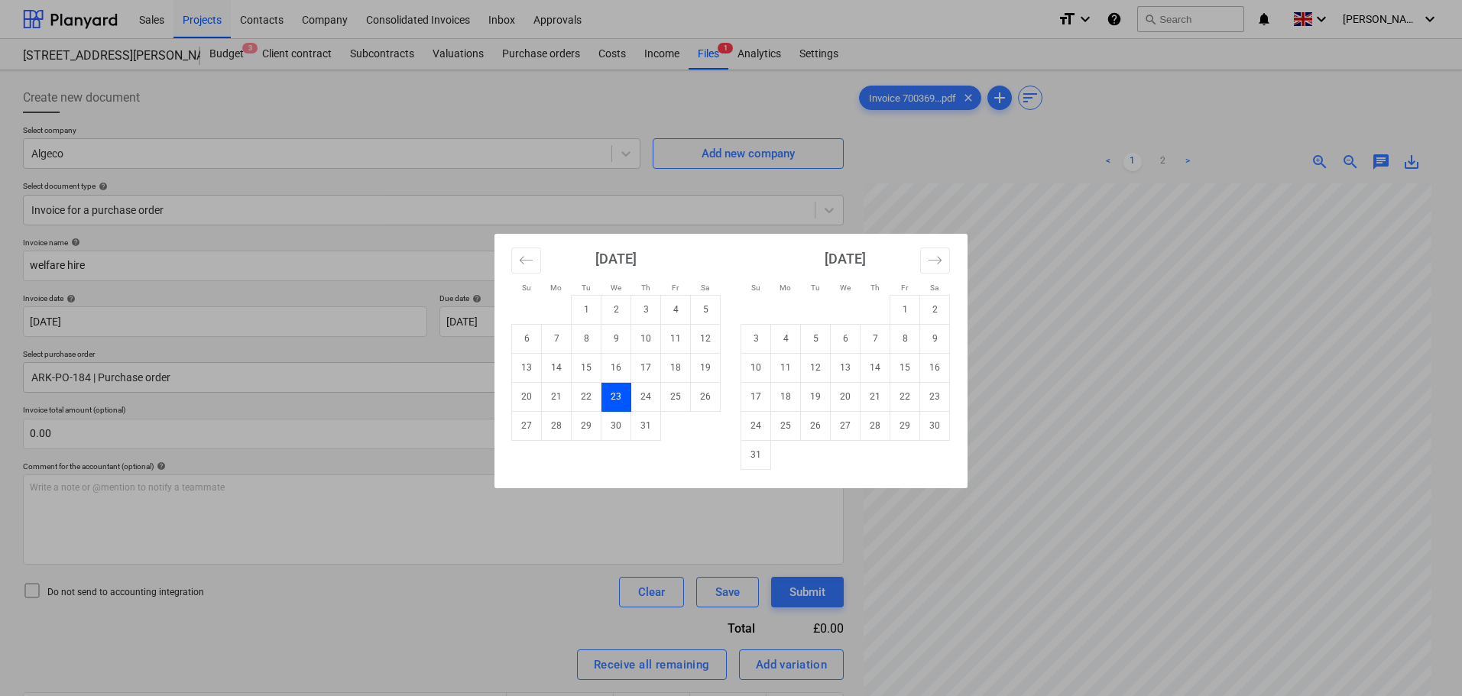
click at [615, 395] on td "23" at bounding box center [617, 396] width 30 height 29
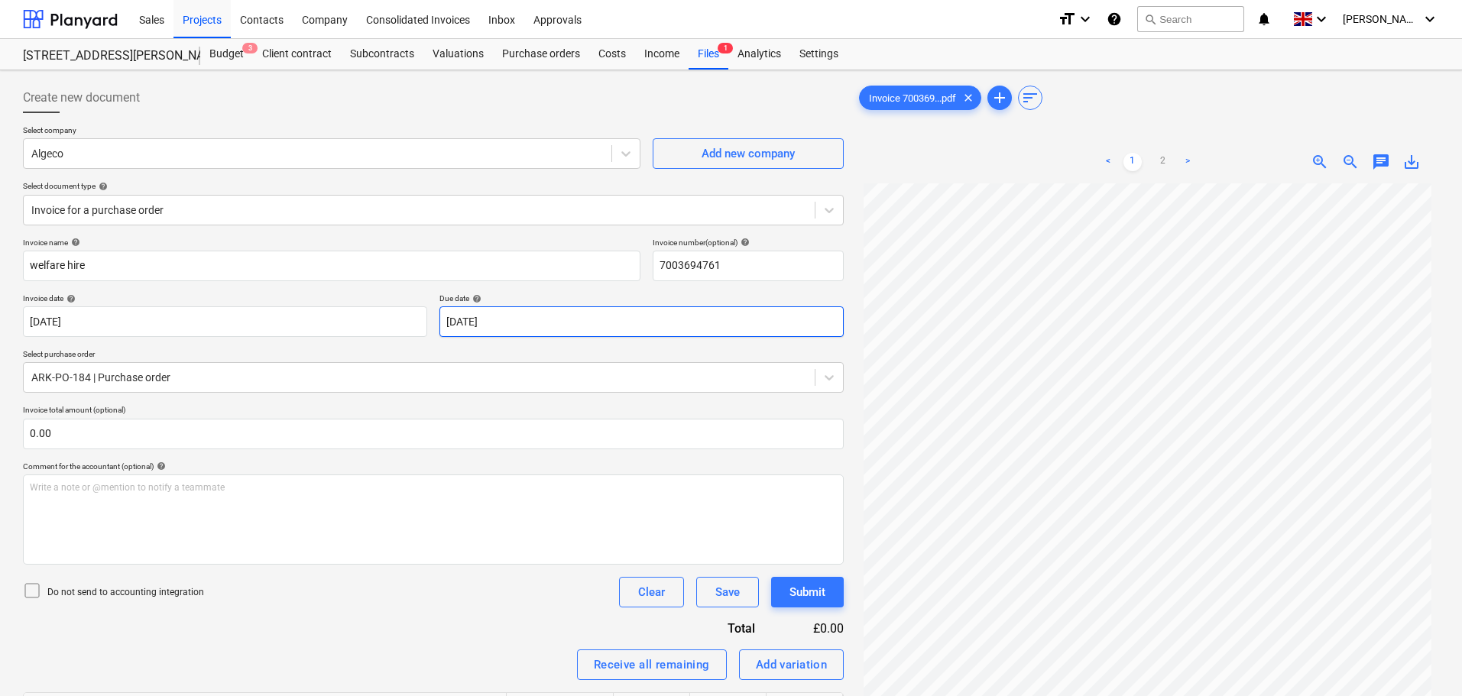
click at [521, 331] on body "Sales Projects Contacts Company Consolidated Invoices Inbox Approvals format_si…" at bounding box center [731, 348] width 1462 height 696
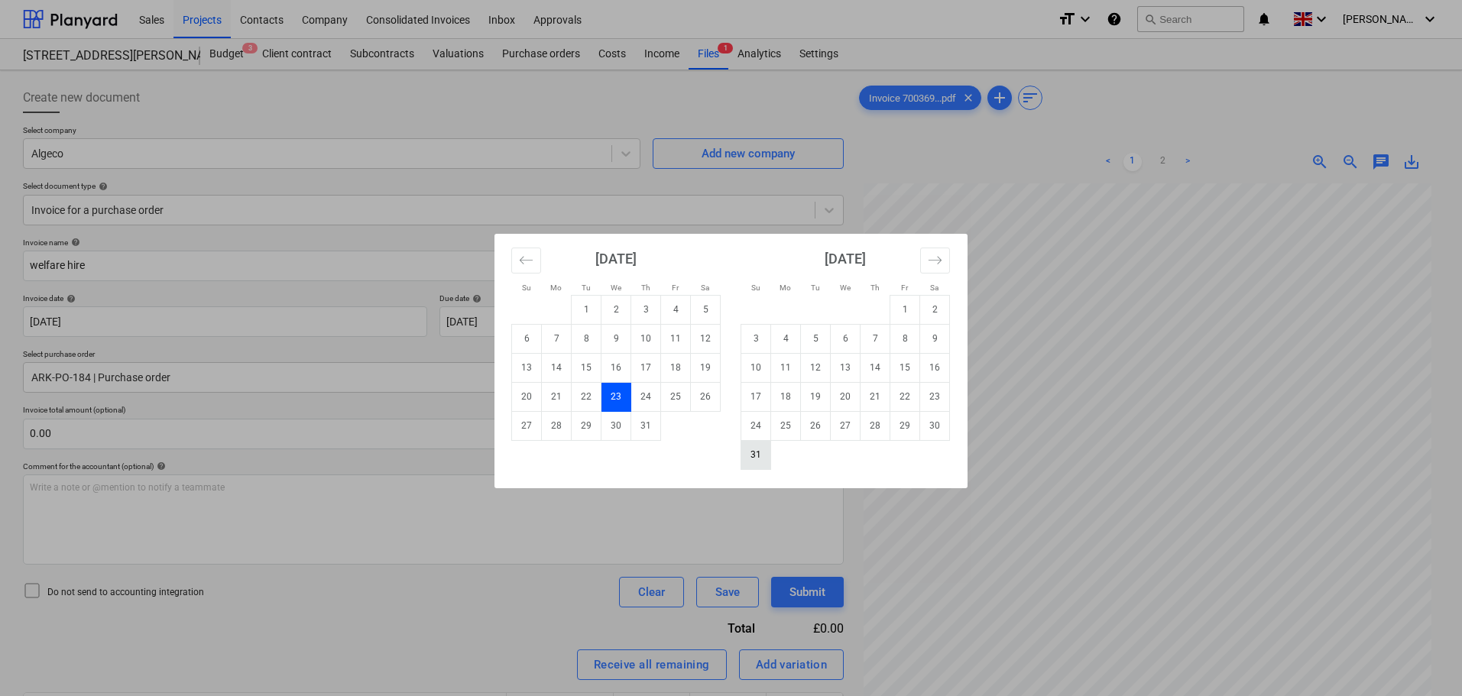
click at [757, 453] on td "31" at bounding box center [757, 454] width 30 height 29
type input "[DATE]"
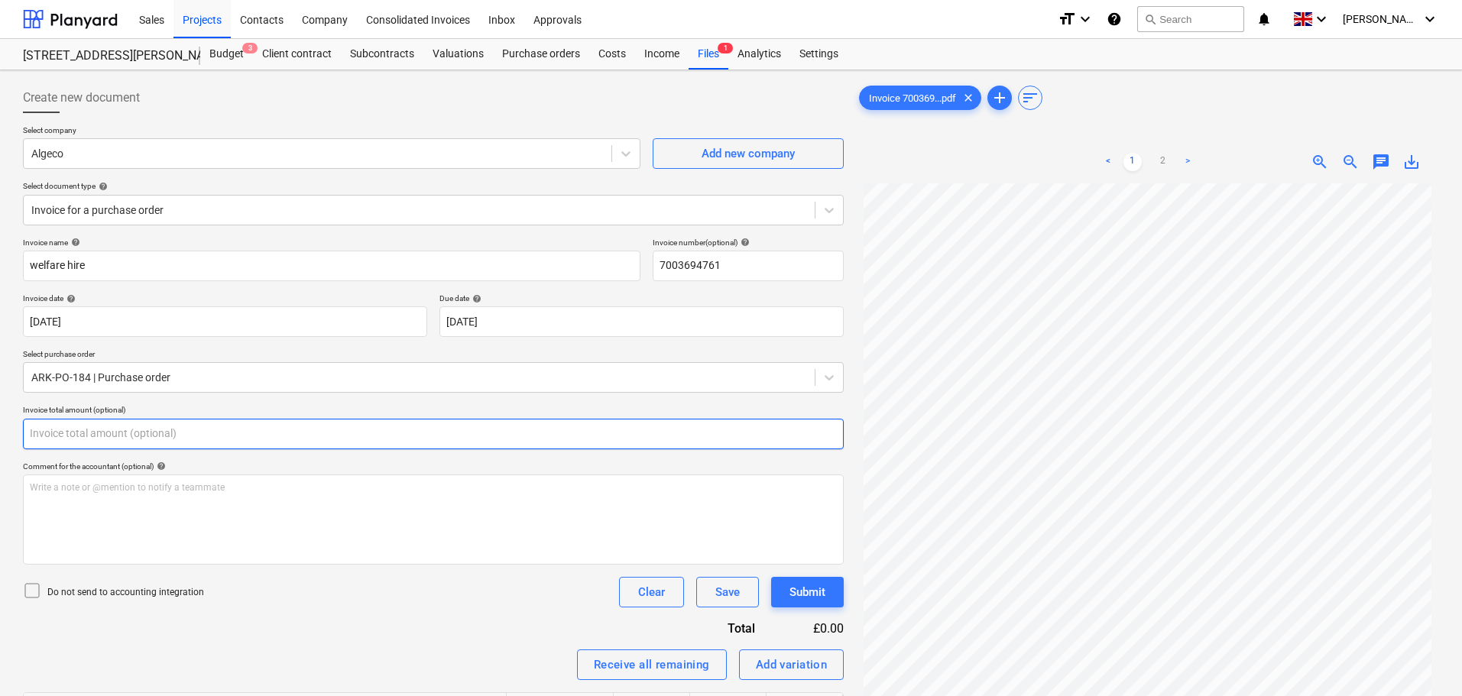
click at [75, 428] on input "text" at bounding box center [433, 434] width 821 height 31
type input "7"
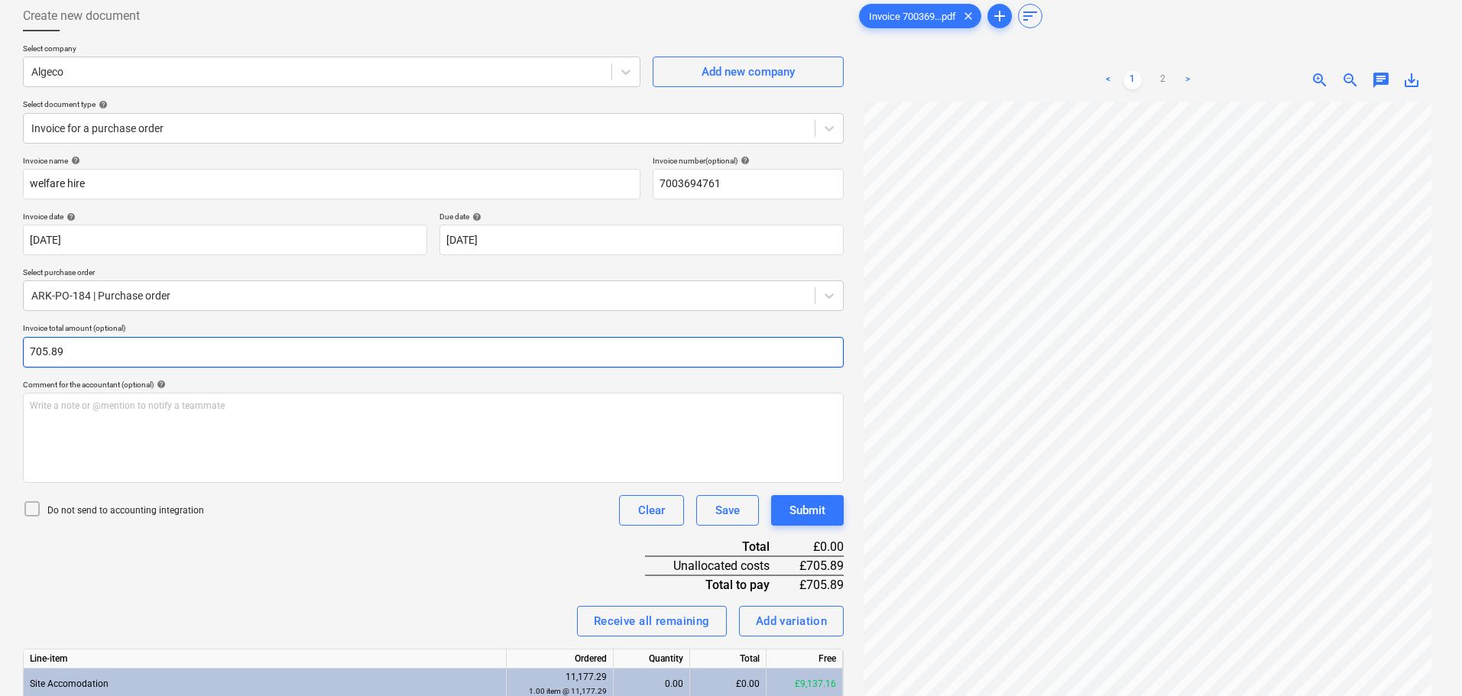
scroll to position [208, 0]
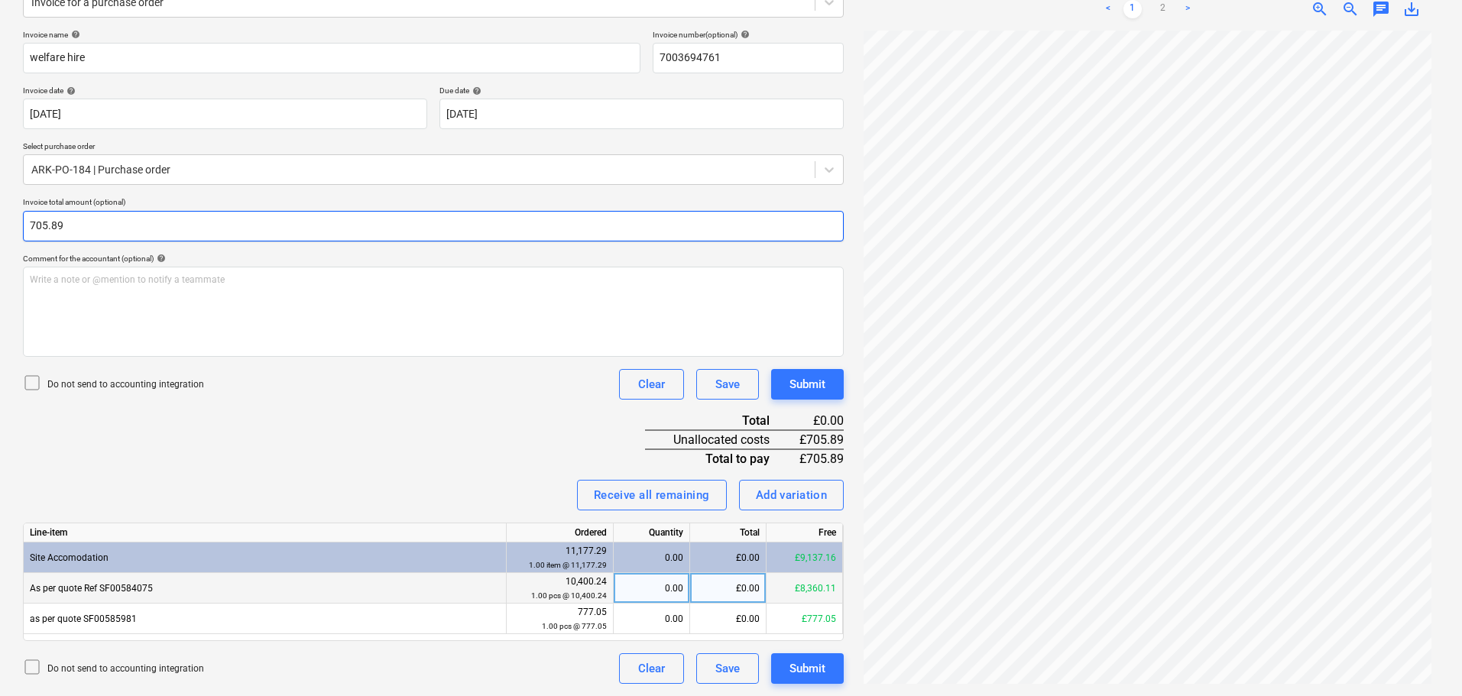
type input "705.89"
click at [709, 582] on div "£0.00" at bounding box center [728, 588] width 76 height 31
type input "705.89"
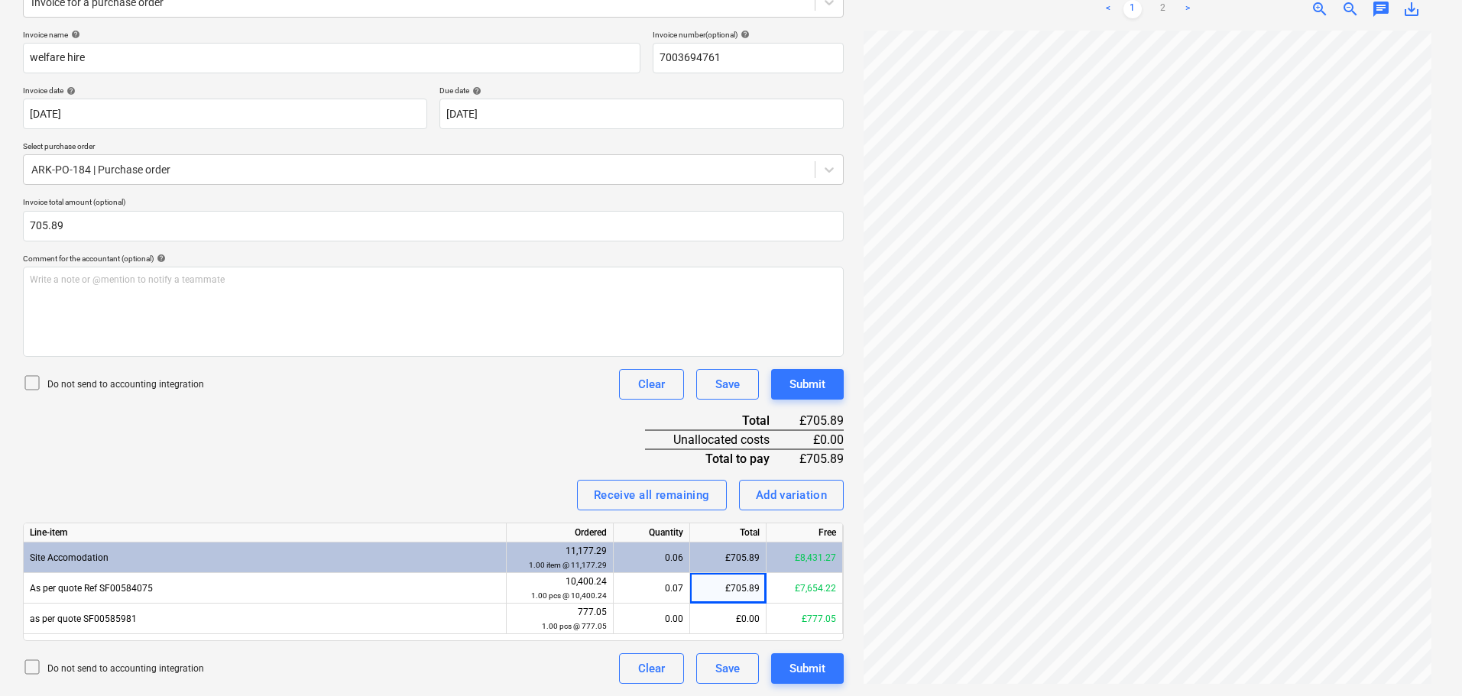
click at [518, 470] on div "Invoice name help welfare hire Invoice number (optional) help 7003694761 Invoic…" at bounding box center [433, 357] width 821 height 654
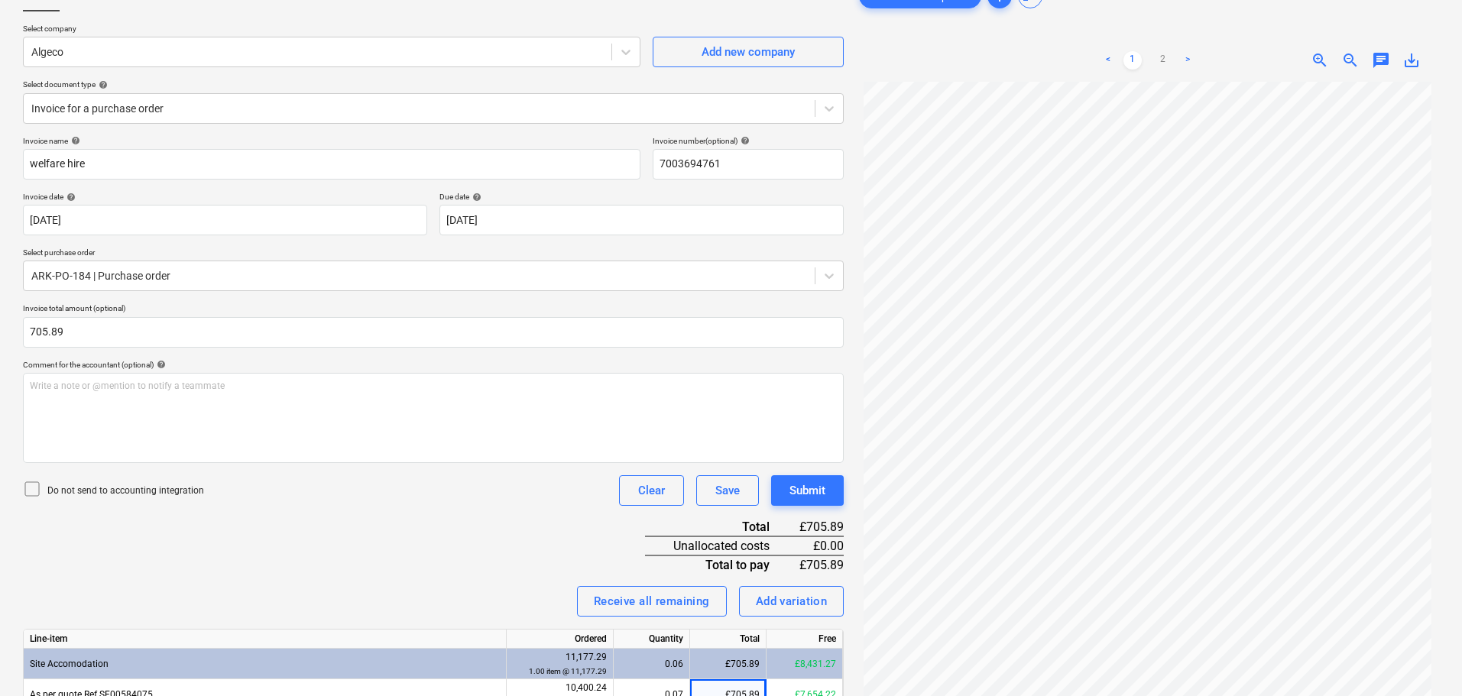
scroll to position [0, 0]
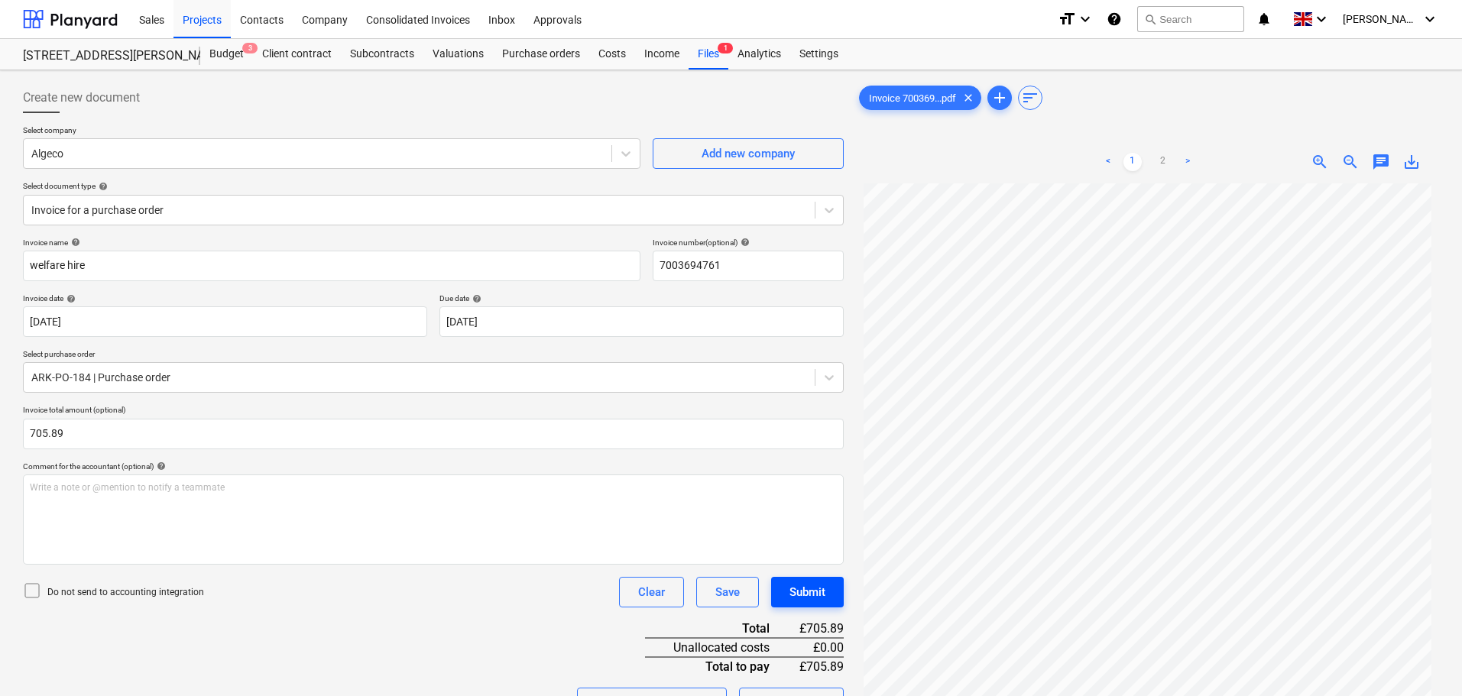
click at [824, 593] on div "Submit" at bounding box center [808, 593] width 36 height 20
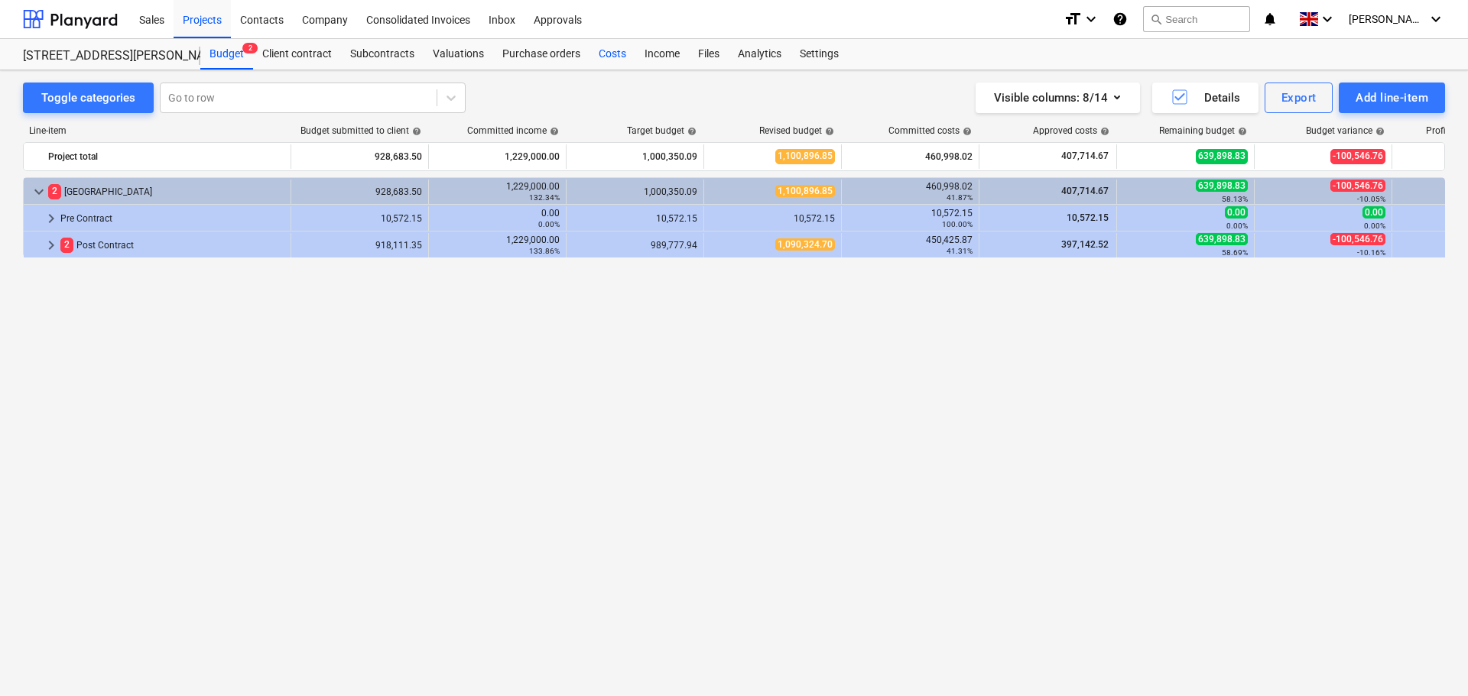
drag, startPoint x: 609, startPoint y: 47, endPoint x: 627, endPoint y: 56, distance: 19.5
click at [609, 47] on div "Costs" at bounding box center [612, 54] width 46 height 31
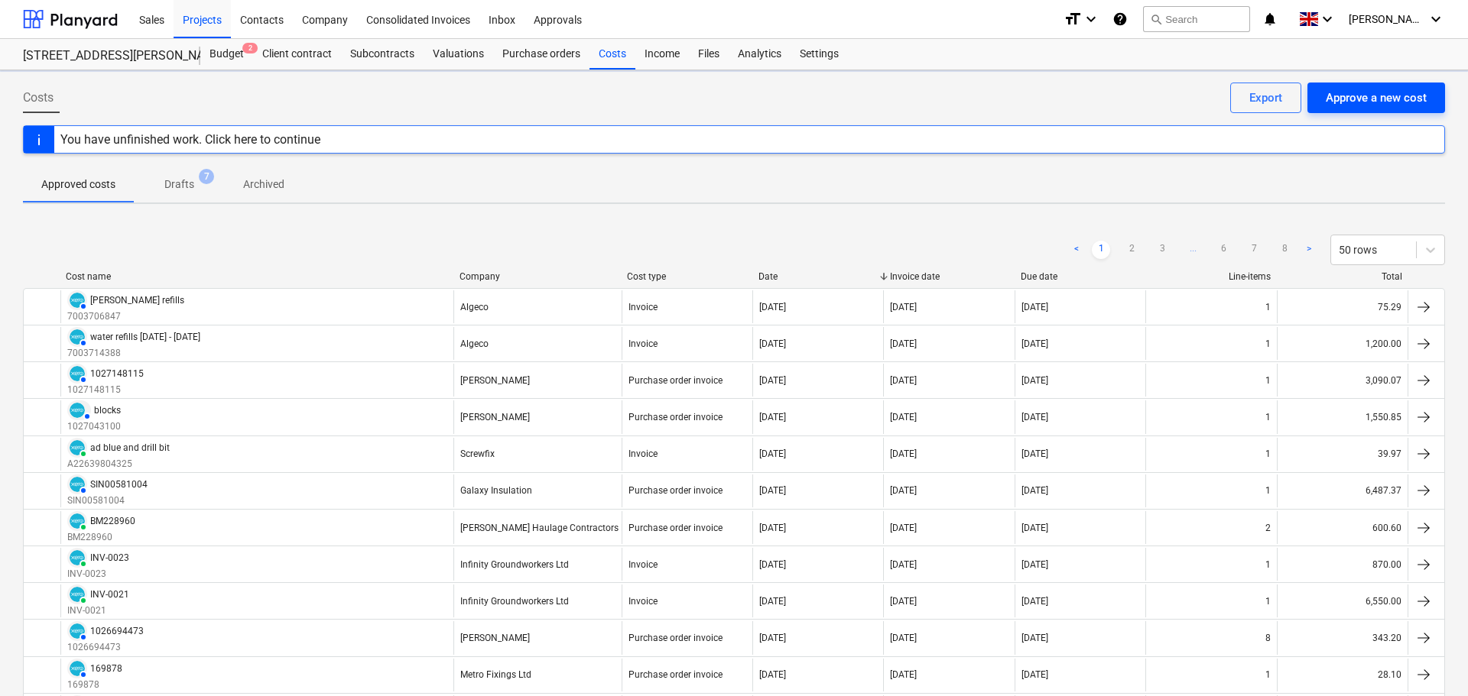
click at [1365, 96] on div "Approve a new cost" at bounding box center [1376, 98] width 101 height 20
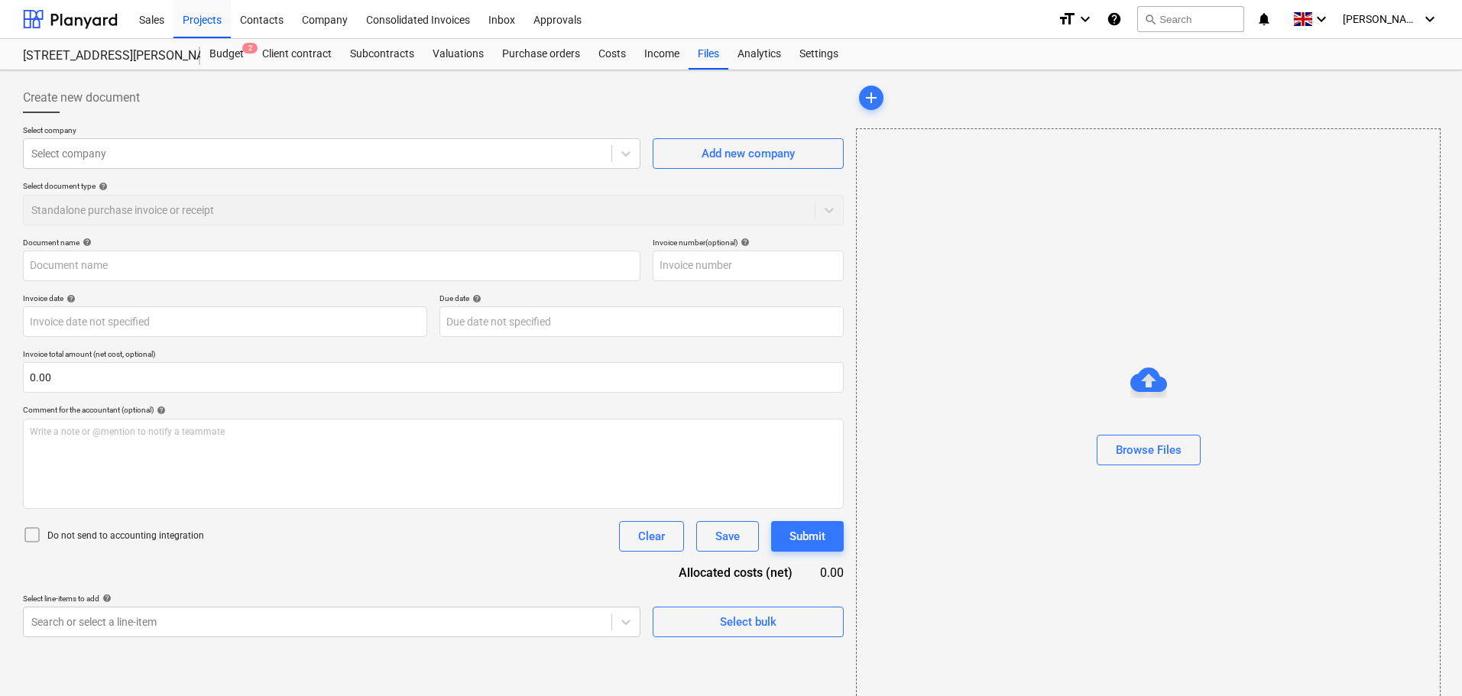
type input "Invoice 7003698265.pdf"
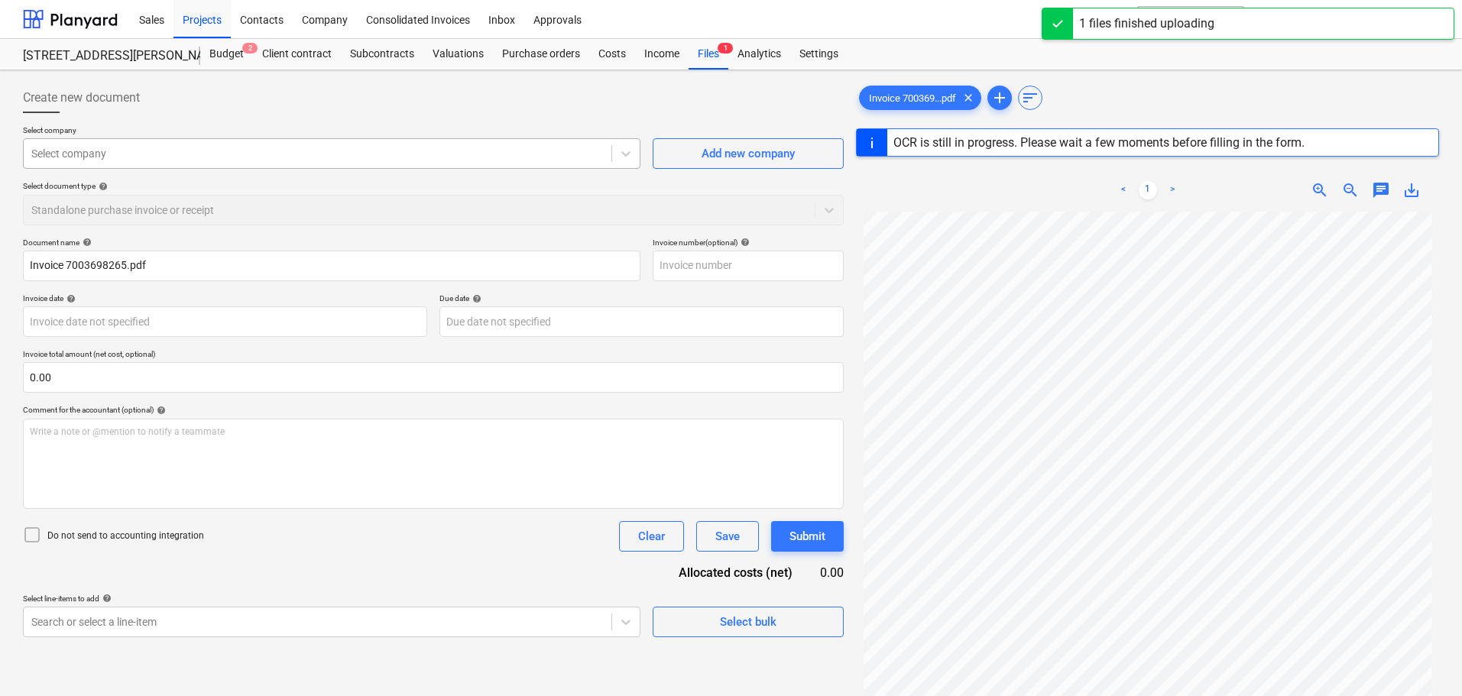
click at [174, 151] on div at bounding box center [317, 153] width 573 height 15
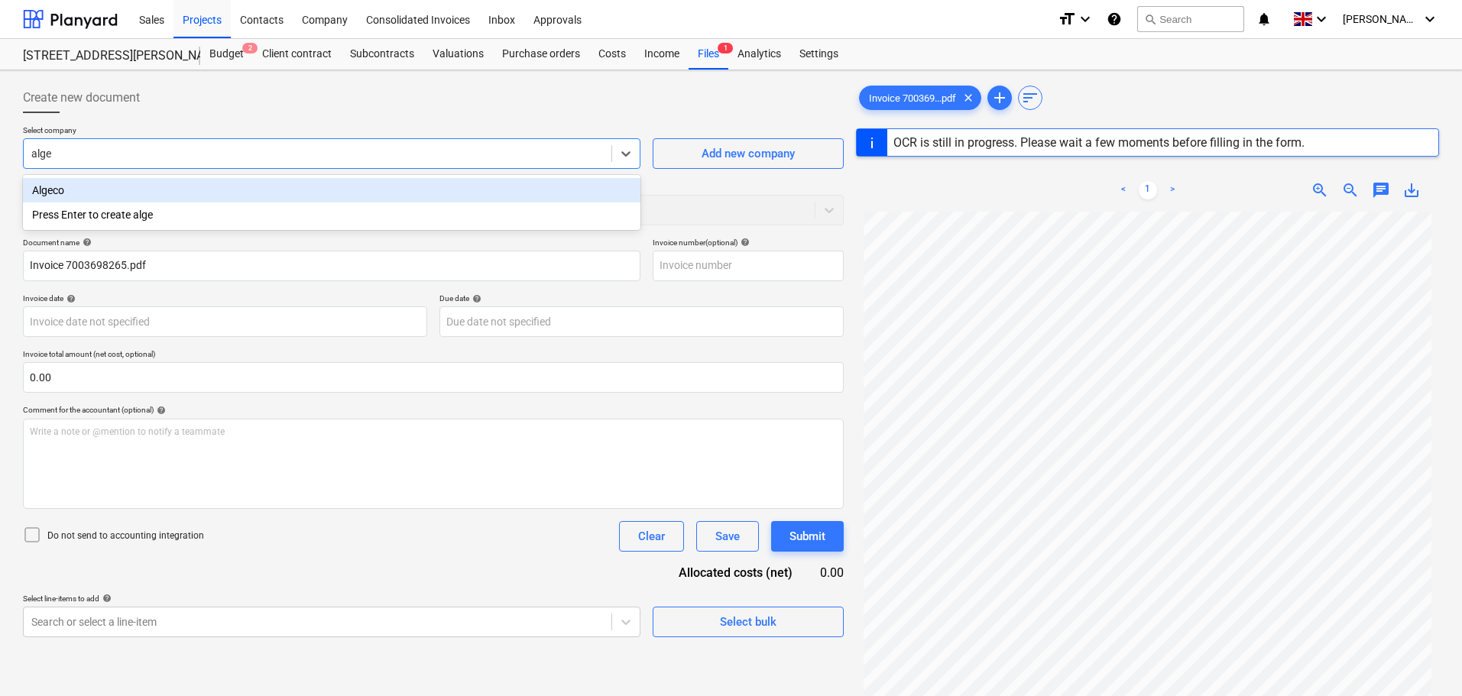
type input "algec"
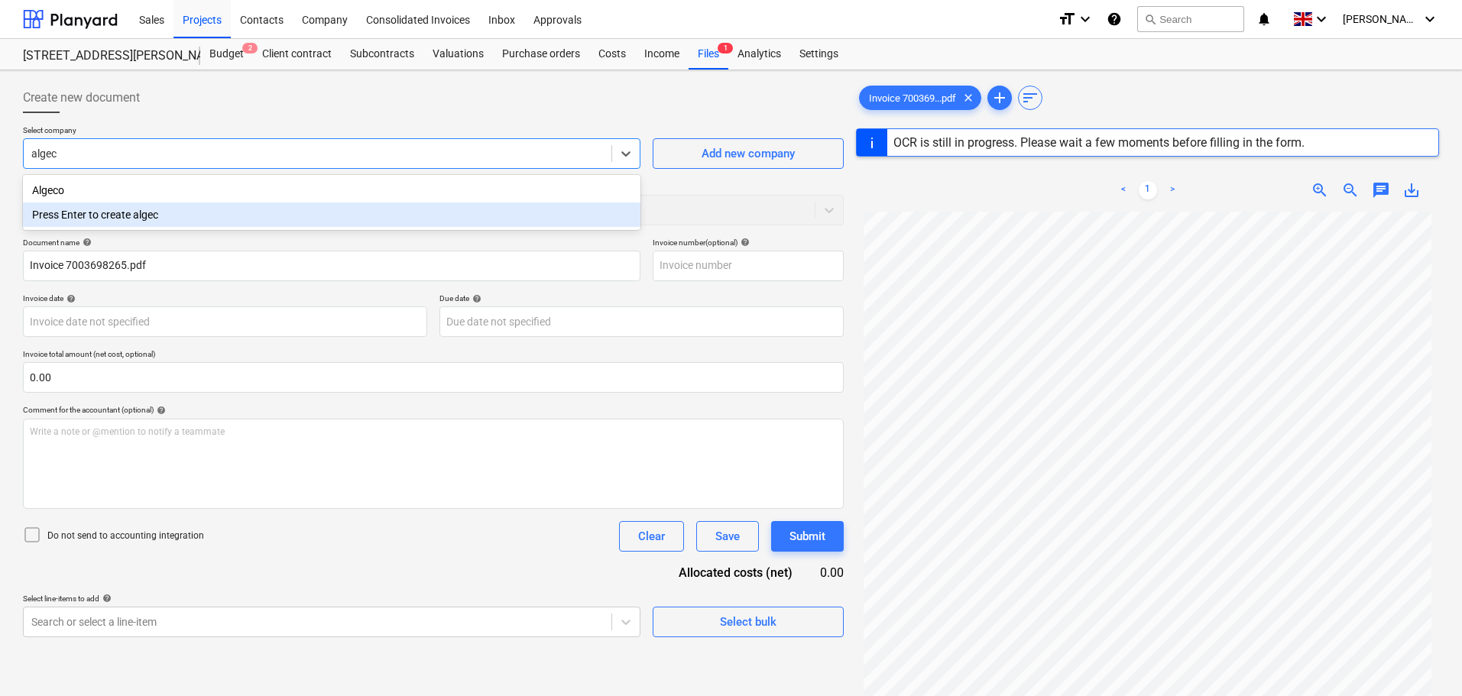
type input "7003698265"
type input "[DATE]"
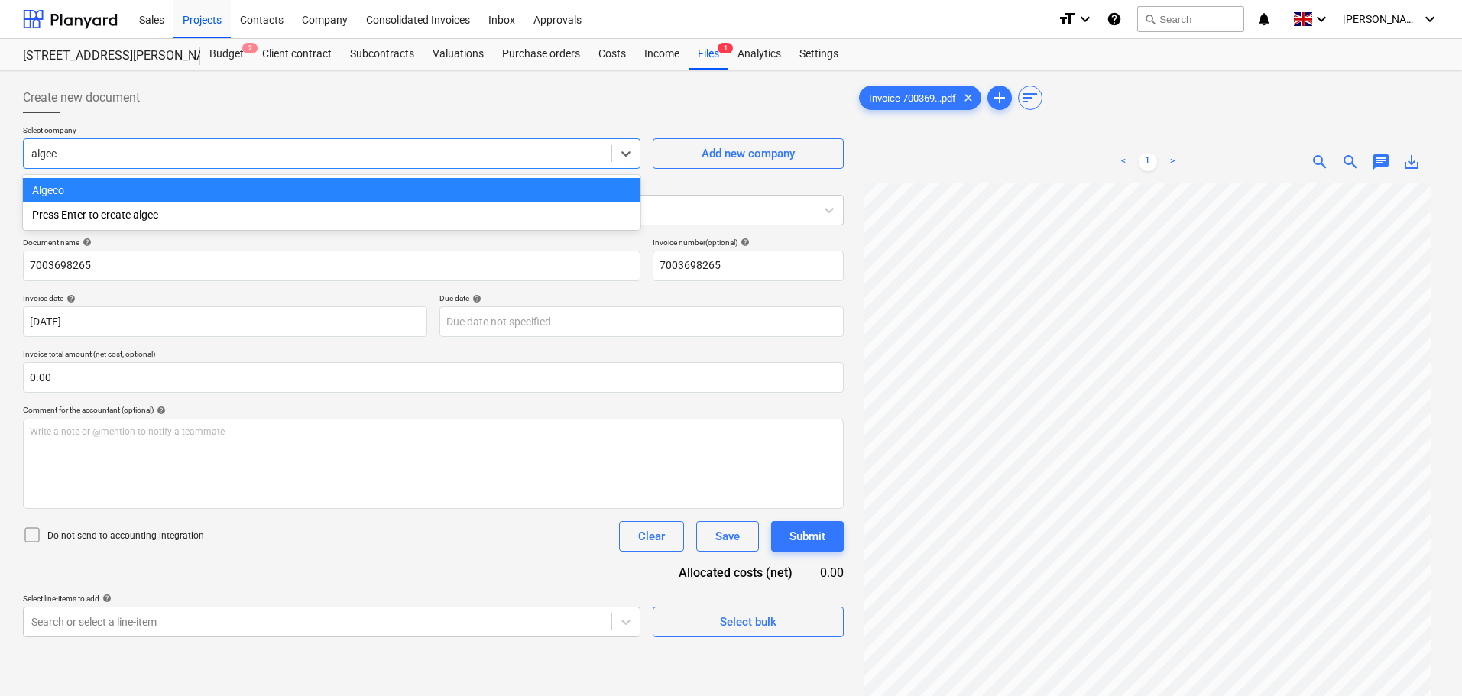
click at [113, 194] on div "Algeco" at bounding box center [332, 190] width 618 height 24
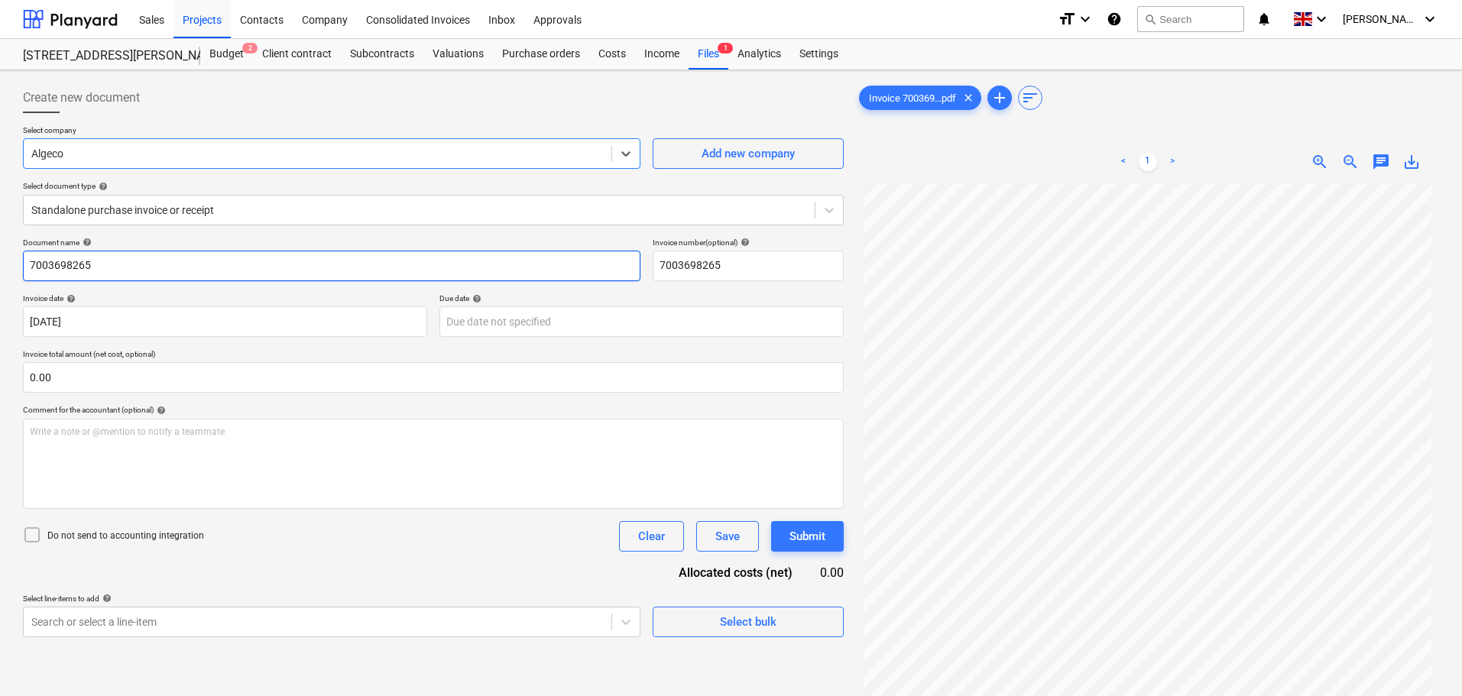
click at [280, 265] on input "7003698265" at bounding box center [332, 266] width 618 height 31
drag, startPoint x: 102, startPoint y: 259, endPoint x: -57, endPoint y: 253, distance: 159.1
click at [0, 253] on html "Sales Projects Contacts Company Consolidated Invoices Inbox Approvals format_si…" at bounding box center [731, 348] width 1462 height 696
type input "water refill"
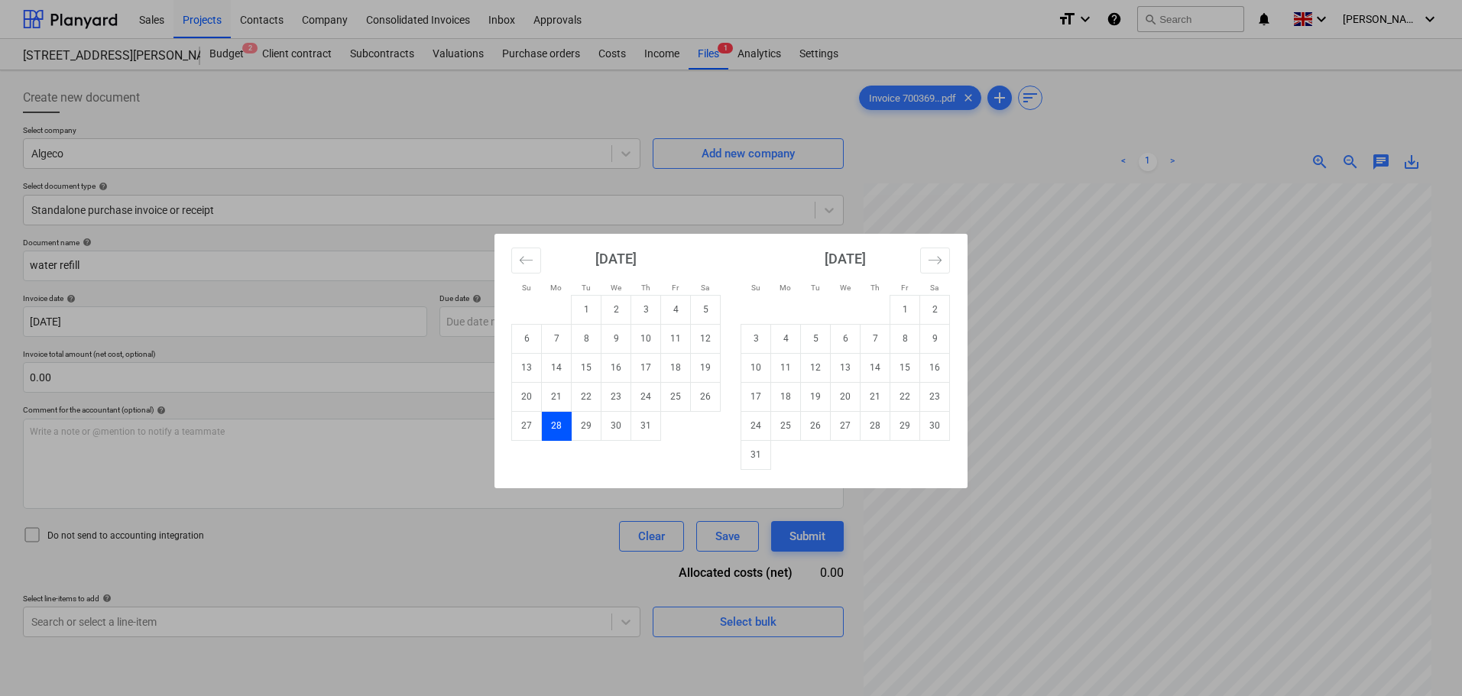
click at [294, 352] on div "Su Mo Tu We Th Fr Sa Su Mo Tu We Th Fr Sa June 2025 1 2 3 4 5 6 7 8 9 10 11 12 …" at bounding box center [731, 348] width 1462 height 696
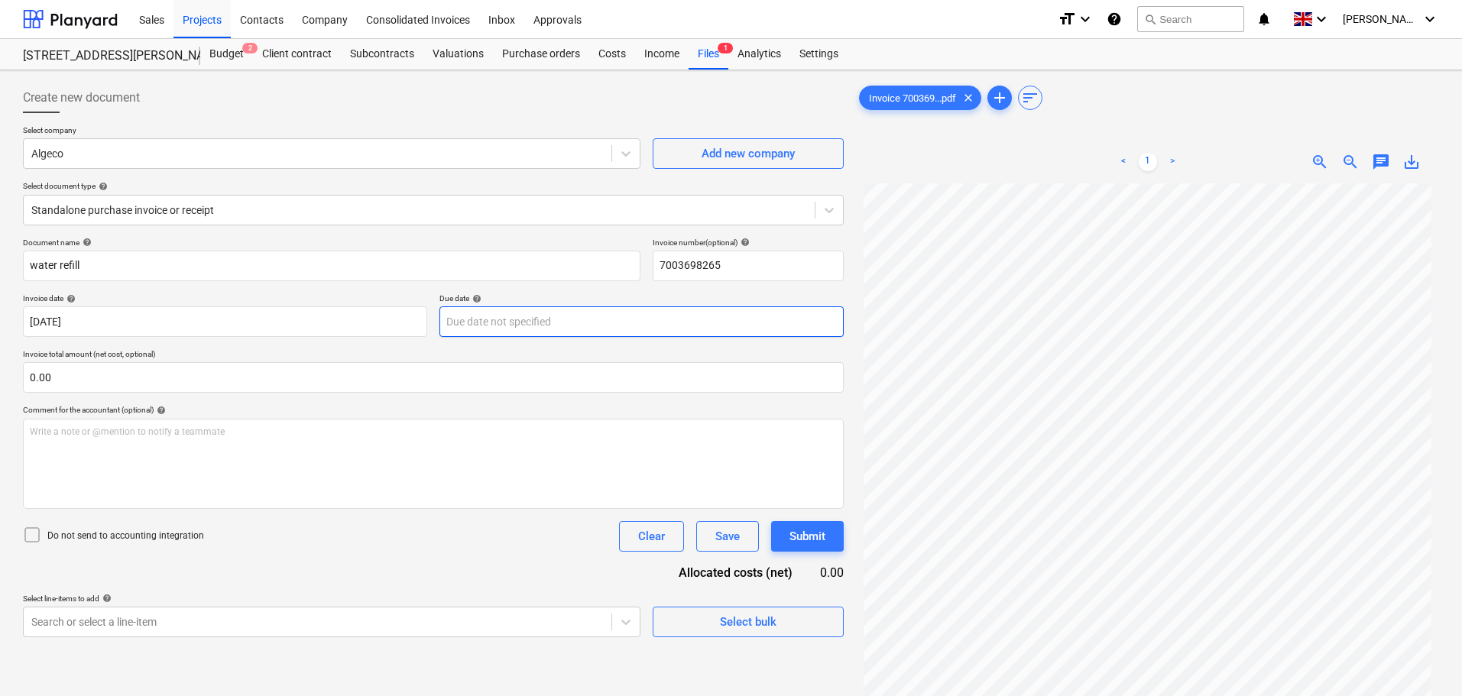
click at [493, 324] on body "Sales Projects Contacts Company Consolidated Invoices Inbox Approvals format_si…" at bounding box center [731, 348] width 1462 height 696
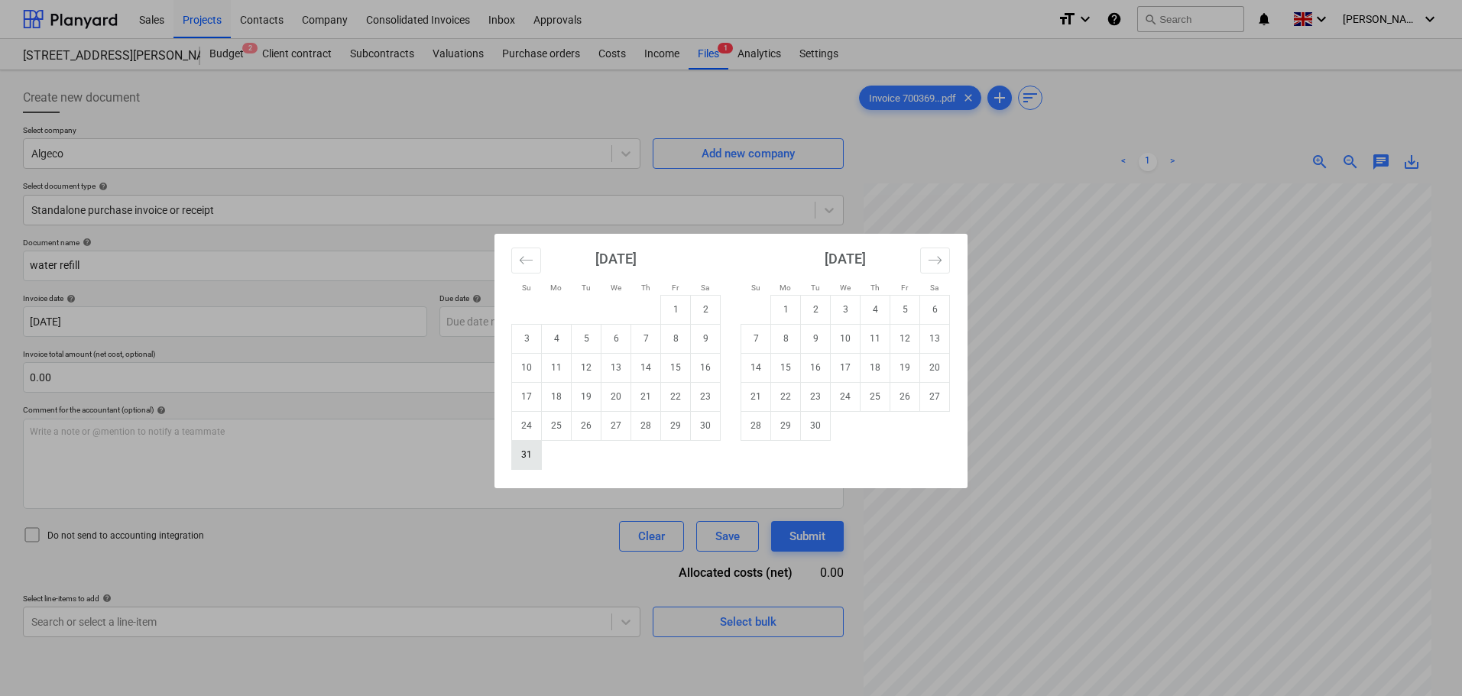
click at [528, 459] on td "31" at bounding box center [527, 454] width 30 height 29
type input "[DATE]"
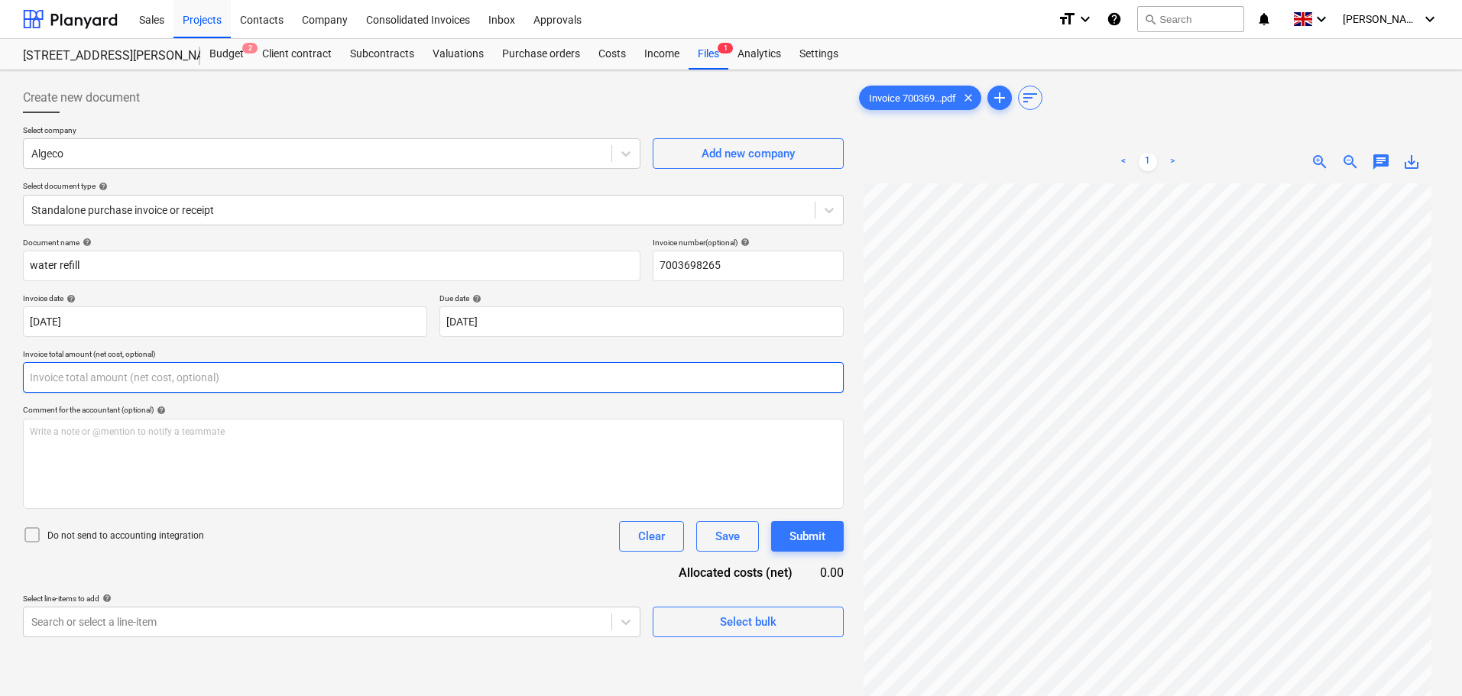
click at [90, 365] on input "text" at bounding box center [433, 377] width 821 height 31
type input "0"
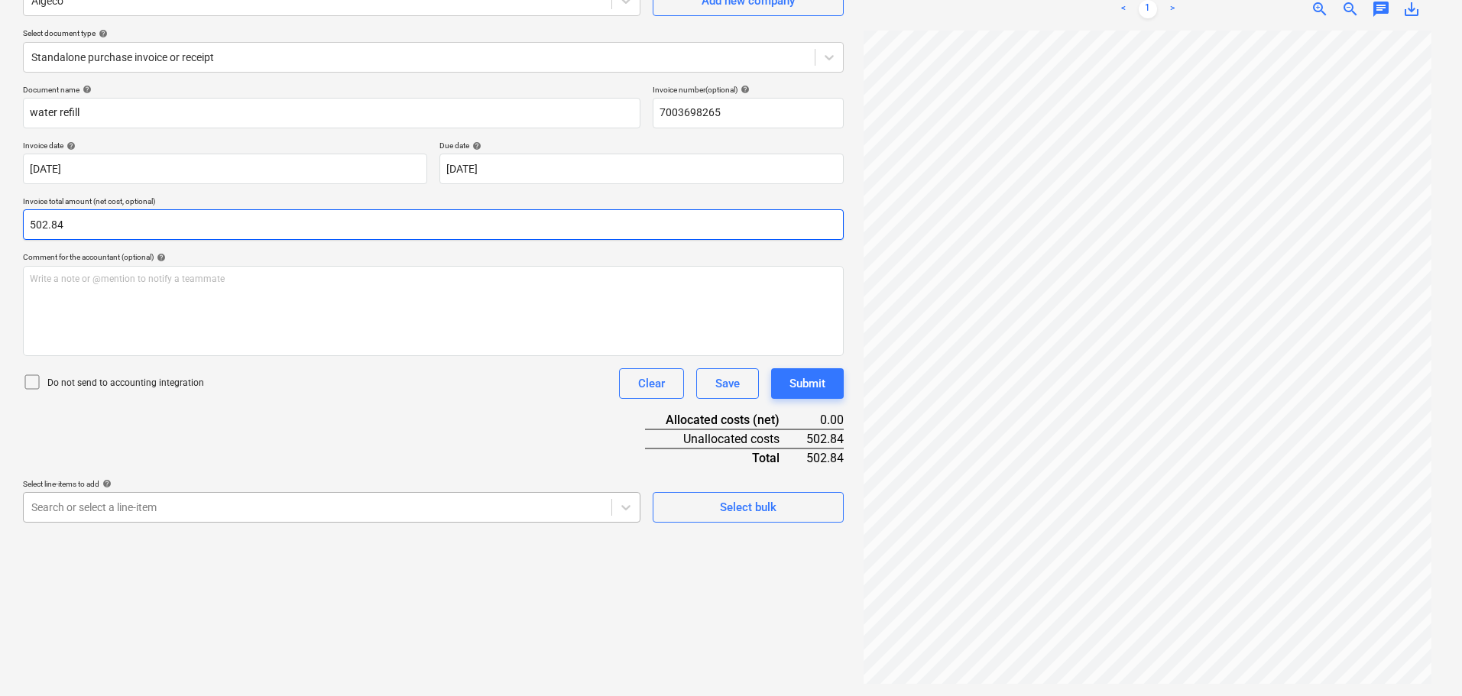
type input "502.84"
click at [132, 512] on body "Sales Projects Contacts Company Consolidated Invoices Inbox Approvals format_si…" at bounding box center [731, 195] width 1462 height 696
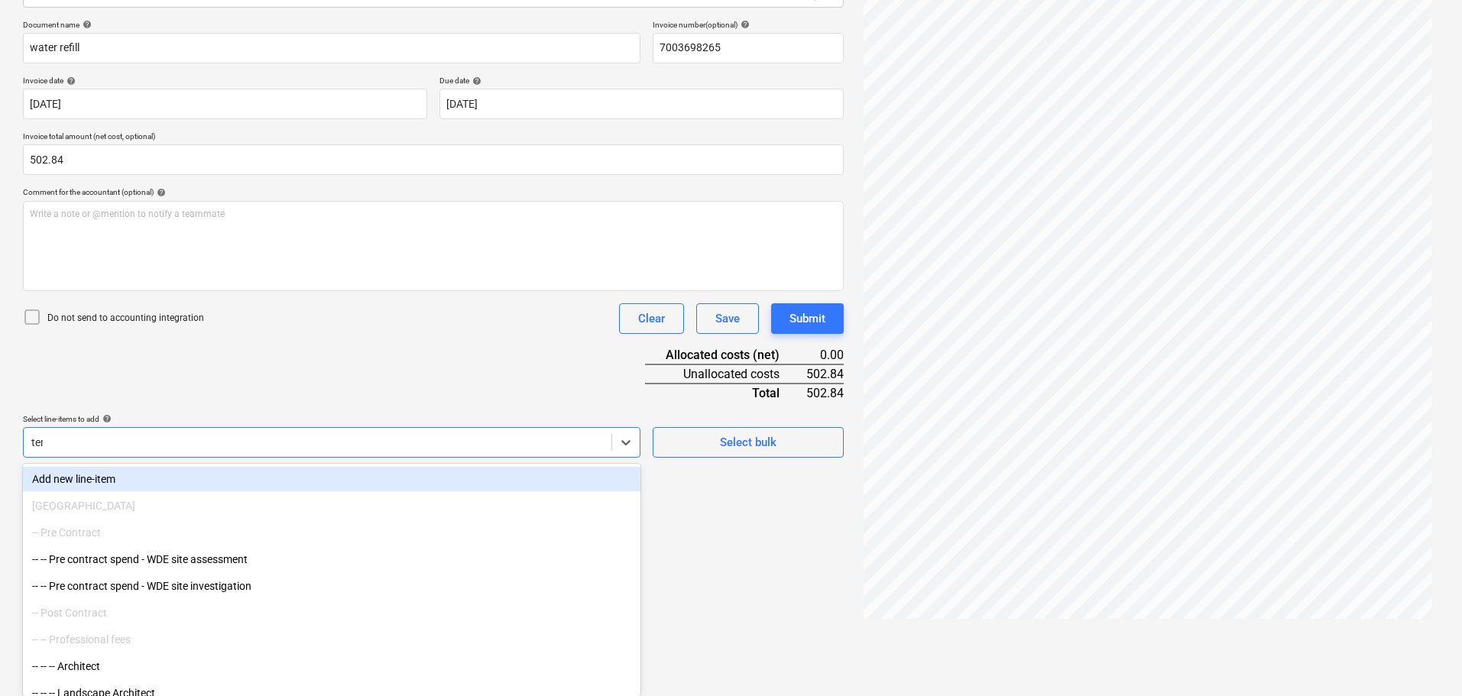
scroll to position [153, 0]
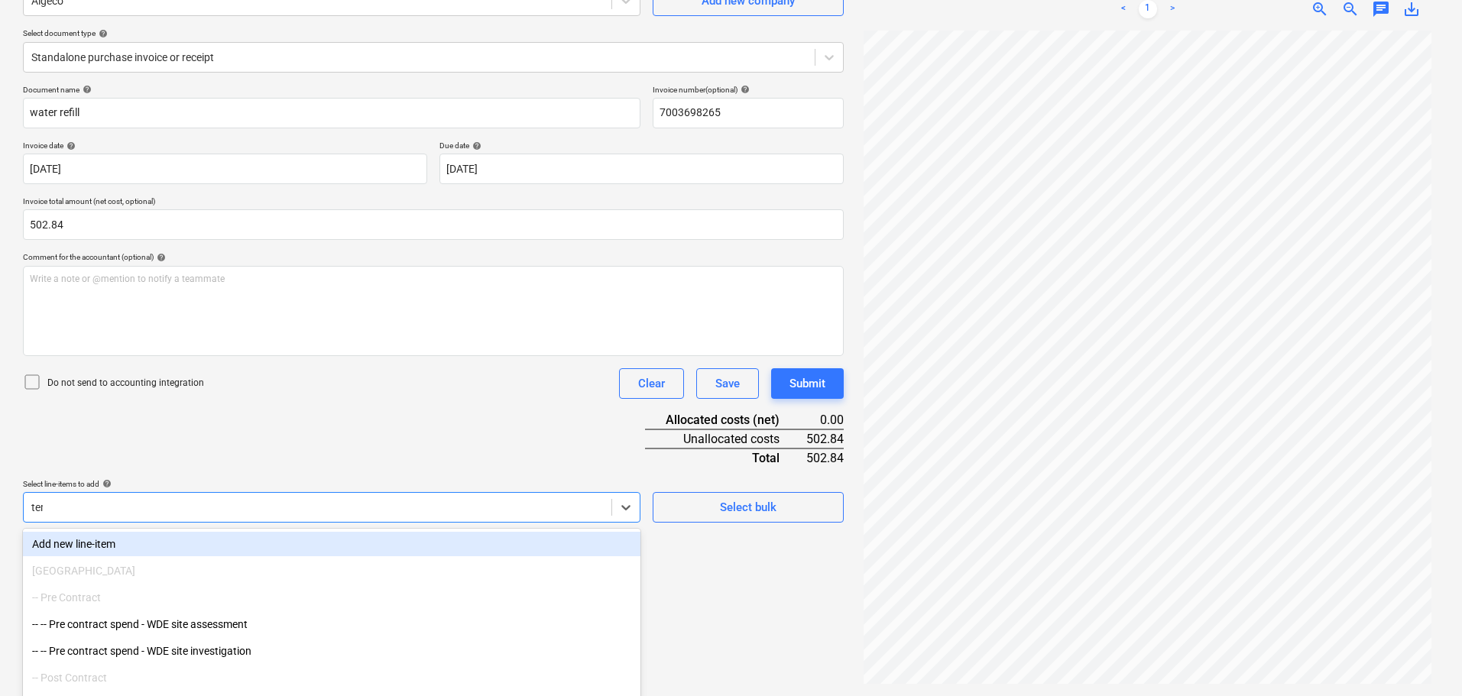
type input "temp"
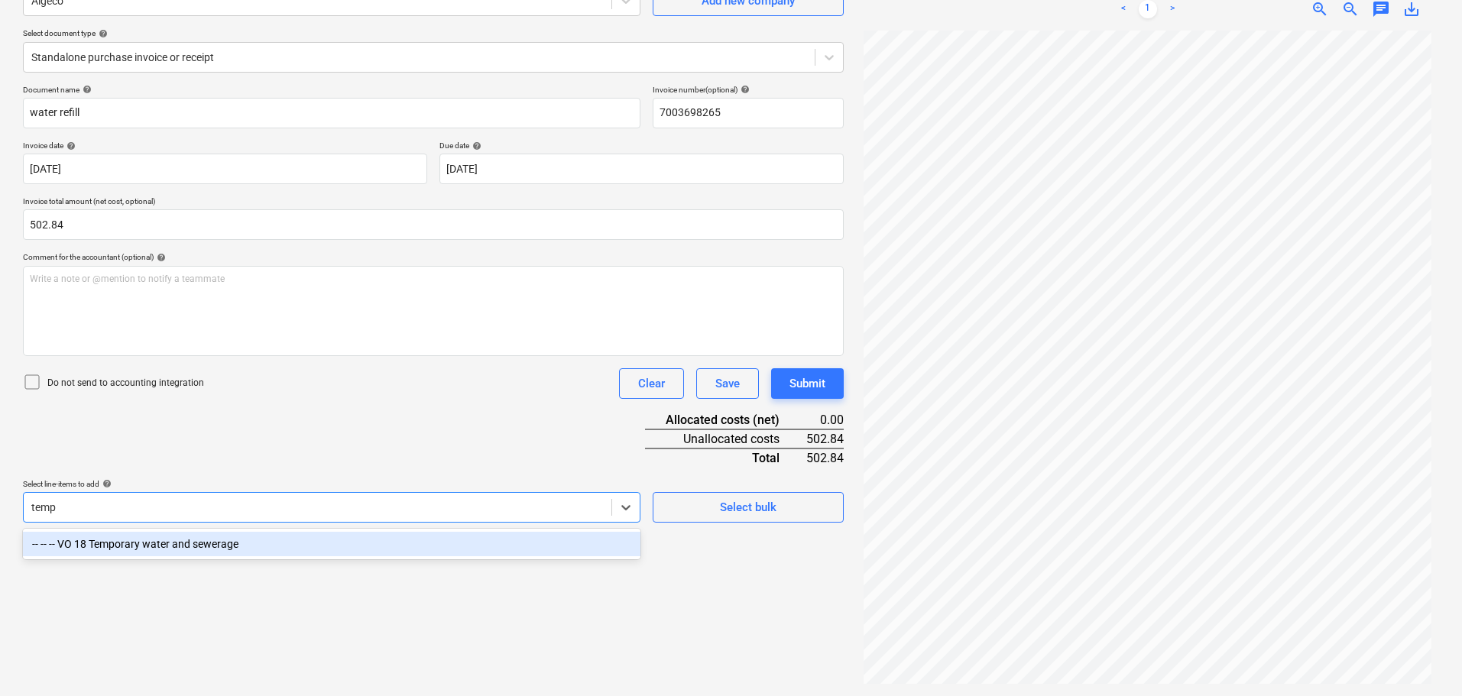
click at [164, 545] on div "-- -- -- VO 18 Temporary water and sewerage" at bounding box center [332, 544] width 618 height 24
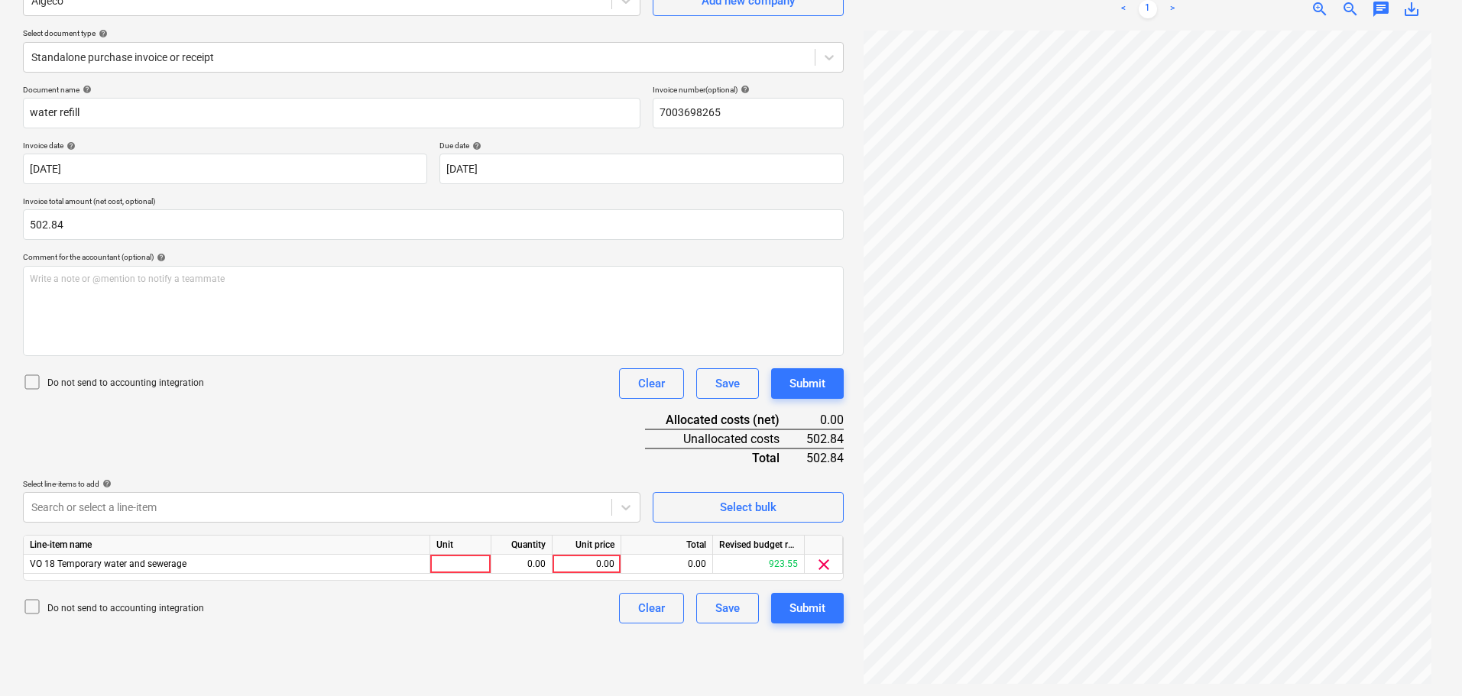
click at [281, 457] on div "Document name help water refill Invoice number (optional) help 7003698265 Invoi…" at bounding box center [433, 354] width 821 height 539
click at [448, 561] on div at bounding box center [460, 564] width 61 height 19
type input "item"
type input "502.84"
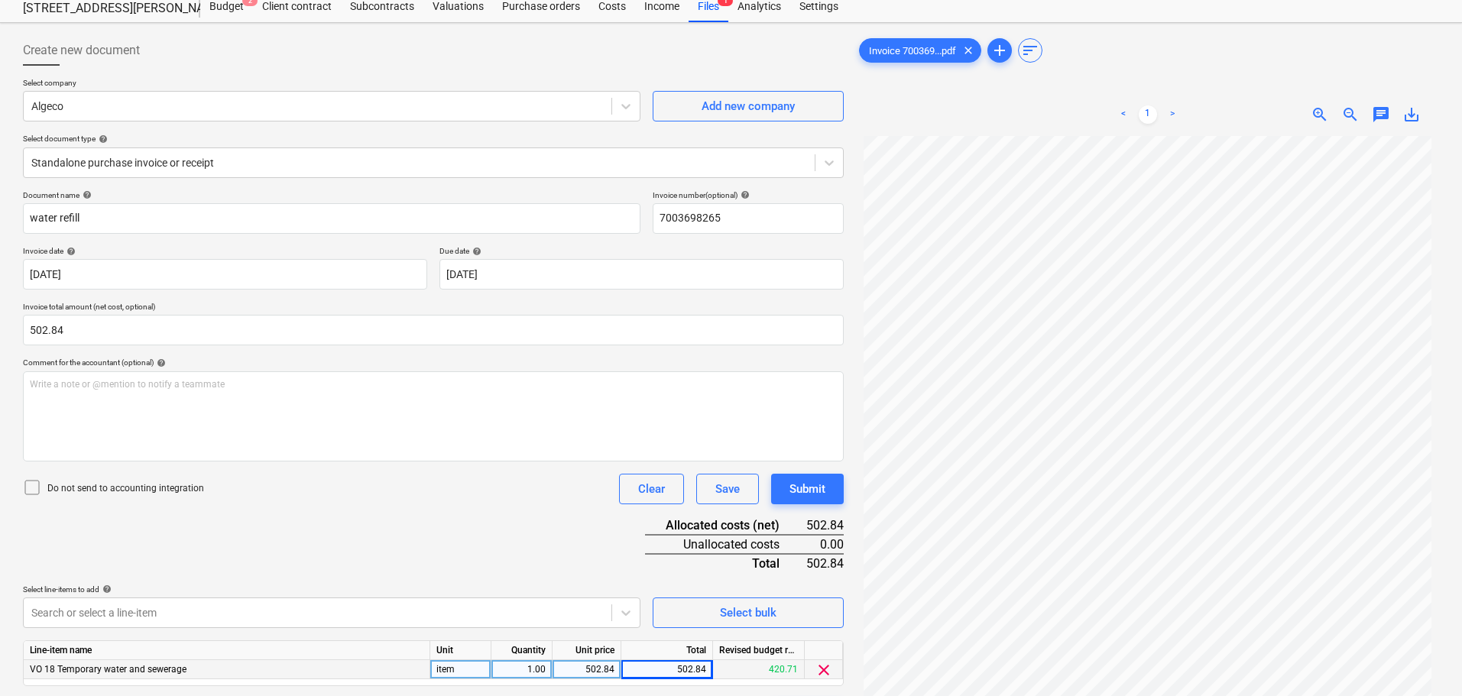
scroll to position [0, 0]
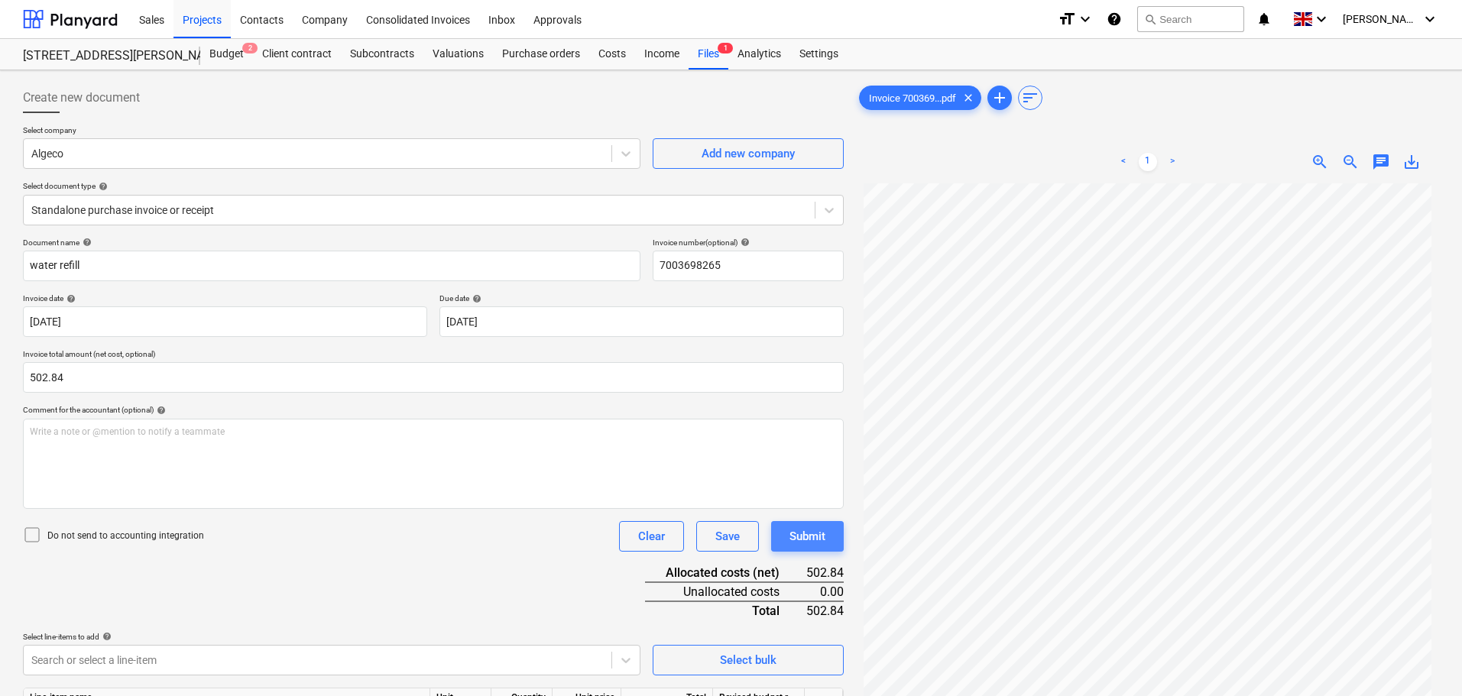
click at [826, 547] on button "Submit" at bounding box center [807, 536] width 73 height 31
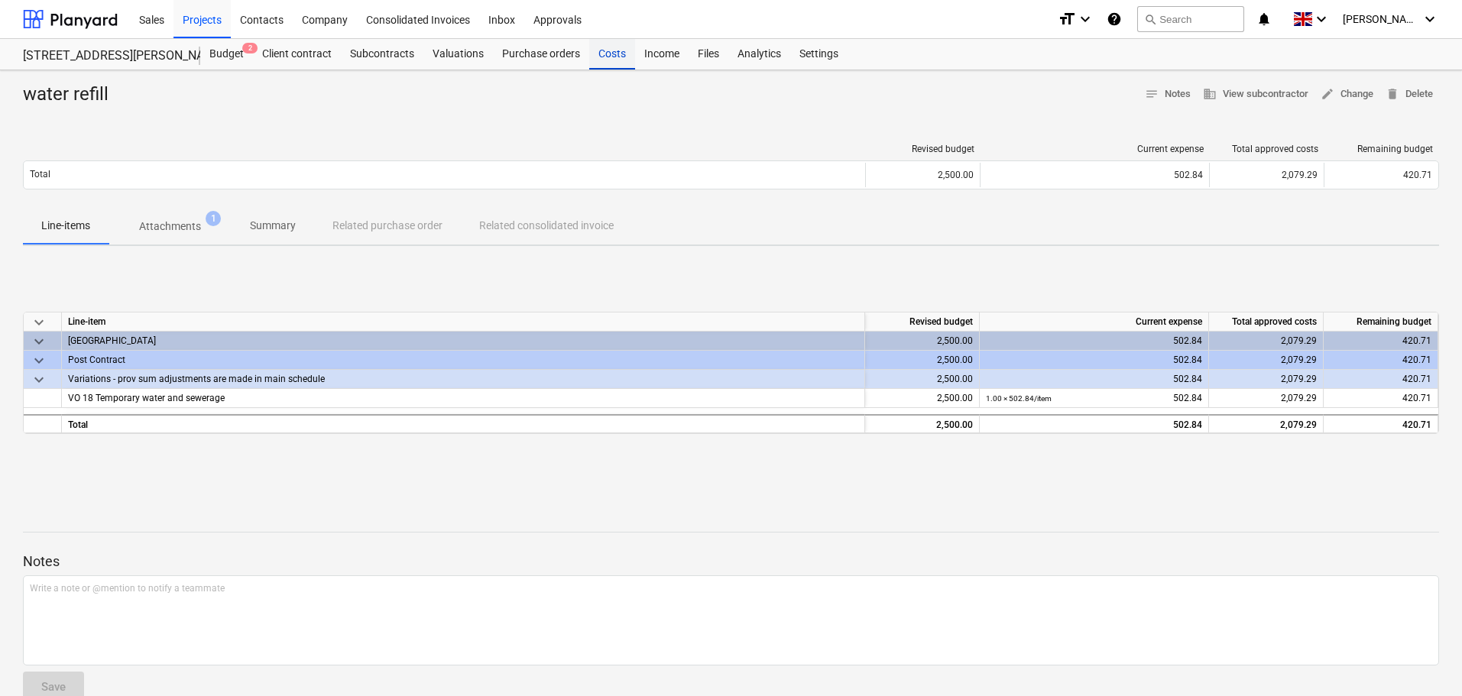
click at [609, 50] on div "Costs" at bounding box center [612, 54] width 46 height 31
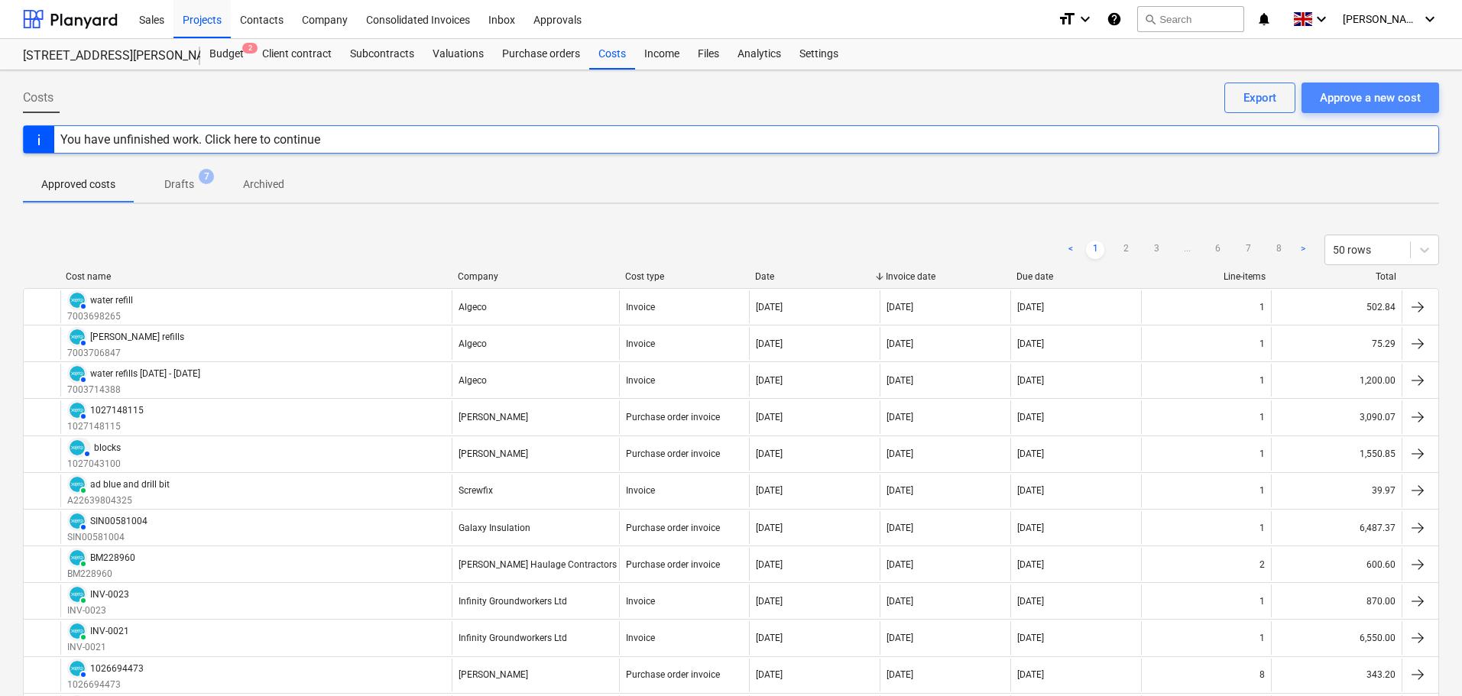
click at [1353, 96] on div "Approve a new cost" at bounding box center [1370, 98] width 101 height 20
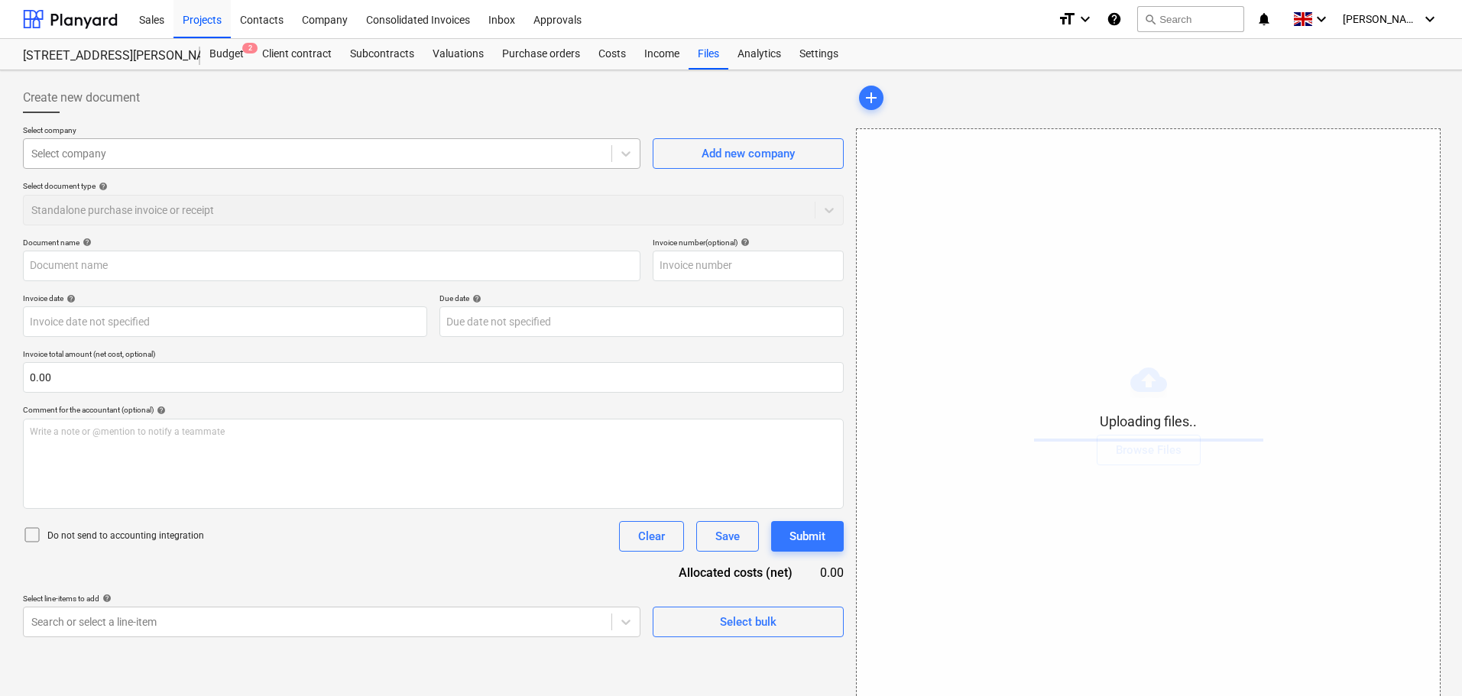
click at [344, 153] on div at bounding box center [317, 153] width 573 height 15
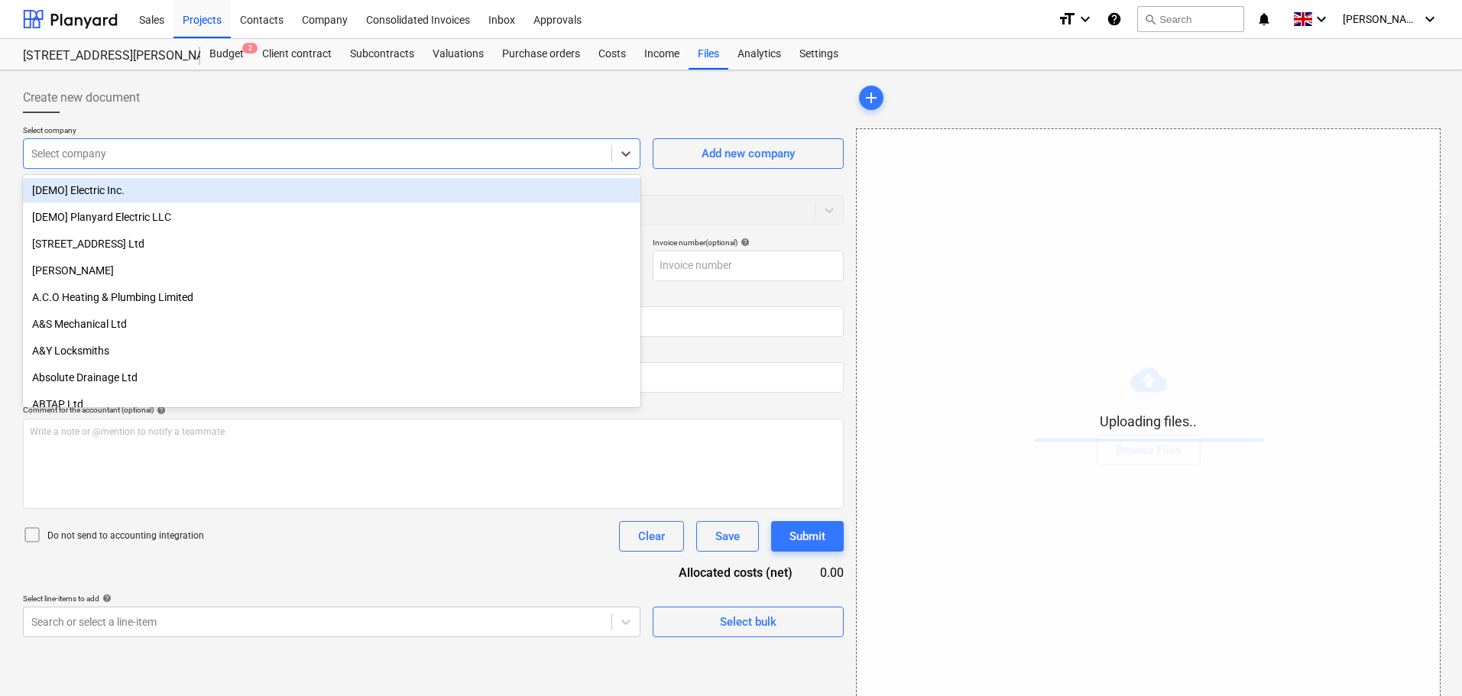
type input "a"
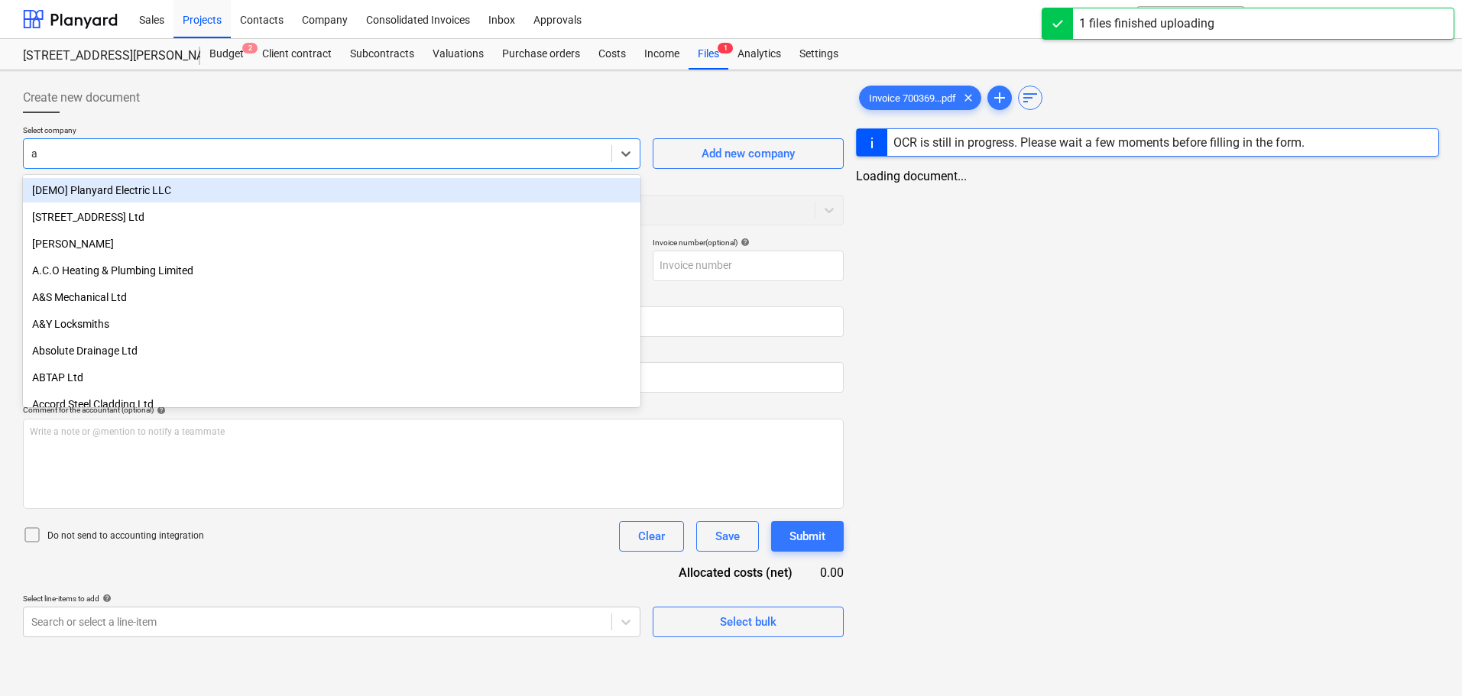
type input "Invoice 7003693617.pdf"
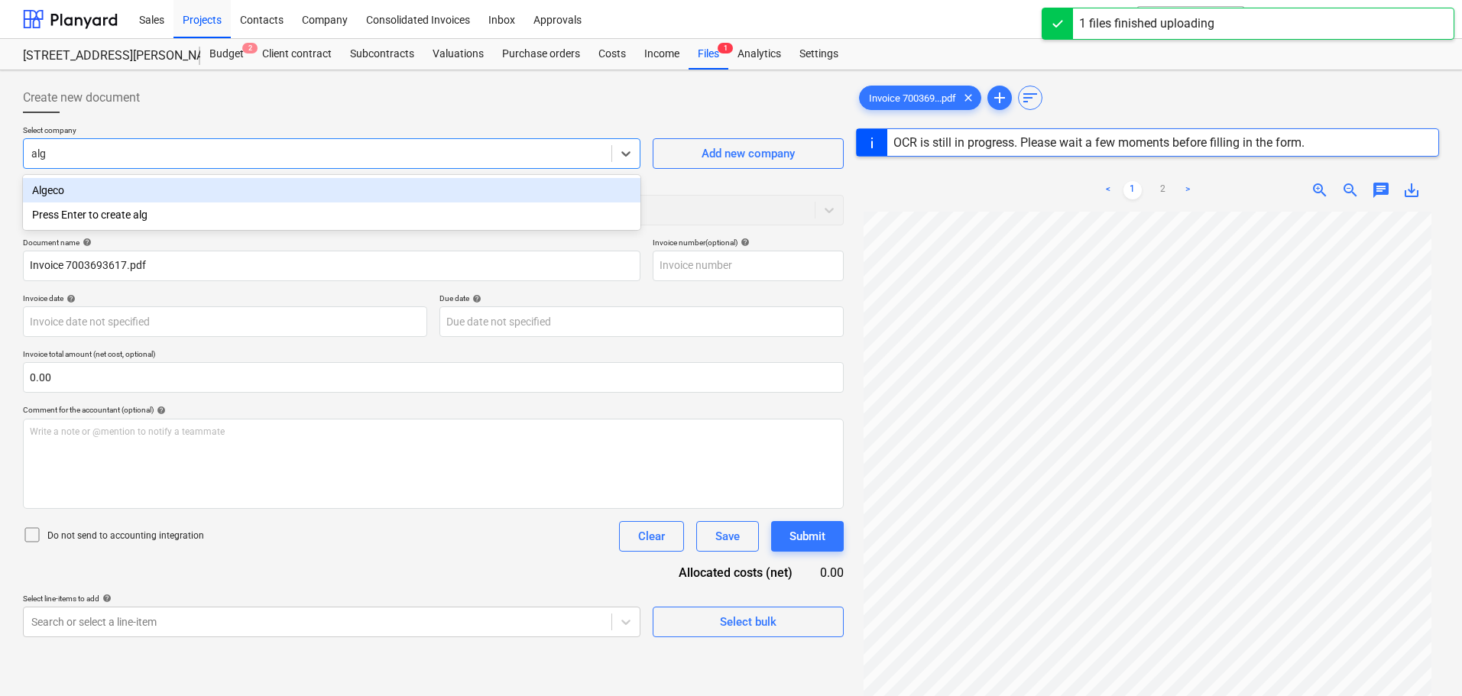
type input "alge"
click at [104, 188] on div "Algeco" at bounding box center [332, 190] width 618 height 24
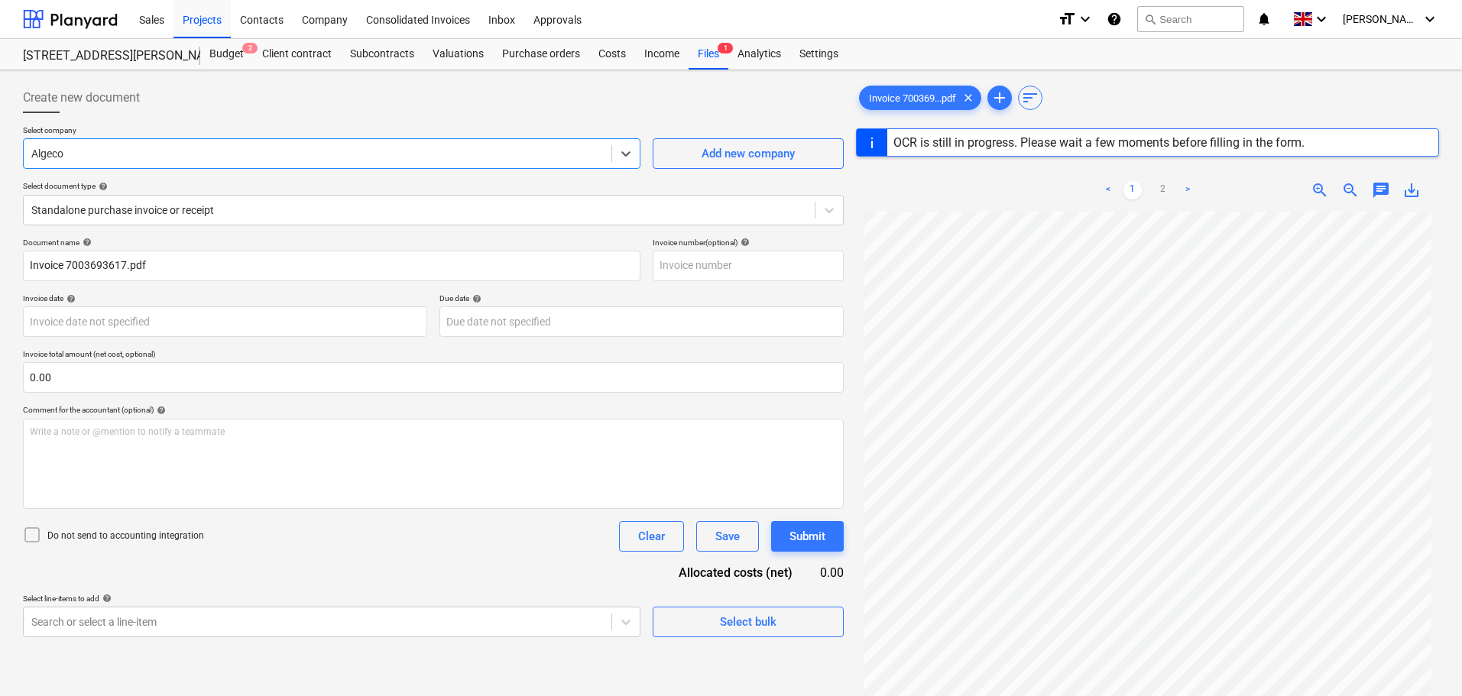
type input "7003693617"
type input "22 Jul 2025"
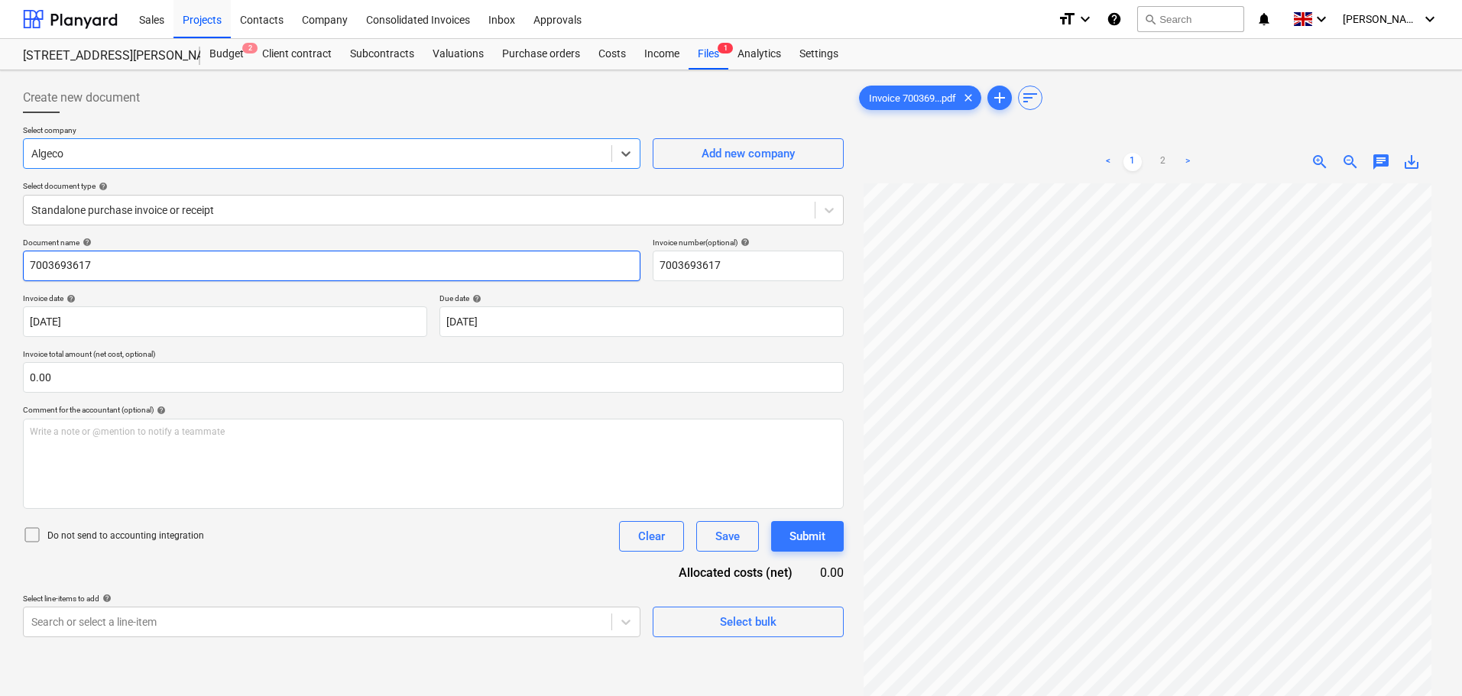
click at [151, 260] on input "7003693617" at bounding box center [332, 266] width 618 height 31
drag, startPoint x: 171, startPoint y: 266, endPoint x: -24, endPoint y: 248, distance: 195.7
click at [0, 248] on html "Sales Projects Contacts Company Consolidated Invoices Inbox Approvals format_si…" at bounding box center [731, 348] width 1462 height 696
type input "welfare"
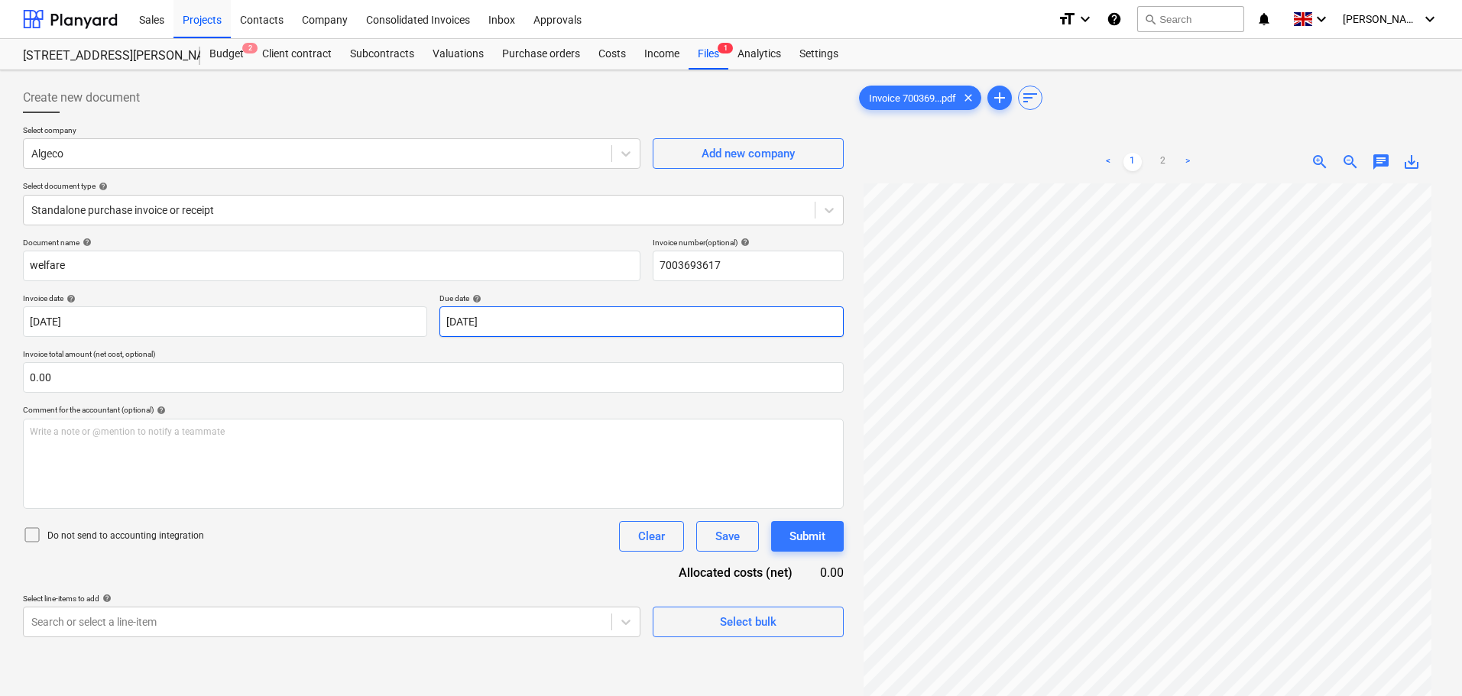
click at [544, 313] on body "Sales Projects Contacts Company Consolidated Invoices Inbox Approvals format_si…" at bounding box center [731, 348] width 1462 height 696
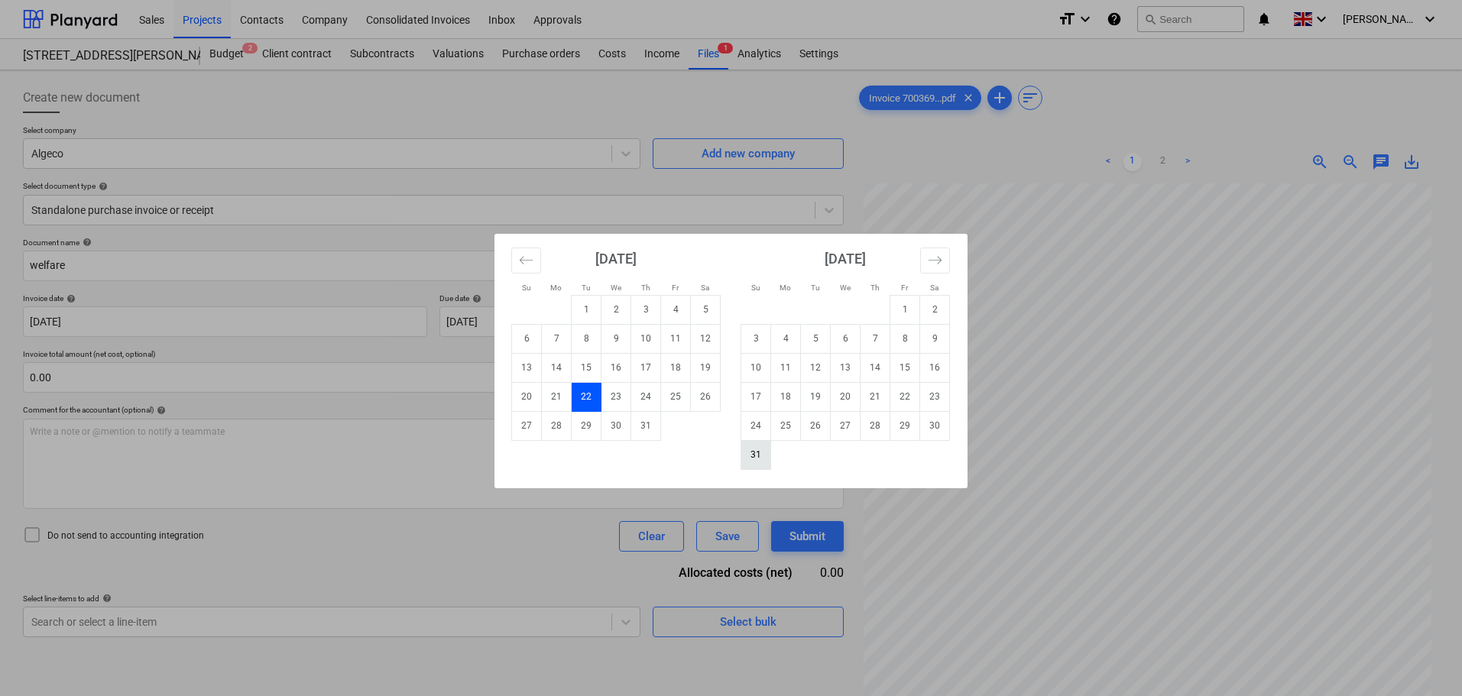
click at [761, 453] on td "31" at bounding box center [757, 454] width 30 height 29
type input "[DATE]"
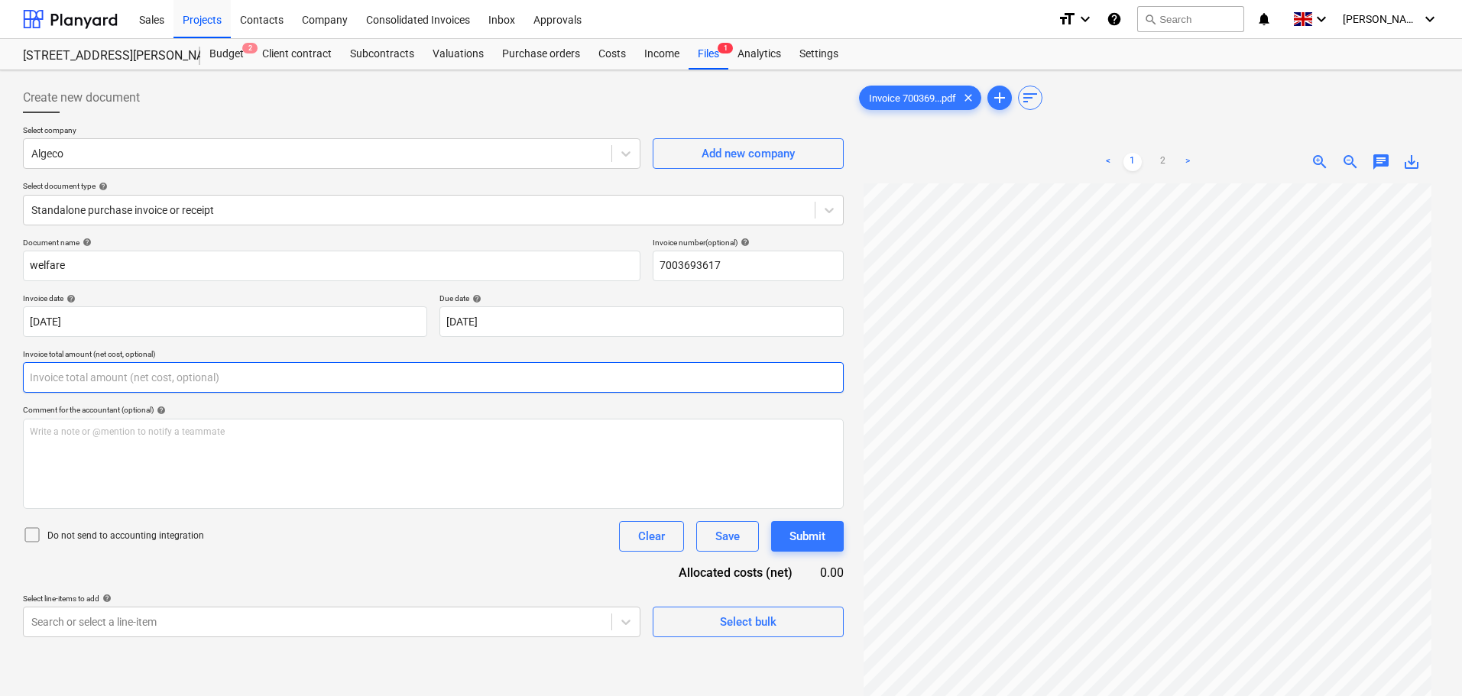
click at [139, 378] on input "text" at bounding box center [433, 377] width 821 height 31
click at [54, 378] on input "text" at bounding box center [433, 377] width 821 height 31
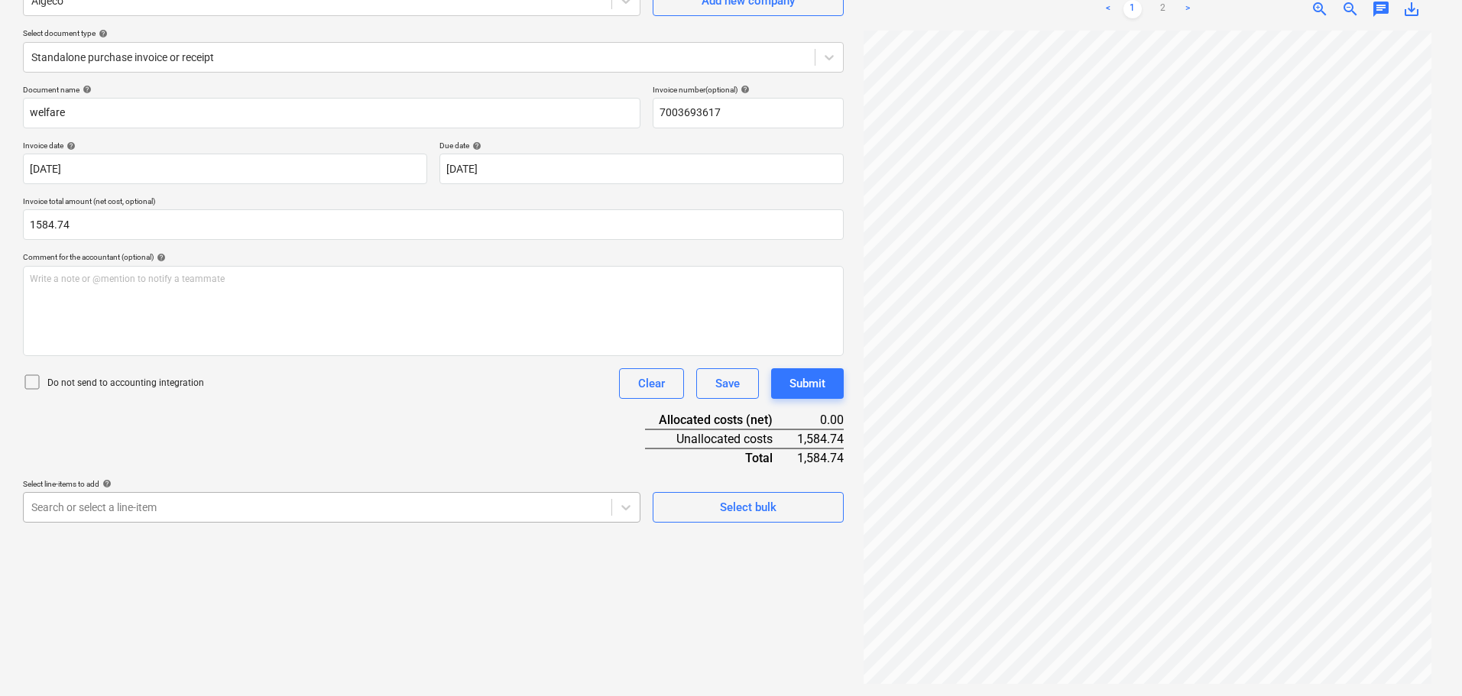
type input "1,584.74"
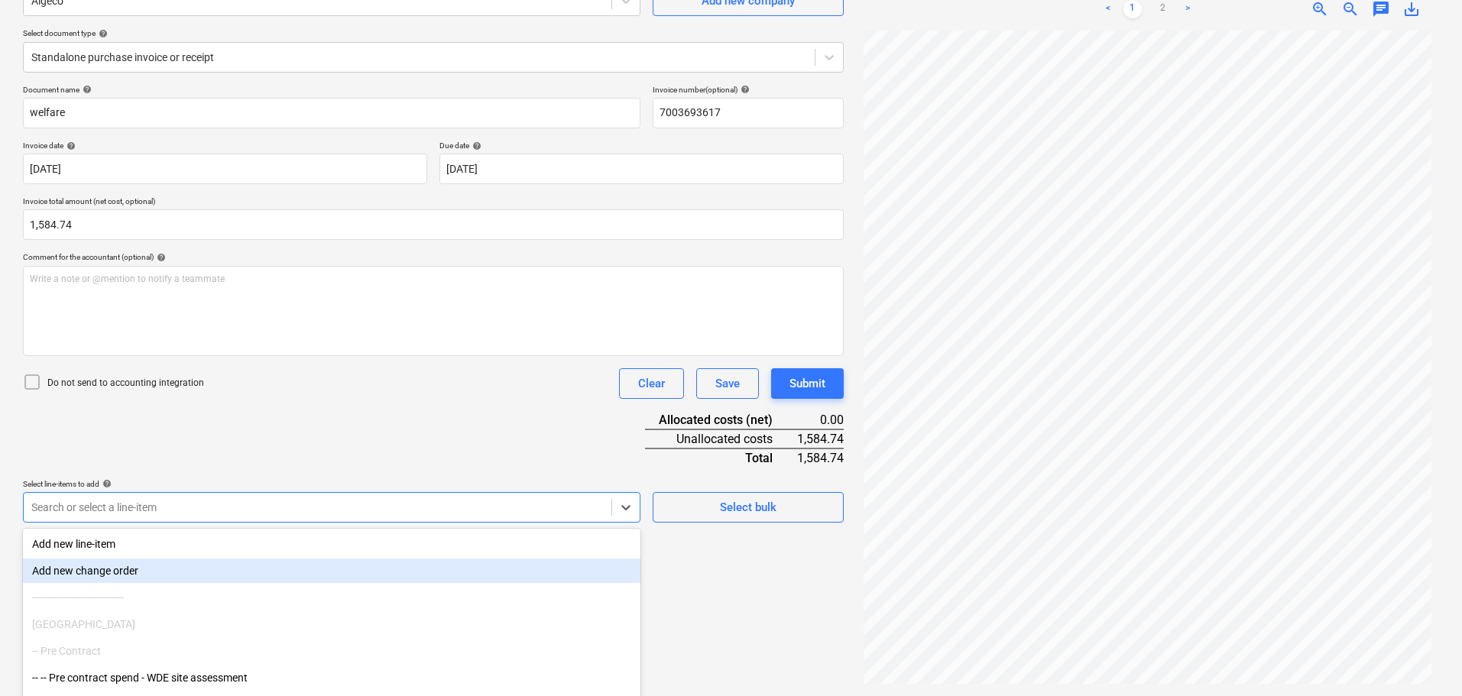
click at [157, 507] on body "Sales Projects Contacts Company Consolidated Invoices Inbox Approvals format_si…" at bounding box center [731, 195] width 1462 height 696
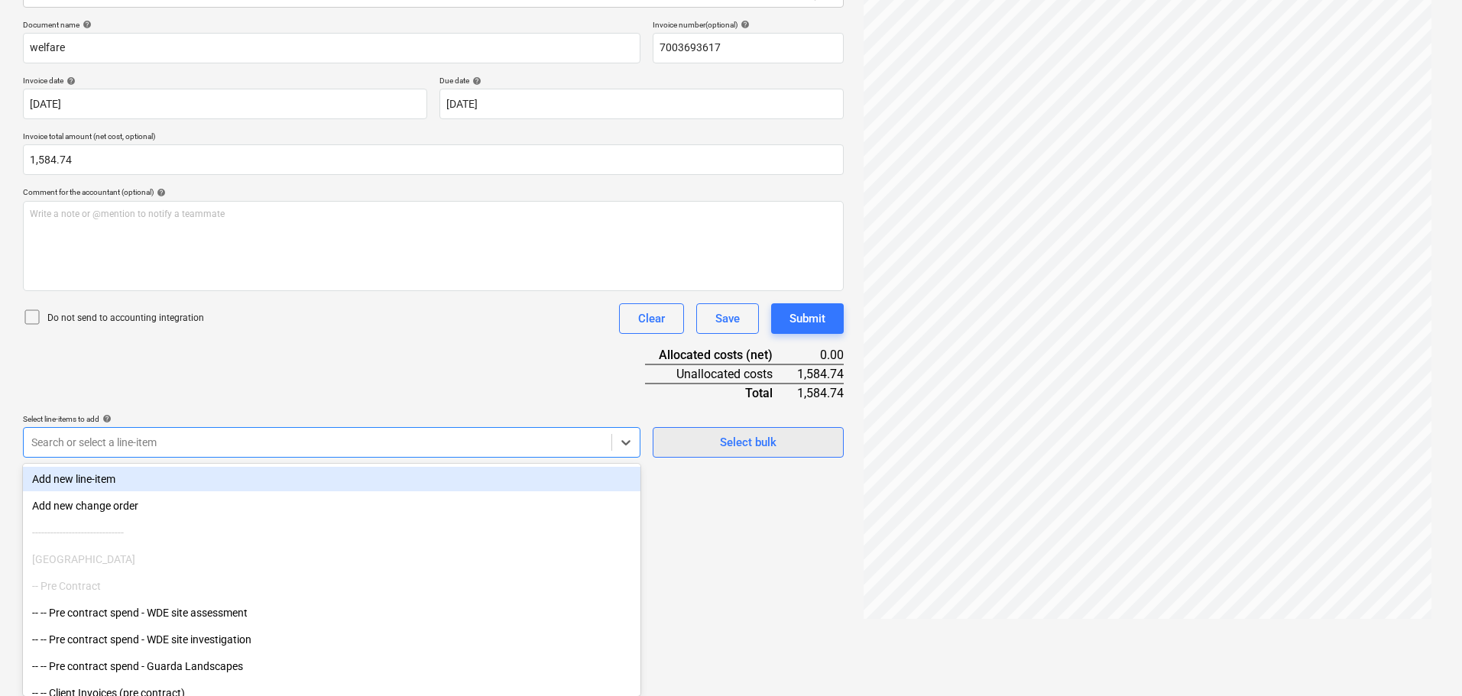
click at [744, 430] on div "Document name help welfare Invoice number (optional) help 7003693617 Invoice da…" at bounding box center [433, 239] width 821 height 438
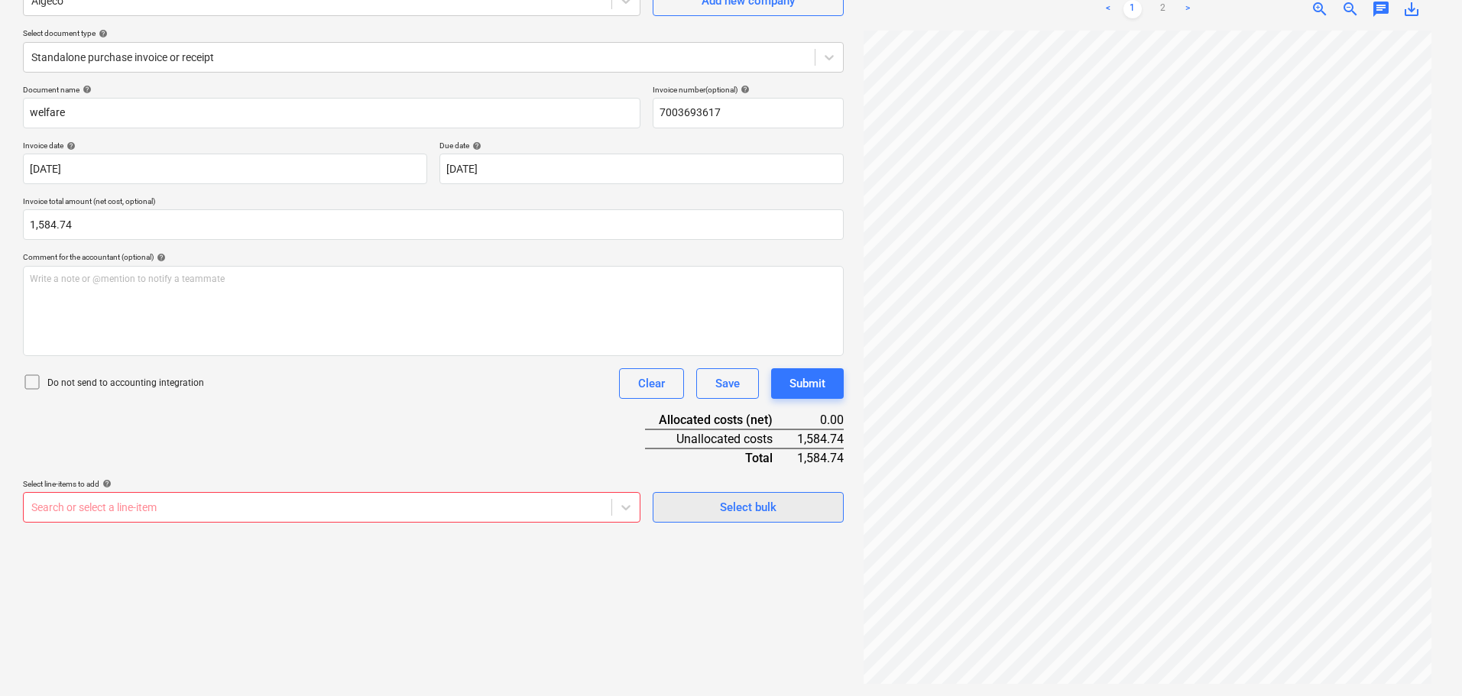
click at [716, 495] on button "Select bulk" at bounding box center [748, 507] width 191 height 31
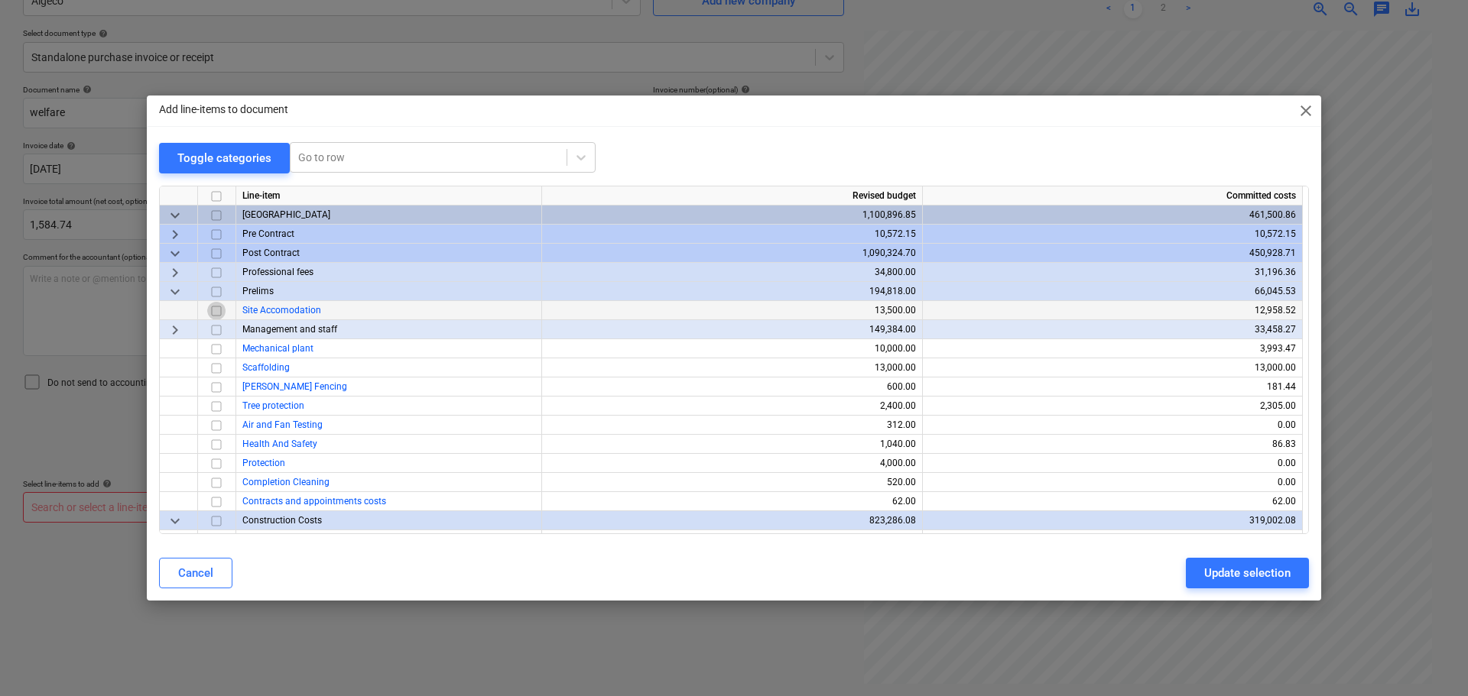
click at [219, 311] on input "checkbox" at bounding box center [216, 310] width 18 height 18
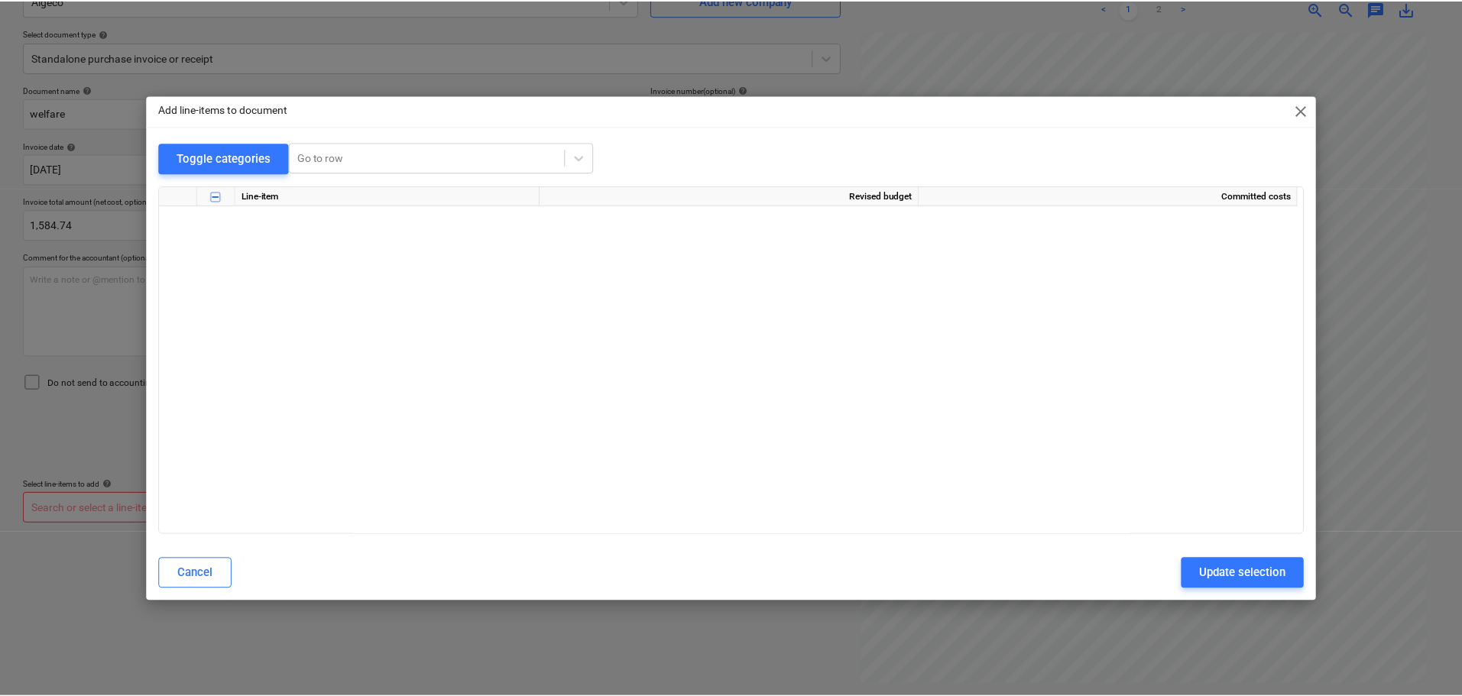
scroll to position [819, 0]
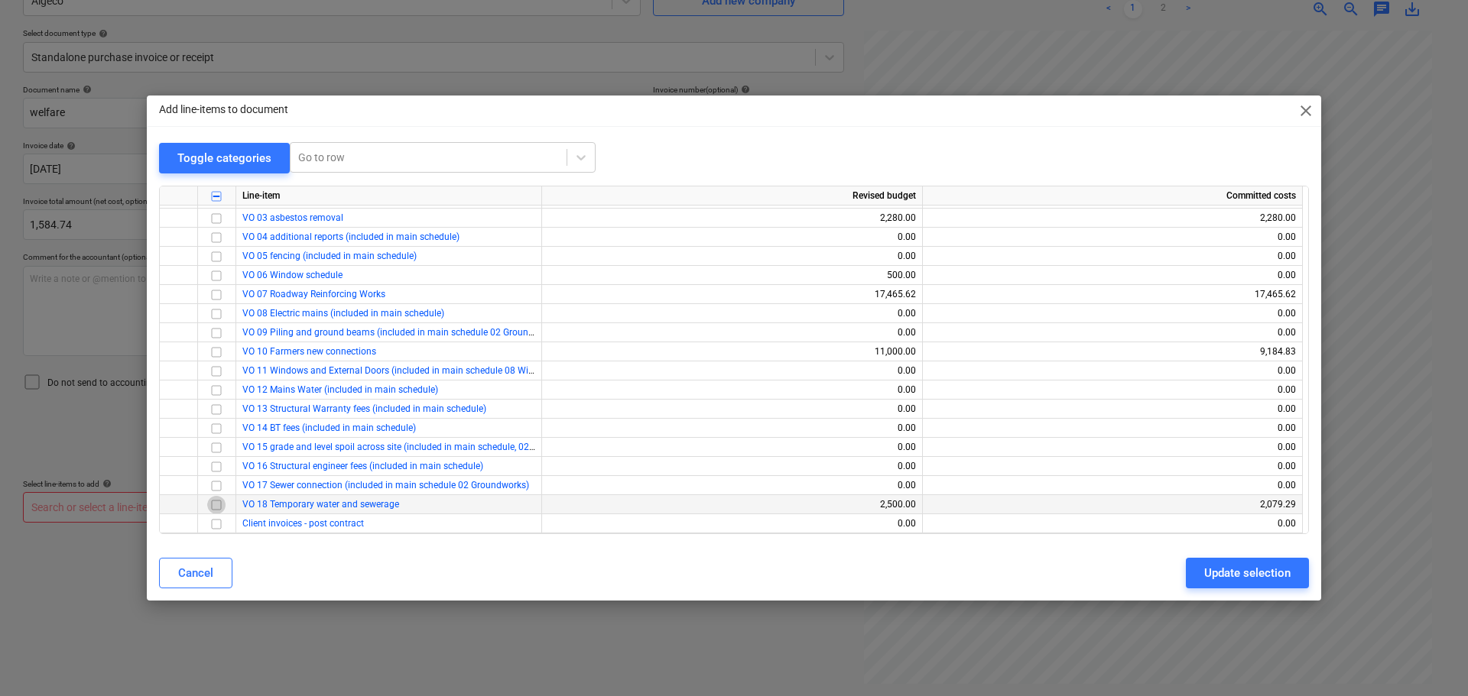
click at [220, 506] on input "checkbox" at bounding box center [216, 504] width 18 height 18
click at [1289, 573] on div "Update selection" at bounding box center [1247, 573] width 86 height 20
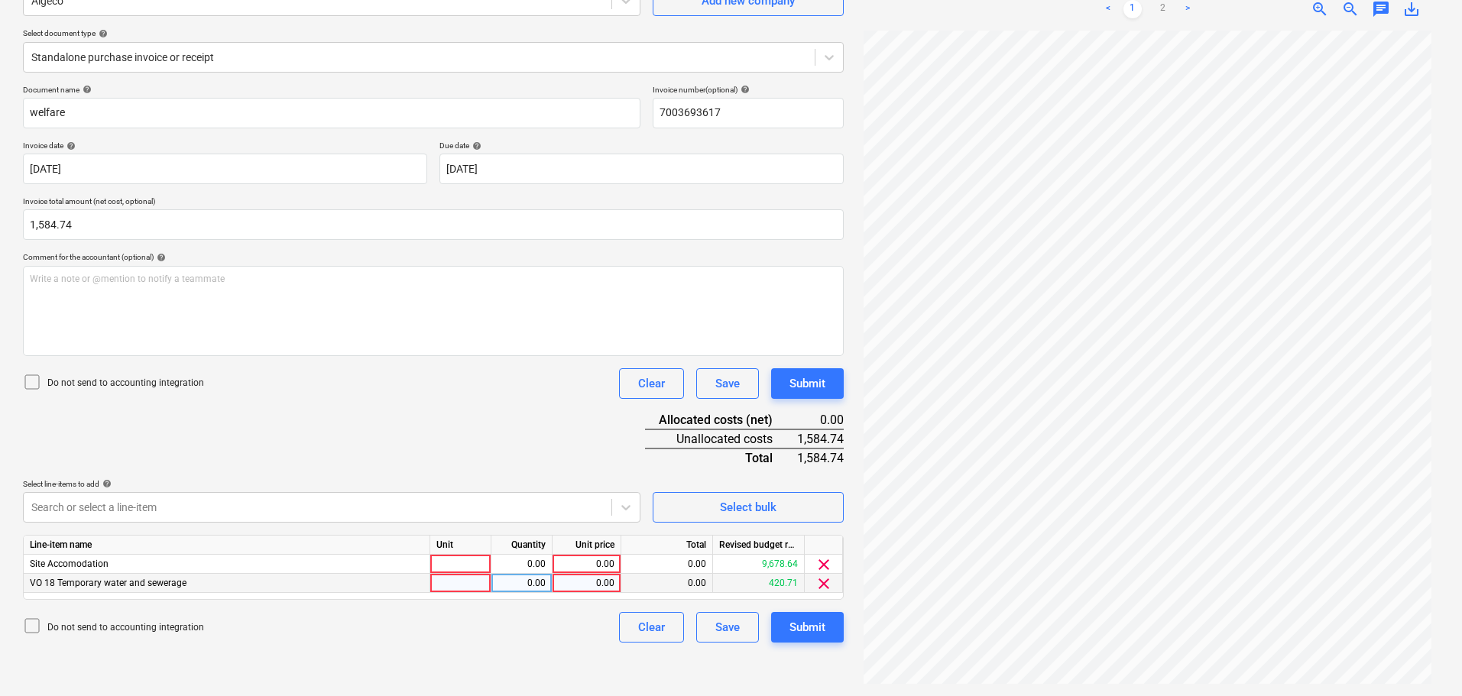
click at [453, 583] on div at bounding box center [460, 583] width 61 height 19
type input "item"
click at [527, 586] on div "0.00" at bounding box center [522, 583] width 48 height 19
type input "1"
type input "1525.50"
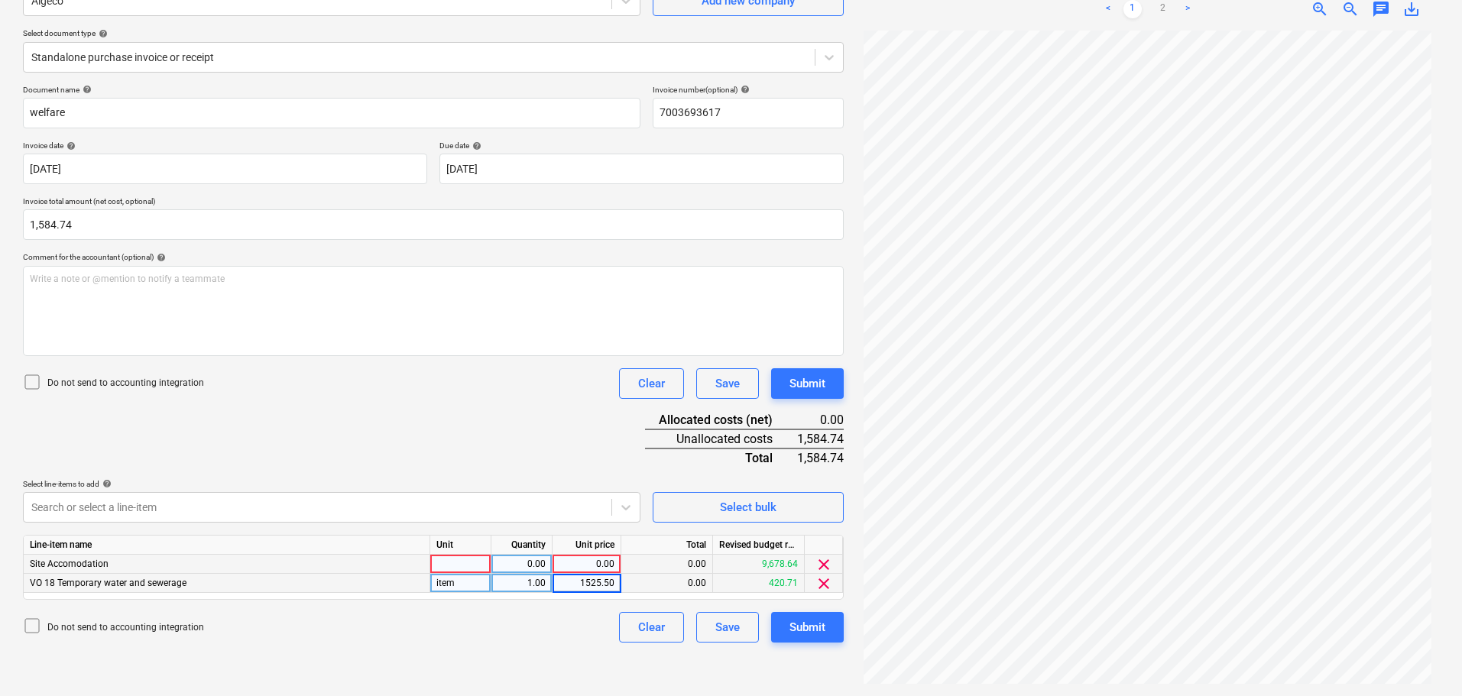
click at [464, 560] on div at bounding box center [460, 564] width 61 height 19
click at [657, 566] on div "0.00" at bounding box center [668, 564] width 92 height 19
click at [590, 556] on div "0.00" at bounding box center [587, 564] width 56 height 19
type input "59.24"
click at [500, 369] on div "Do not send to accounting integration Clear Save Submit" at bounding box center [433, 383] width 821 height 31
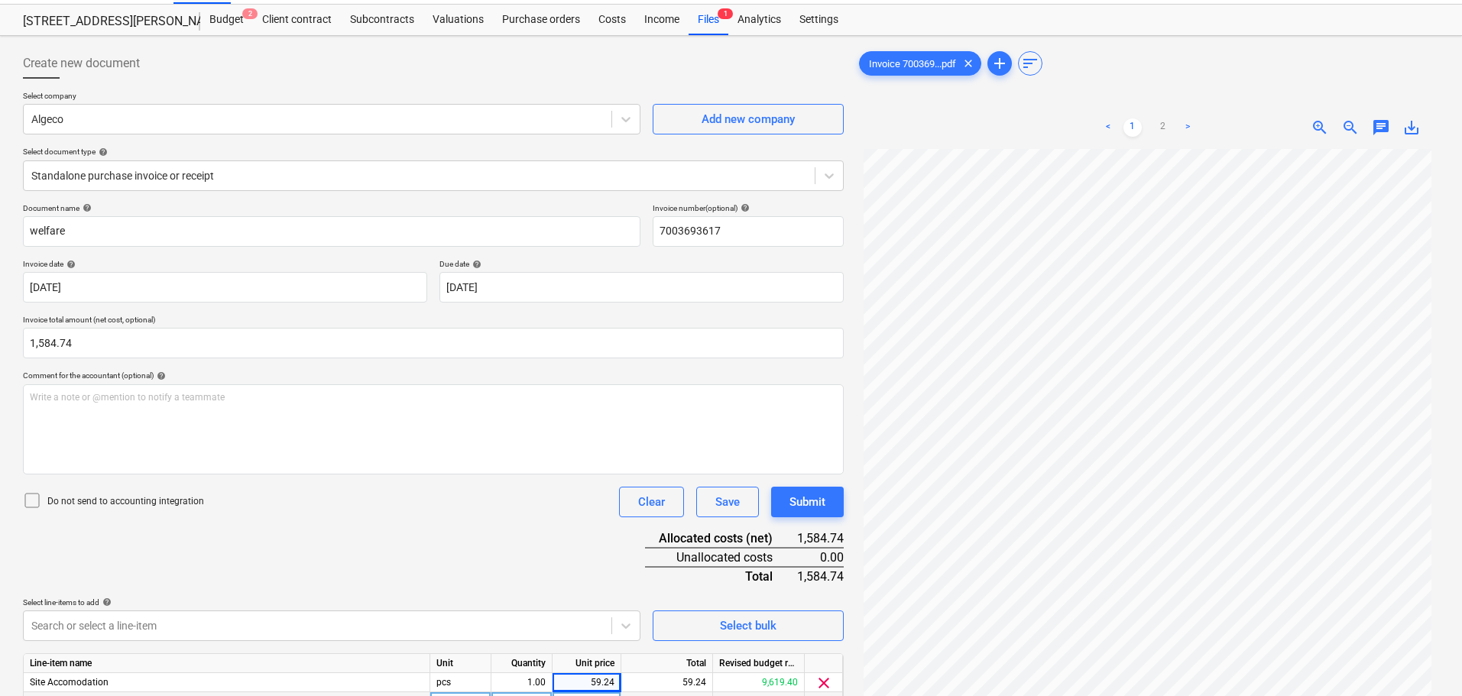
scroll to position [0, 0]
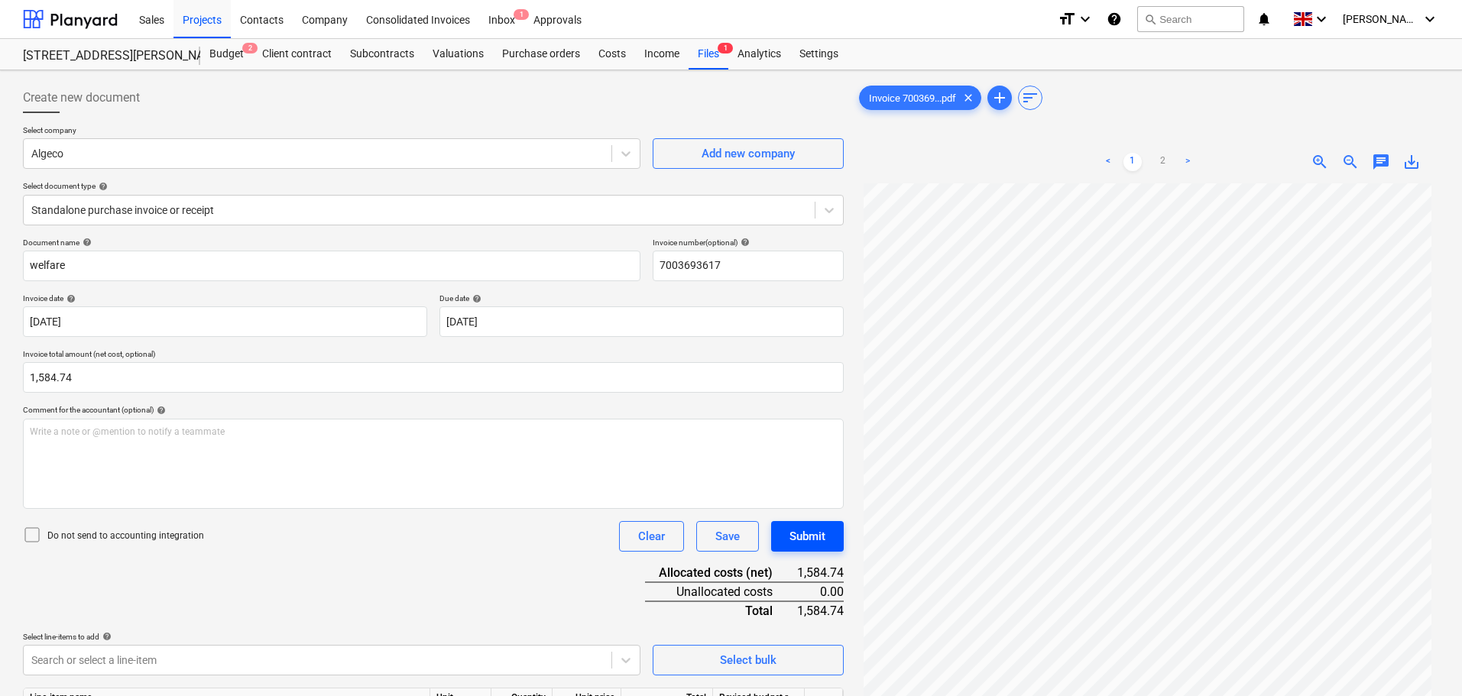
click at [809, 539] on div "Submit" at bounding box center [808, 537] width 36 height 20
